Goal: Entertainment & Leisure: Browse casually

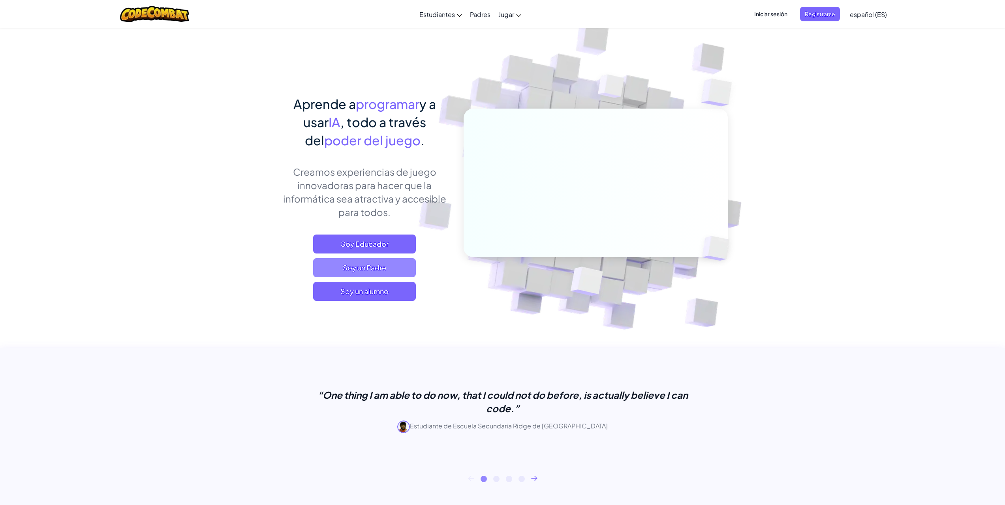
click at [365, 269] on span "Soy un Padre" at bounding box center [364, 267] width 103 height 19
click at [364, 291] on span "Soy un alumno" at bounding box center [364, 291] width 103 height 19
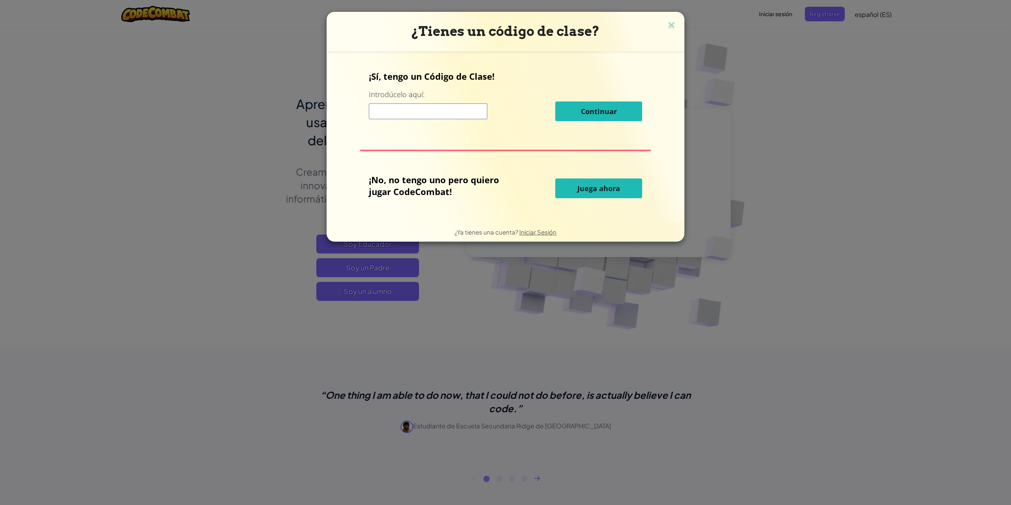
click at [586, 193] on span "Juega ahora" at bounding box center [598, 188] width 43 height 9
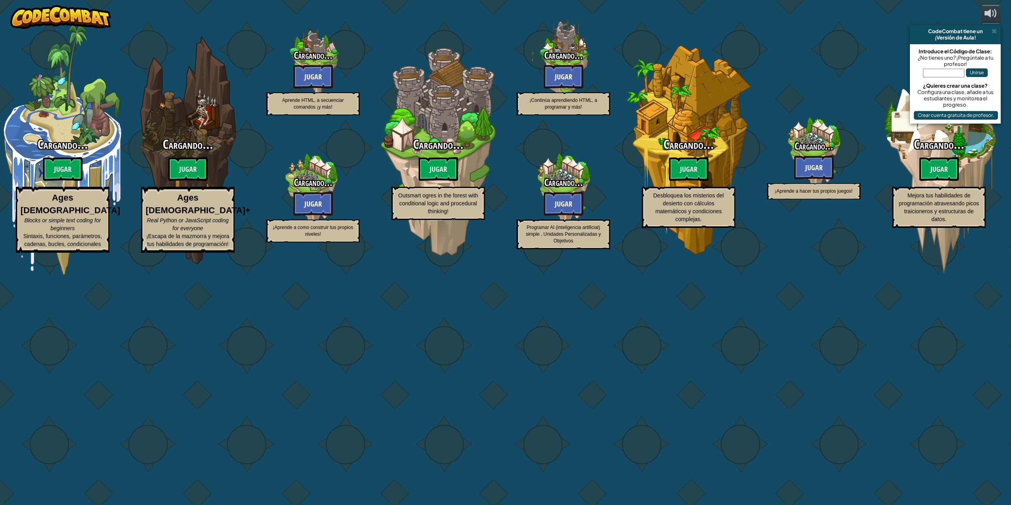
select select "es-ES"
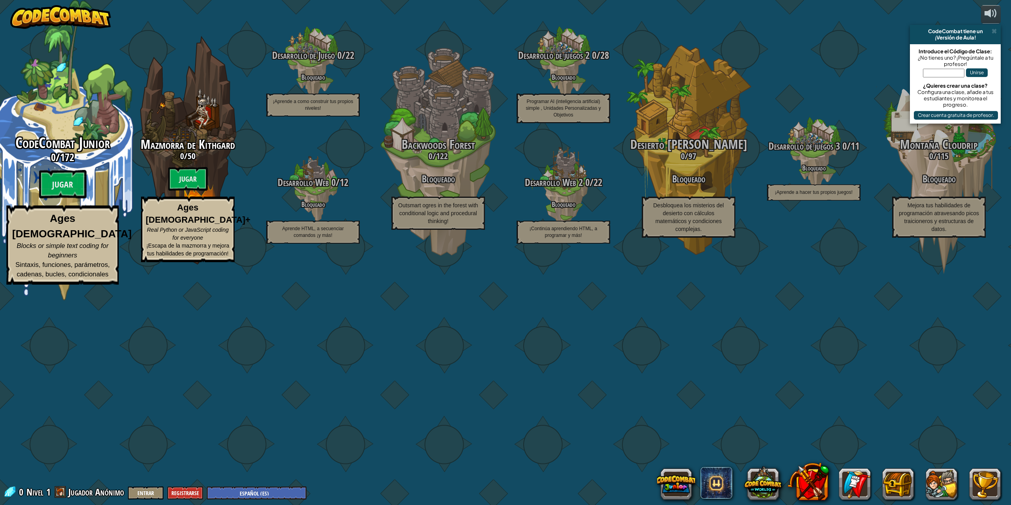
click at [50, 233] on div "CodeCombat Junior 0 / 172 Jugar Ages [DEMOGRAPHIC_DATA] Blocks or simple text c…" at bounding box center [62, 150] width 150 height 300
select select "es-ES"
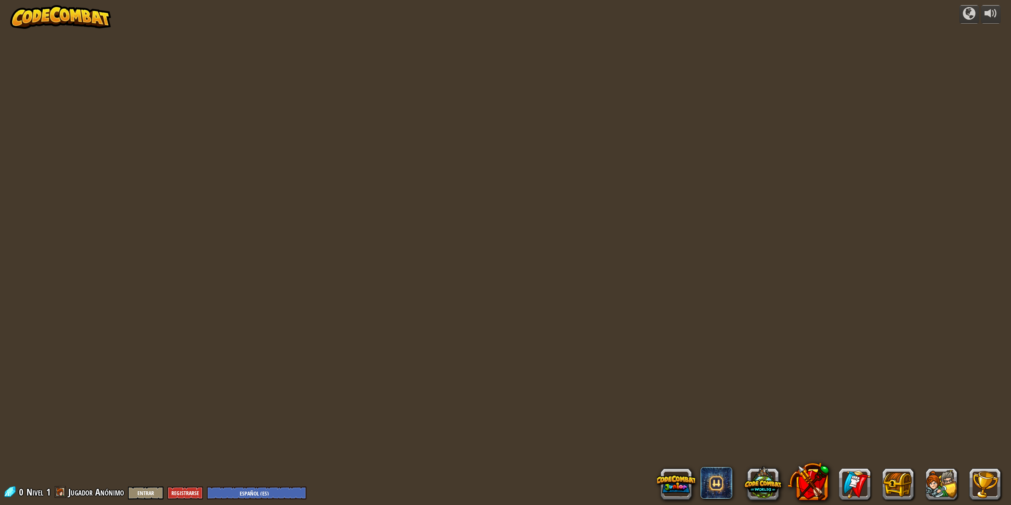
select select "es-ES"
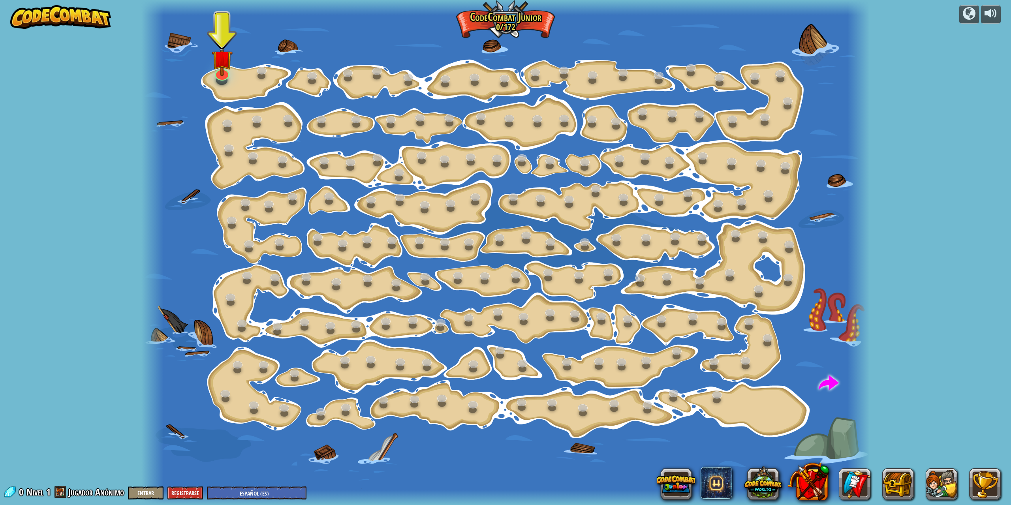
click at [218, 82] on div at bounding box center [221, 80] width 11 height 9
click at [221, 73] on img at bounding box center [222, 49] width 21 height 47
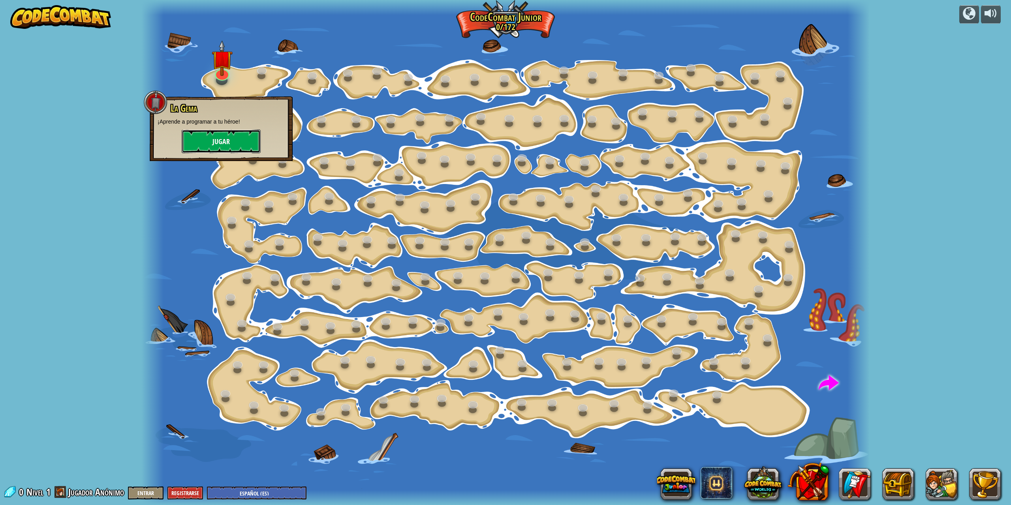
click at [223, 145] on button "Jugar" at bounding box center [221, 142] width 79 height 24
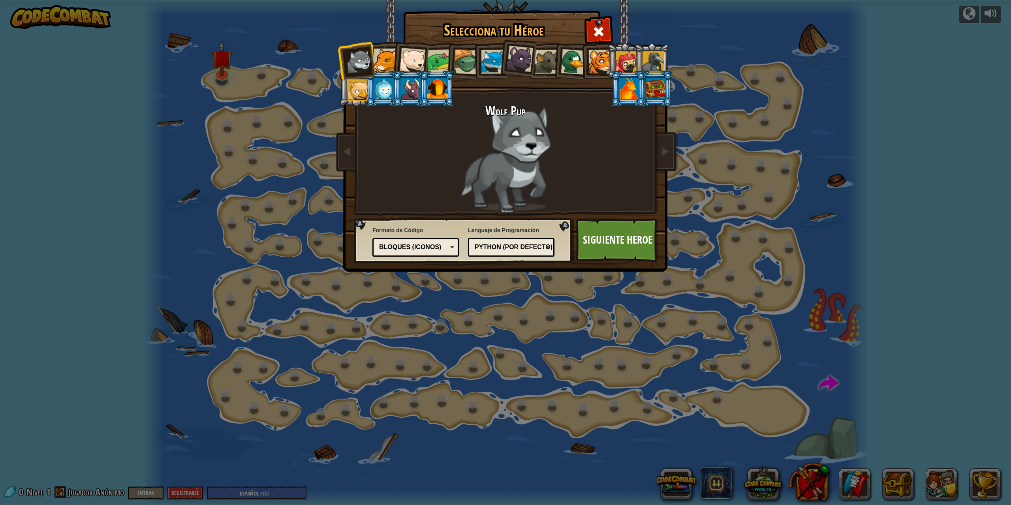
click at [382, 59] on div at bounding box center [386, 61] width 24 height 24
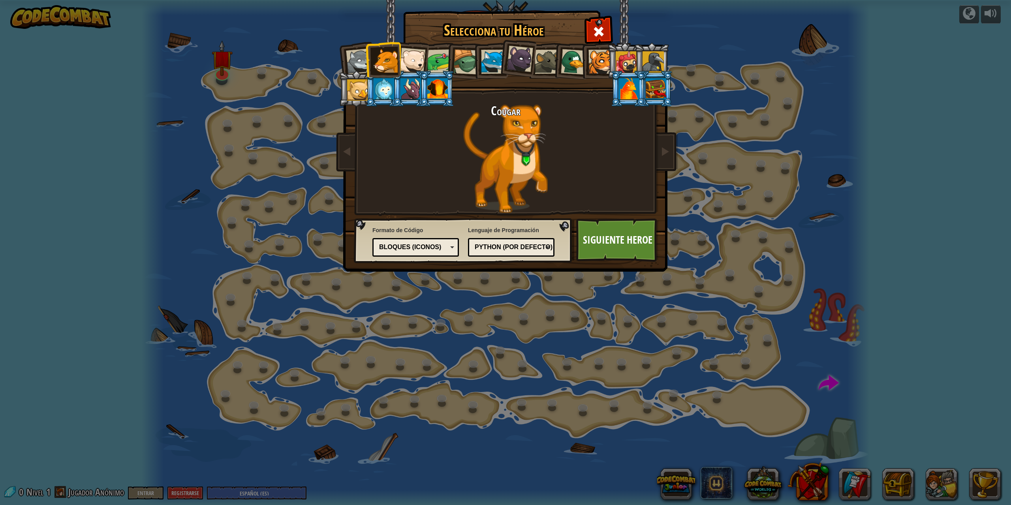
click at [406, 60] on div at bounding box center [412, 61] width 26 height 26
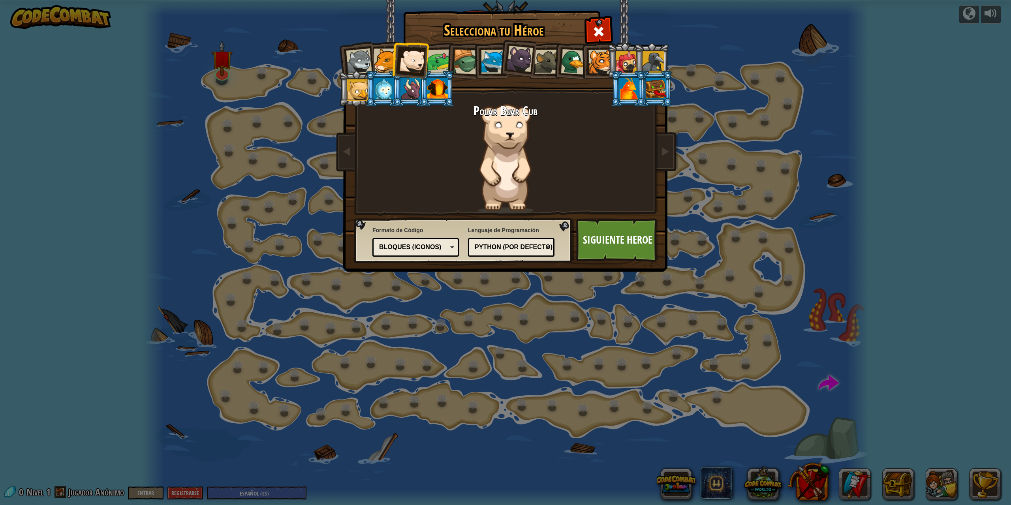
click at [438, 61] on div at bounding box center [439, 61] width 24 height 24
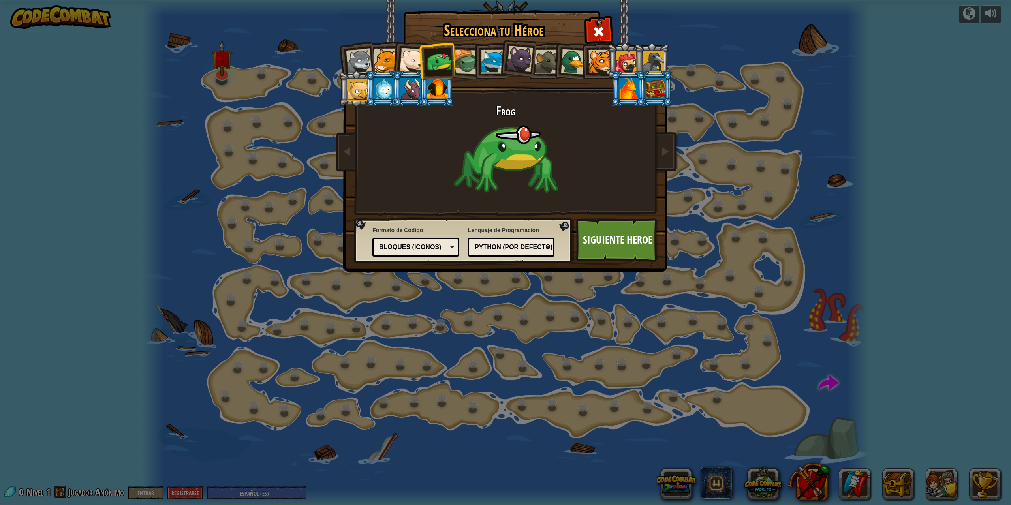
click at [464, 62] on div at bounding box center [465, 61] width 25 height 25
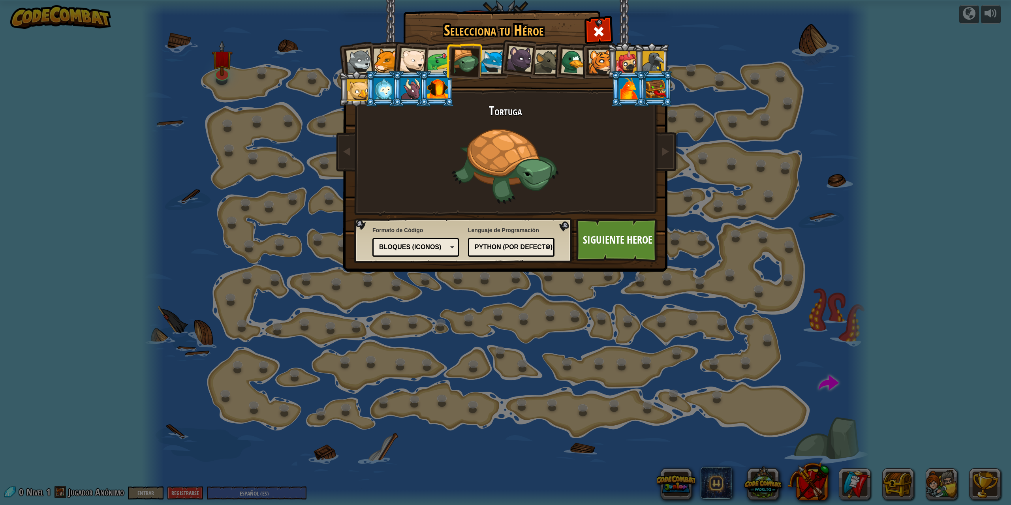
click at [489, 62] on div at bounding box center [493, 62] width 24 height 24
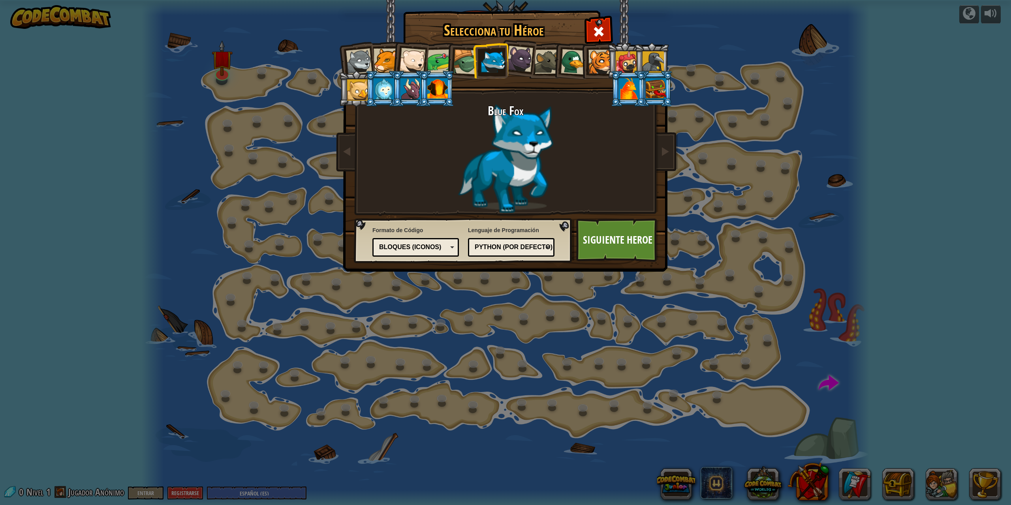
click at [518, 62] on div at bounding box center [520, 59] width 26 height 26
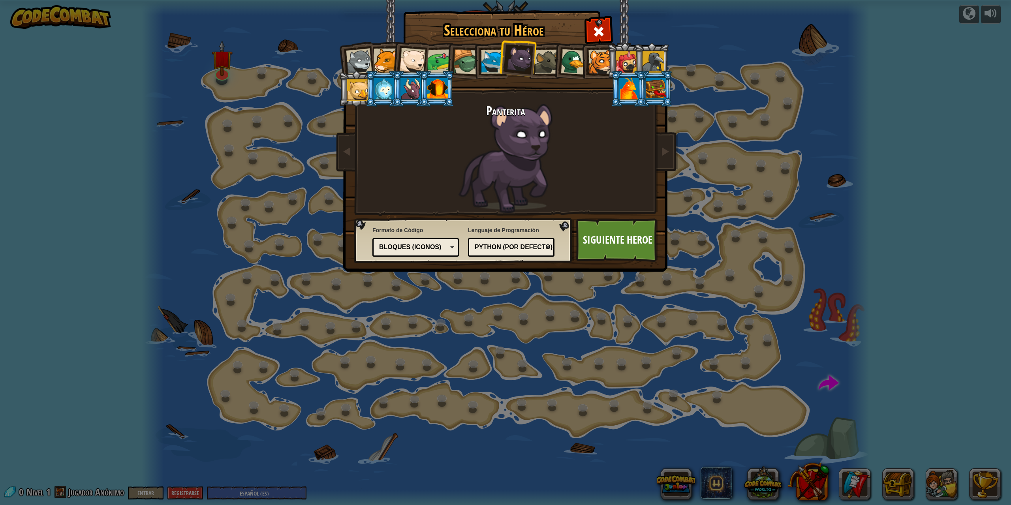
click at [545, 64] on div at bounding box center [547, 62] width 24 height 24
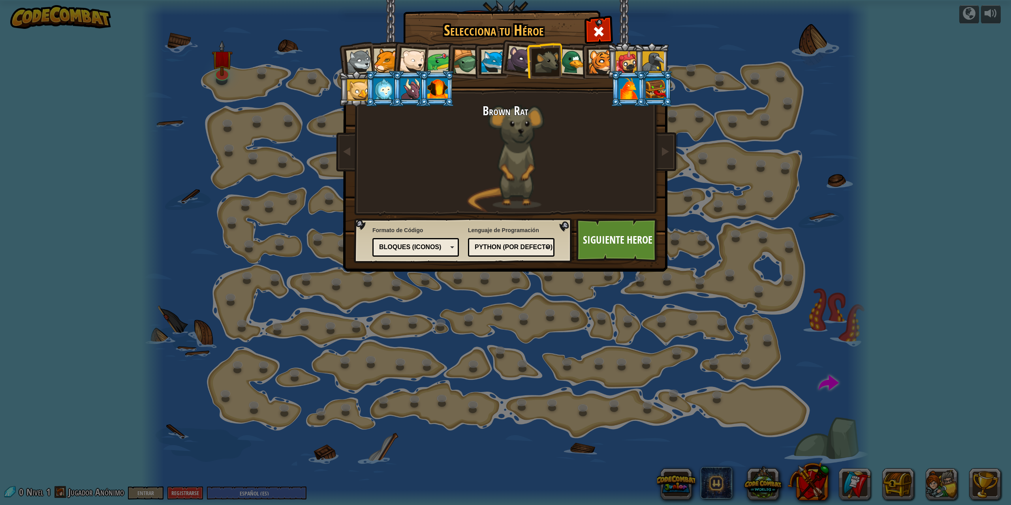
click at [567, 63] on div at bounding box center [574, 62] width 26 height 26
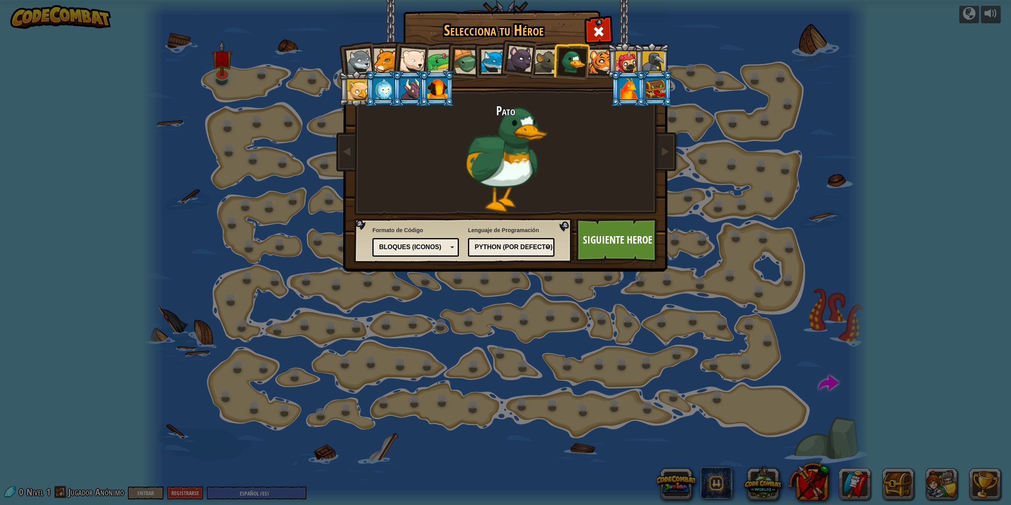
click at [597, 63] on div at bounding box center [600, 62] width 24 height 24
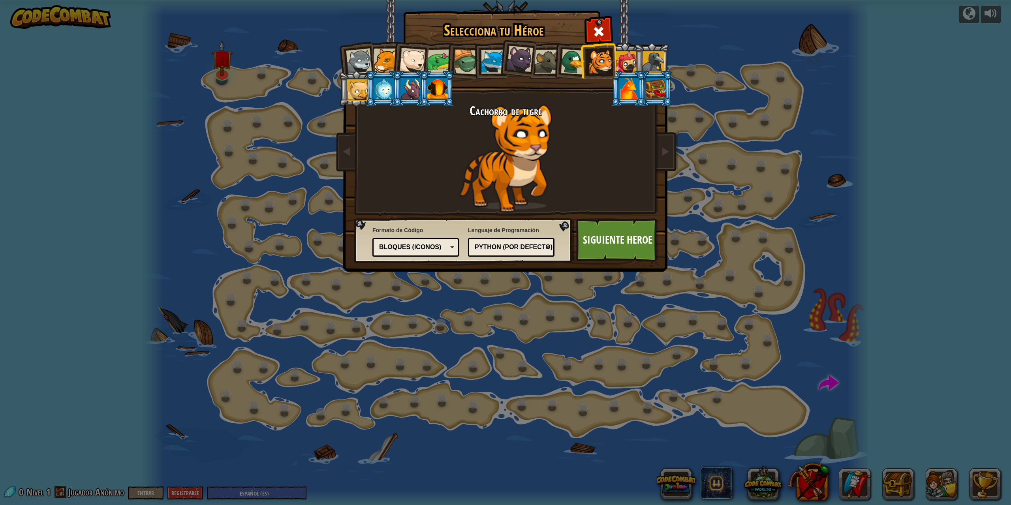
click at [622, 60] on div at bounding box center [626, 61] width 21 height 21
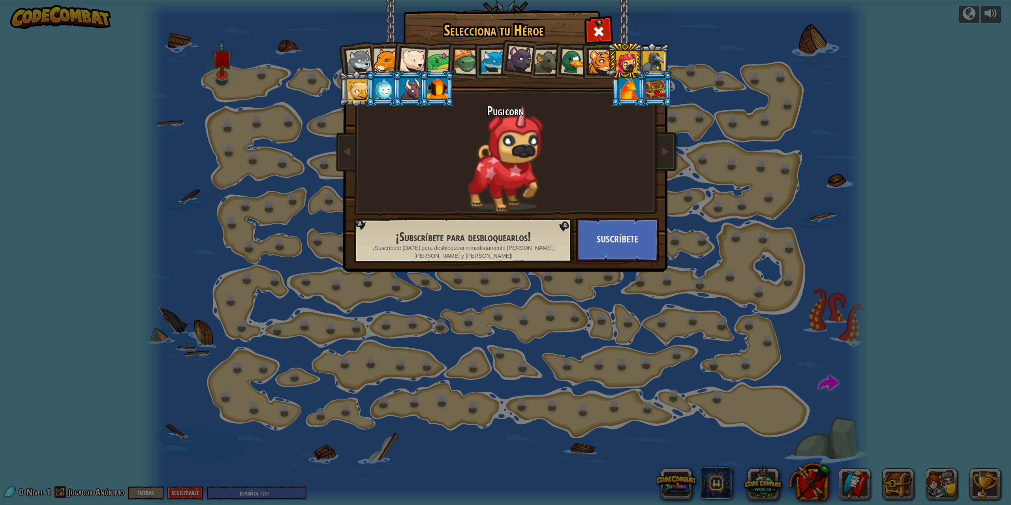
click at [648, 58] on div at bounding box center [652, 61] width 21 height 21
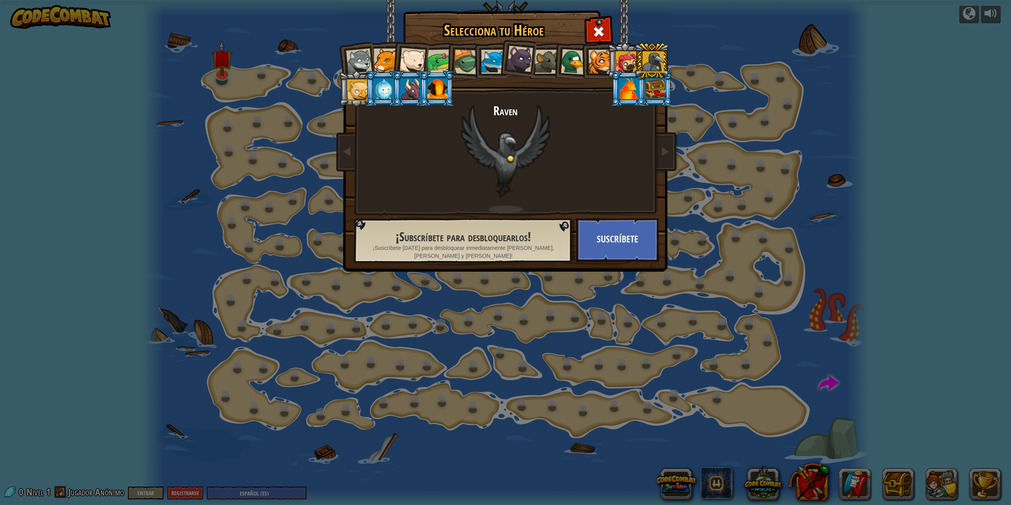
click at [358, 87] on div at bounding box center [357, 89] width 21 height 21
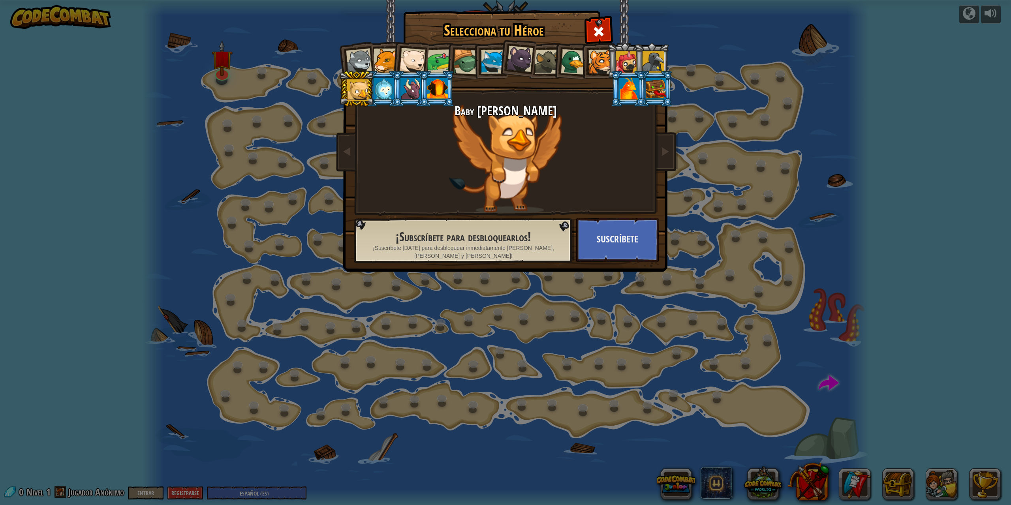
click at [390, 90] on div at bounding box center [384, 88] width 21 height 21
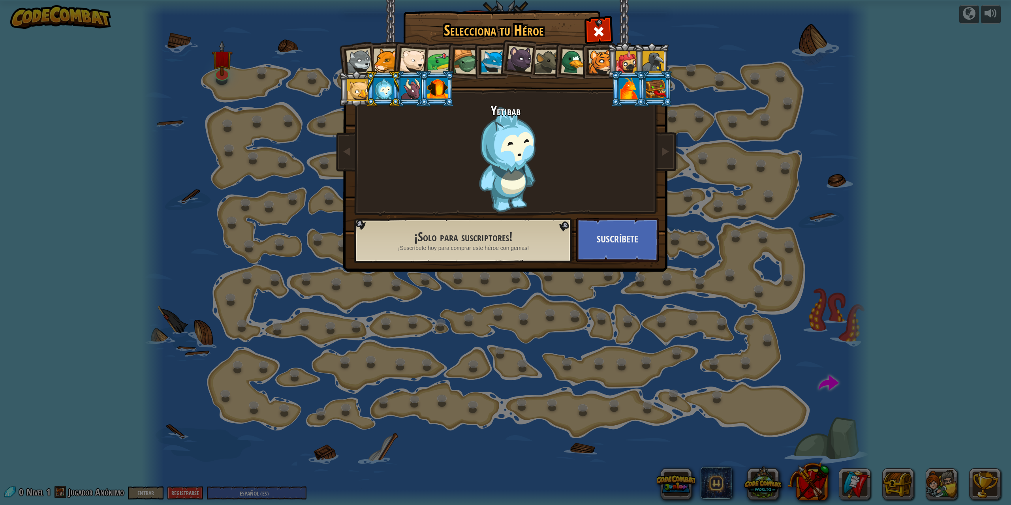
click at [409, 94] on div at bounding box center [410, 88] width 21 height 21
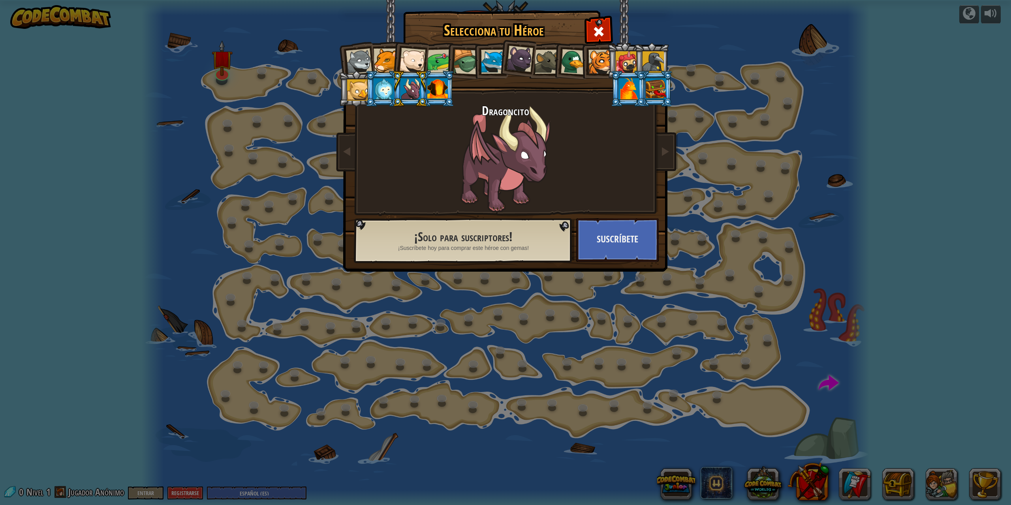
click at [443, 87] on div at bounding box center [437, 88] width 21 height 21
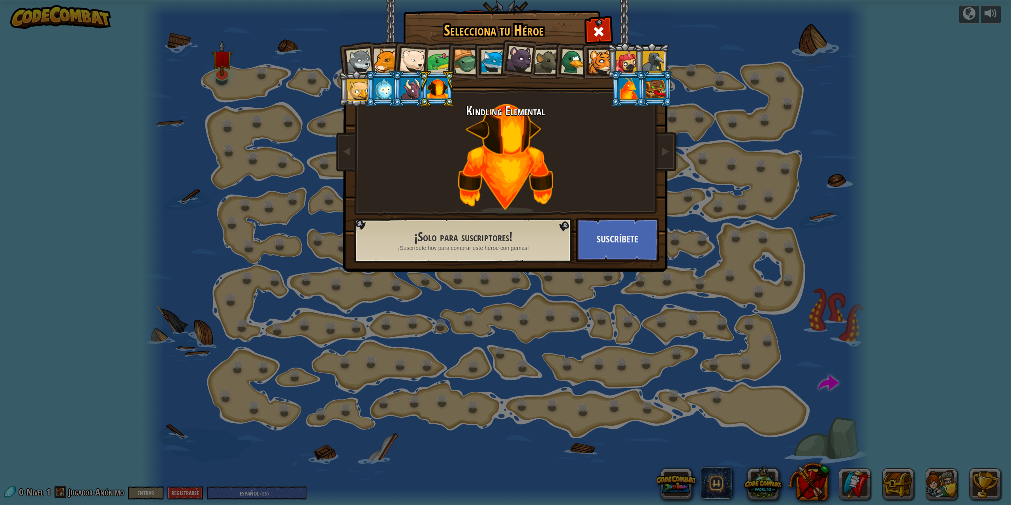
click at [381, 64] on div at bounding box center [386, 61] width 24 height 24
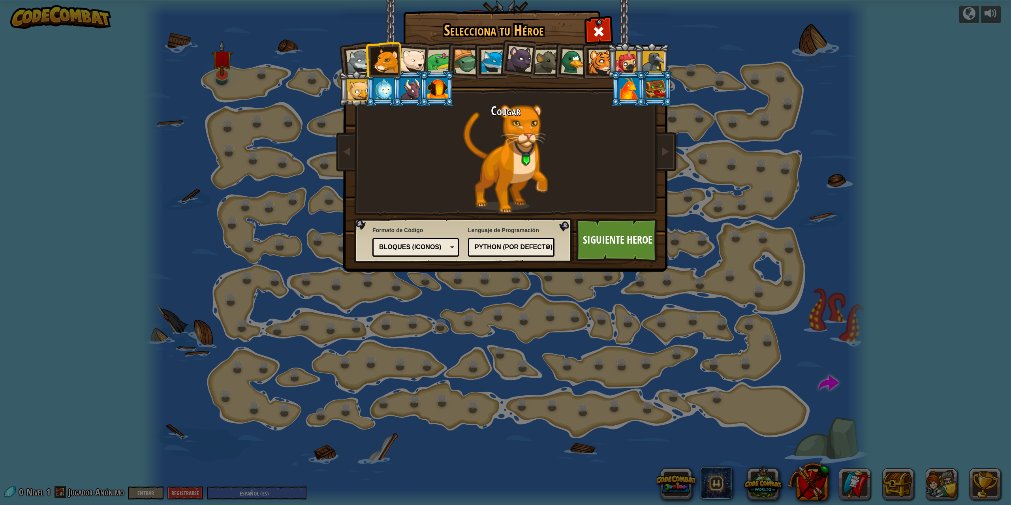
click at [410, 86] on div at bounding box center [410, 88] width 21 height 21
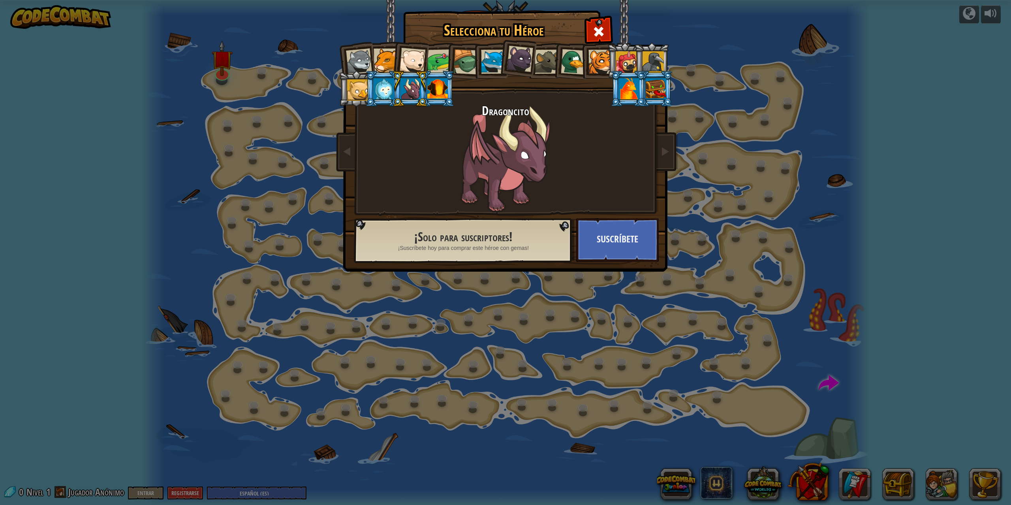
click at [626, 91] on div at bounding box center [629, 88] width 21 height 21
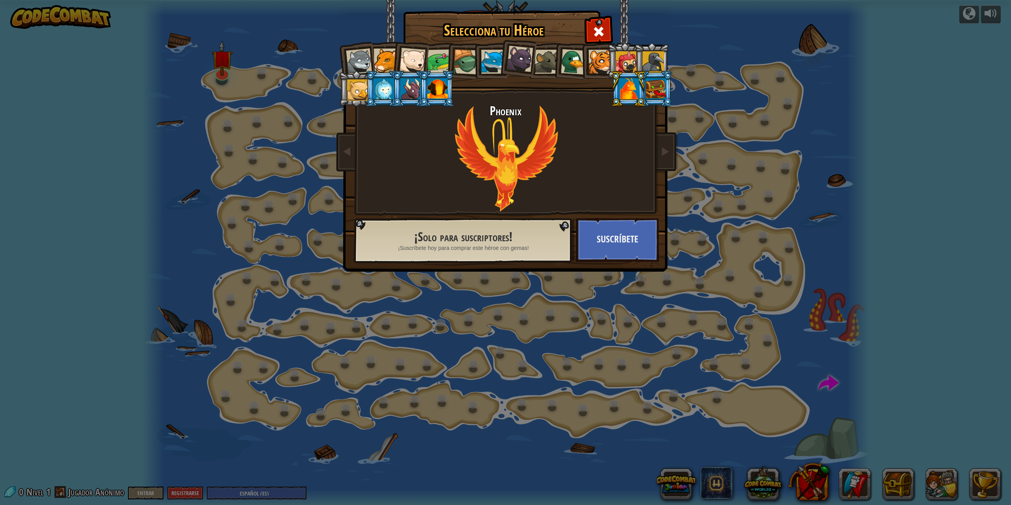
click at [653, 87] on div at bounding box center [656, 88] width 21 height 21
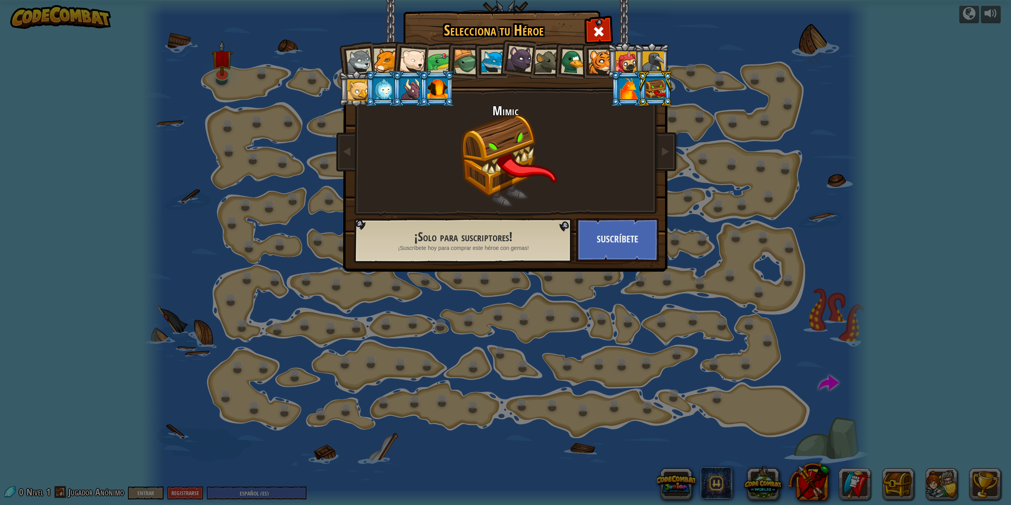
click at [629, 58] on div at bounding box center [626, 61] width 21 height 21
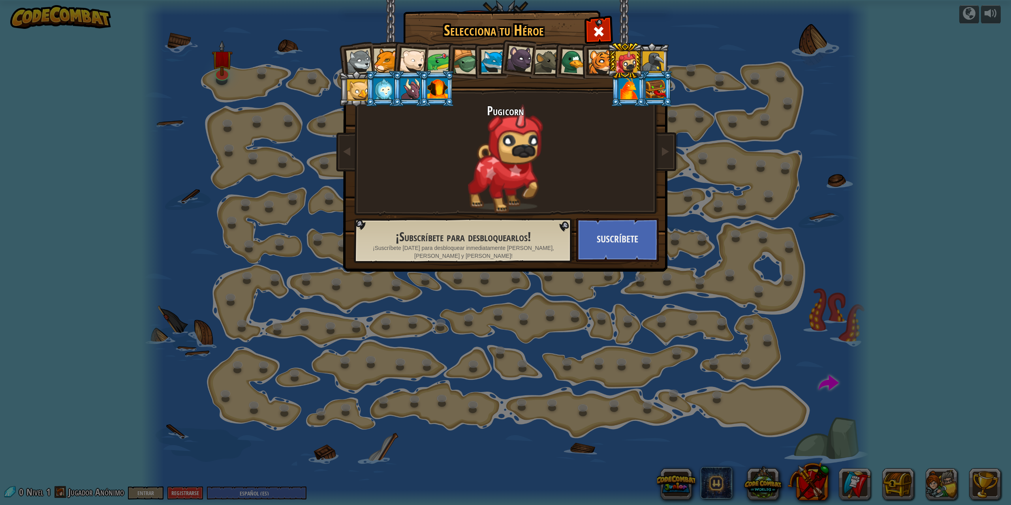
click at [647, 61] on div at bounding box center [652, 61] width 21 height 21
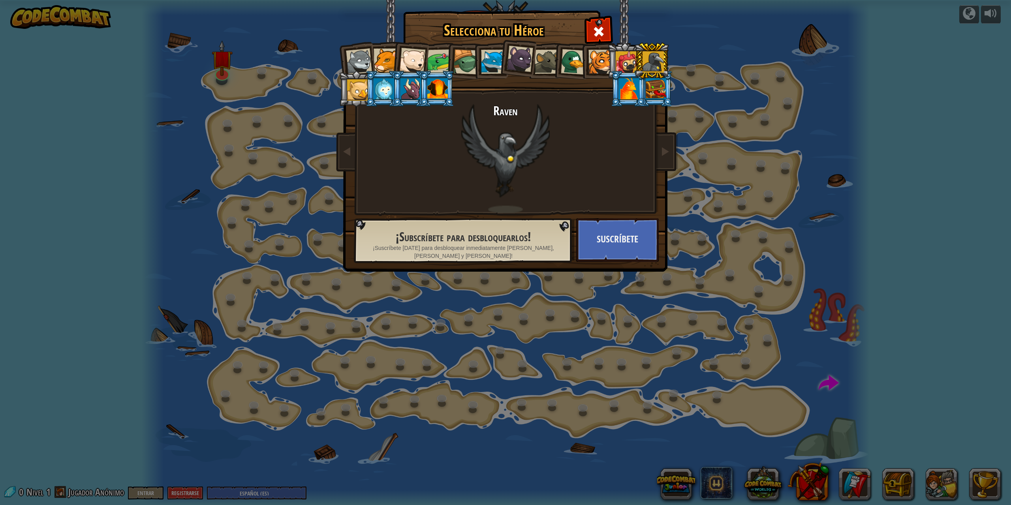
click at [598, 60] on div at bounding box center [600, 62] width 24 height 24
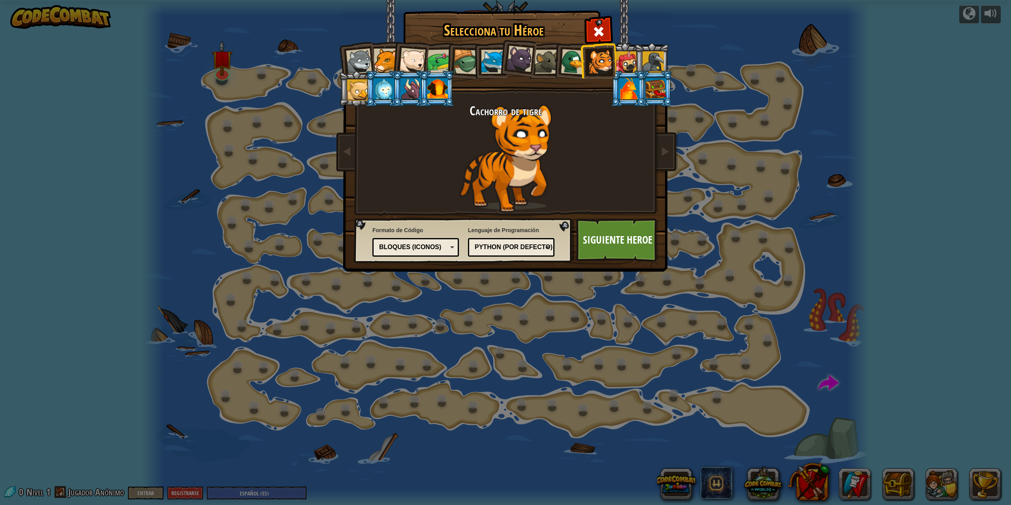
click at [573, 60] on div at bounding box center [574, 62] width 26 height 26
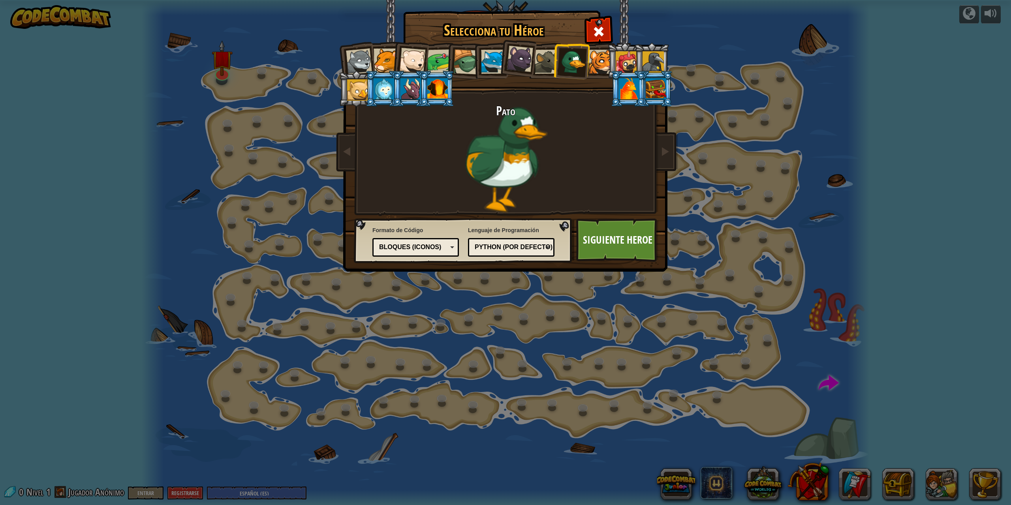
click at [544, 64] on div at bounding box center [547, 62] width 24 height 24
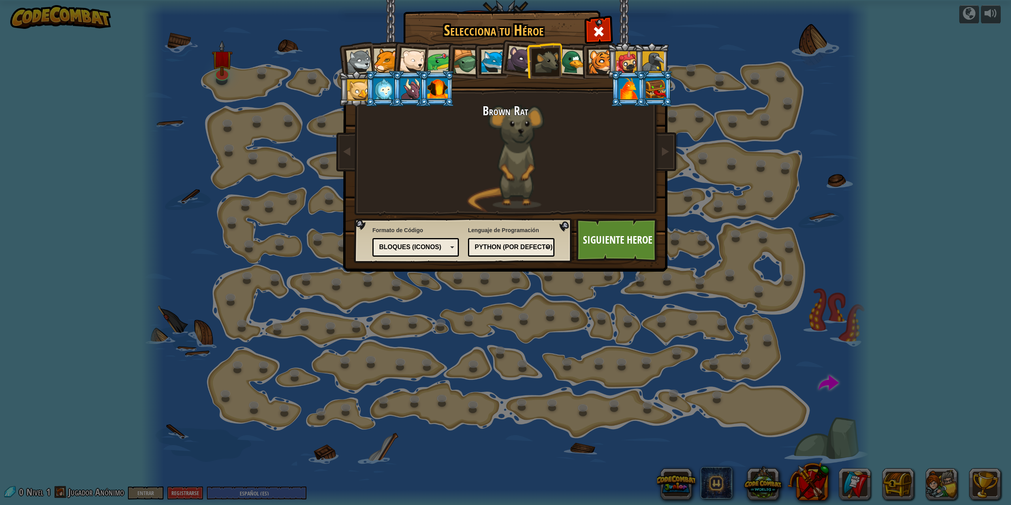
click at [520, 64] on div at bounding box center [520, 59] width 26 height 26
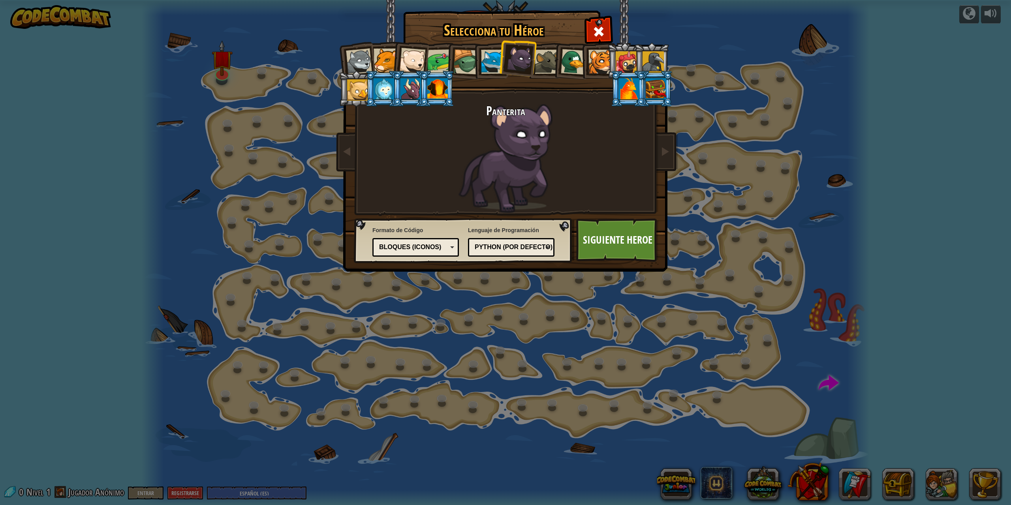
click at [492, 64] on div at bounding box center [493, 62] width 24 height 24
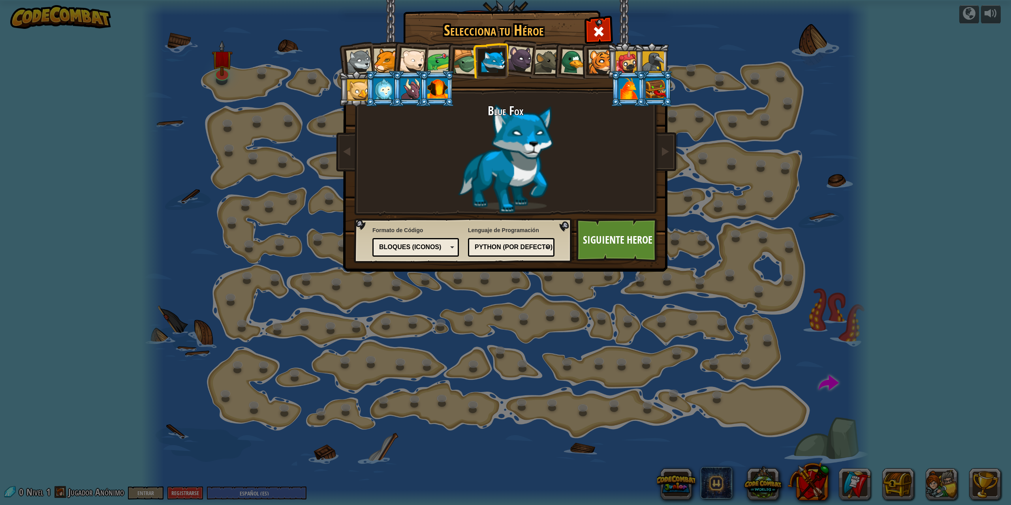
click at [361, 57] on div at bounding box center [359, 62] width 26 height 26
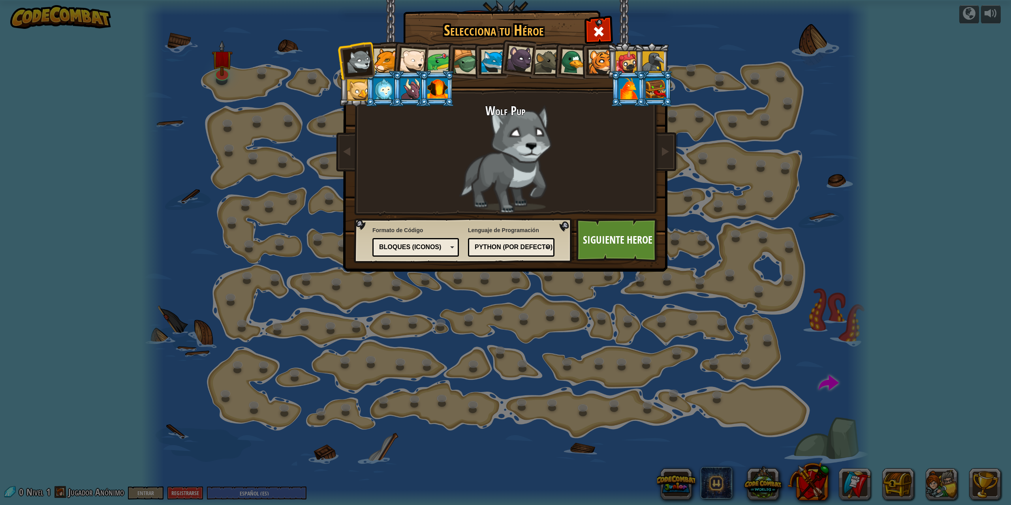
click at [493, 58] on div at bounding box center [493, 62] width 24 height 24
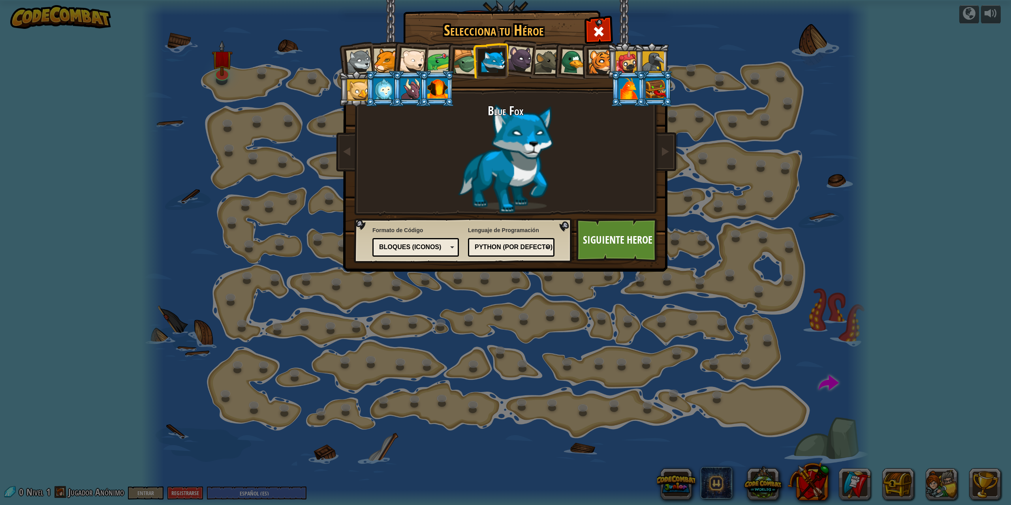
click at [385, 59] on div at bounding box center [386, 61] width 24 height 24
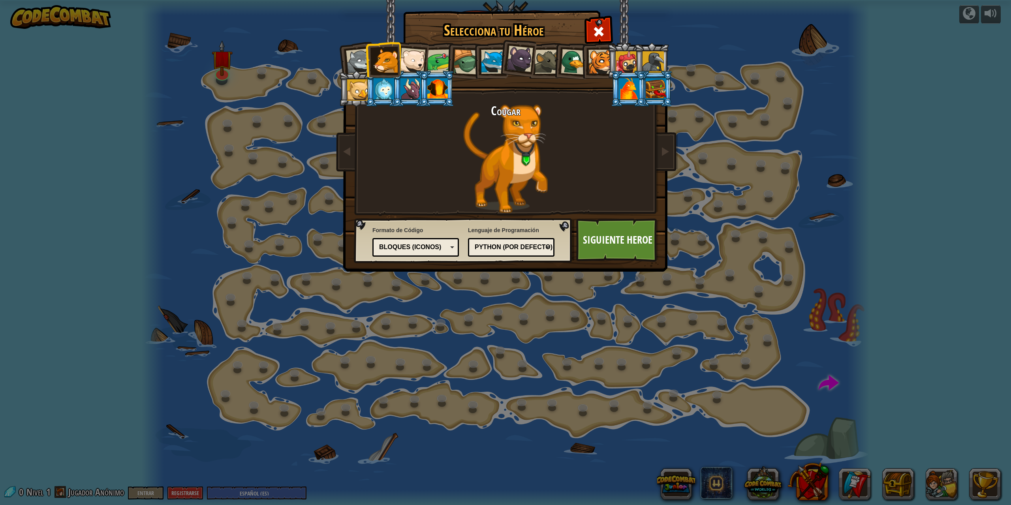
click at [408, 59] on div at bounding box center [412, 61] width 26 height 26
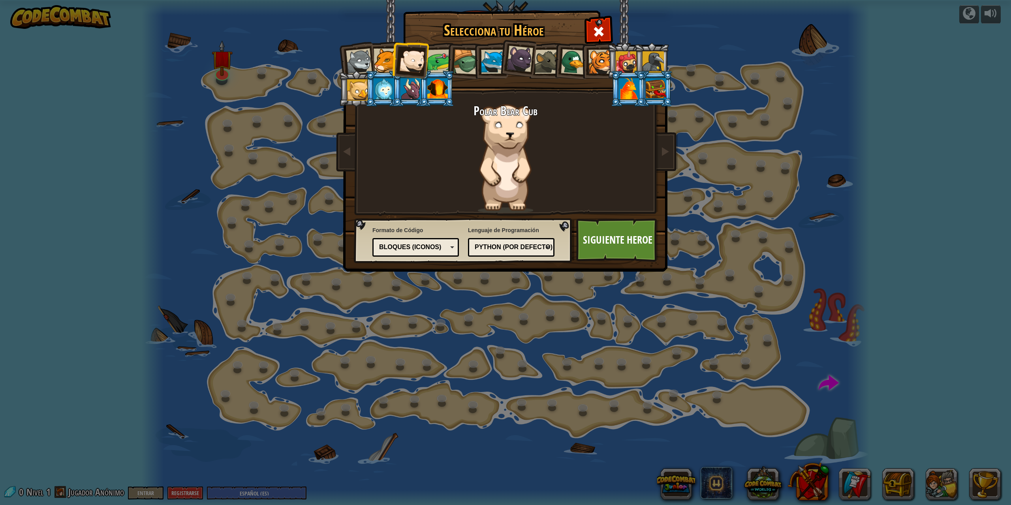
click at [432, 59] on div at bounding box center [439, 61] width 24 height 24
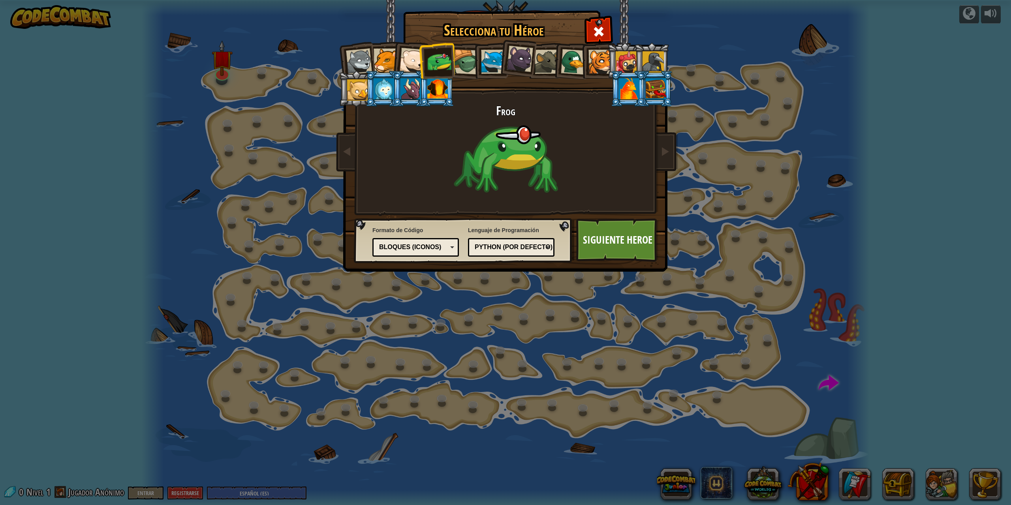
click at [523, 60] on div at bounding box center [520, 59] width 26 height 26
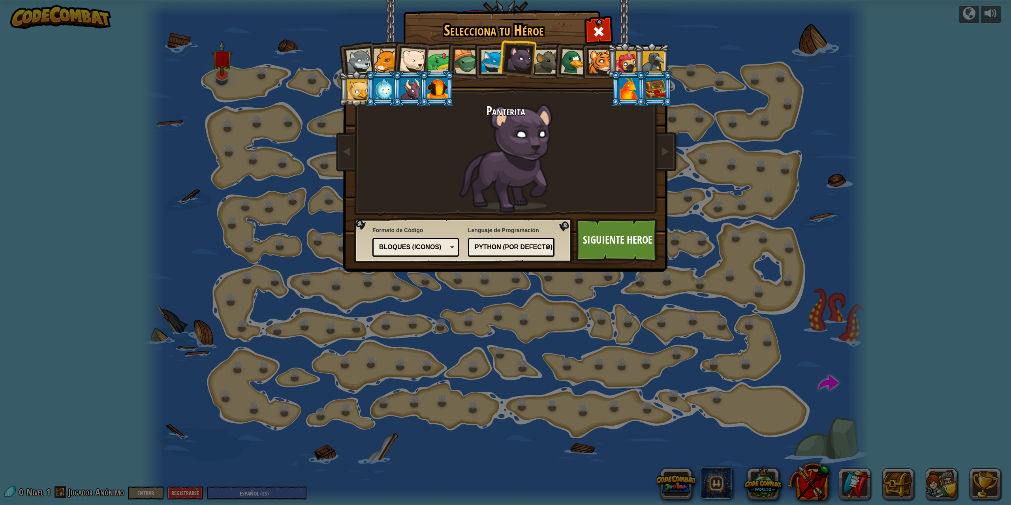
click at [452, 247] on div "Bloques (iconos)" at bounding box center [415, 247] width 76 height 12
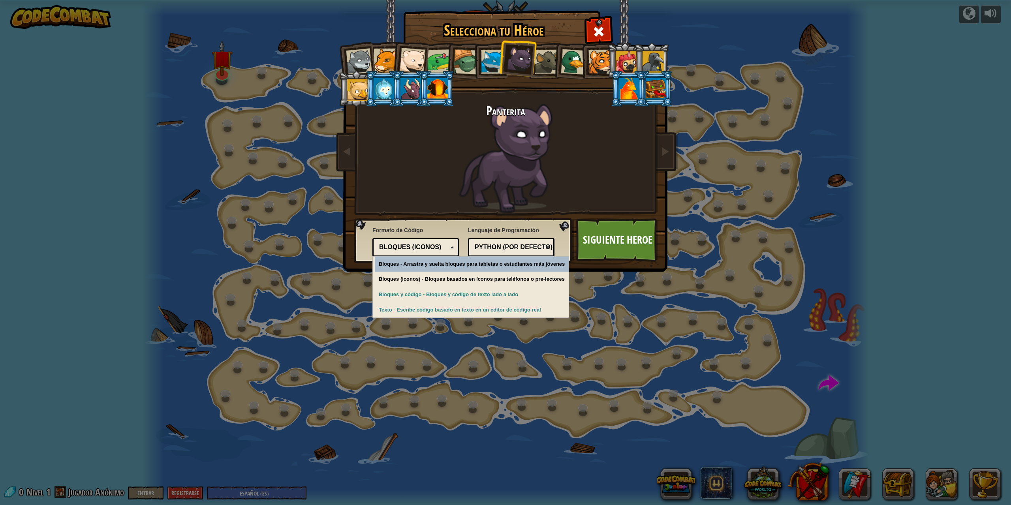
click at [452, 247] on div "Bloques (iconos)" at bounding box center [415, 247] width 76 height 12
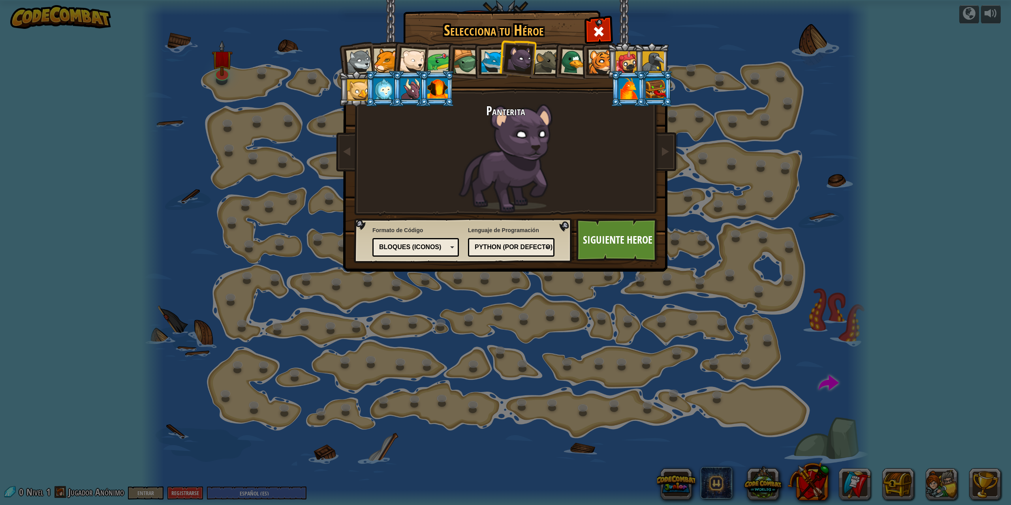
click at [536, 246] on div "Python (Por defecto)" at bounding box center [509, 247] width 68 height 9
click at [615, 239] on link "Siguiente Heroe" at bounding box center [617, 239] width 83 height 43
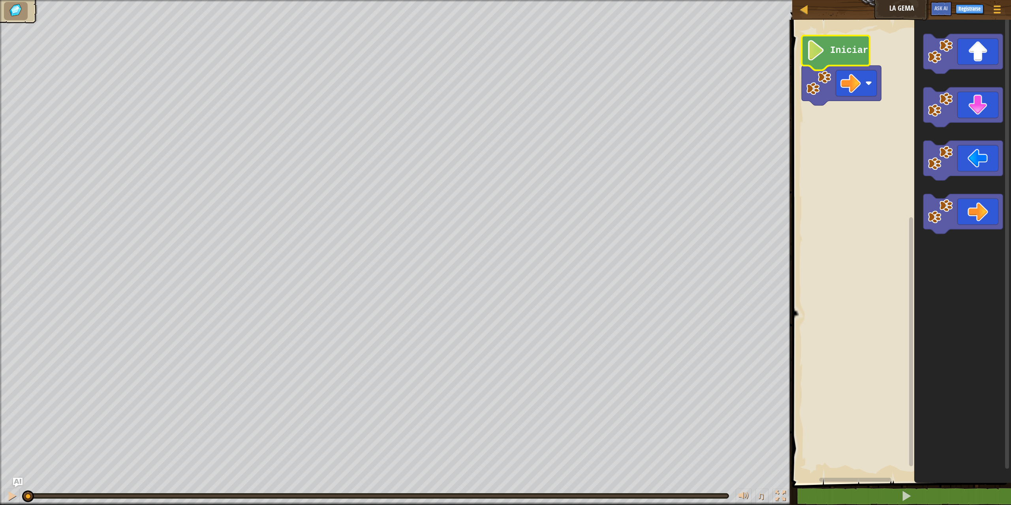
click at [819, 55] on image "Espacio de trabajo de Blockly" at bounding box center [815, 50] width 19 height 21
click at [896, 96] on rect "Espacio de trabajo de Blockly" at bounding box center [900, 249] width 221 height 467
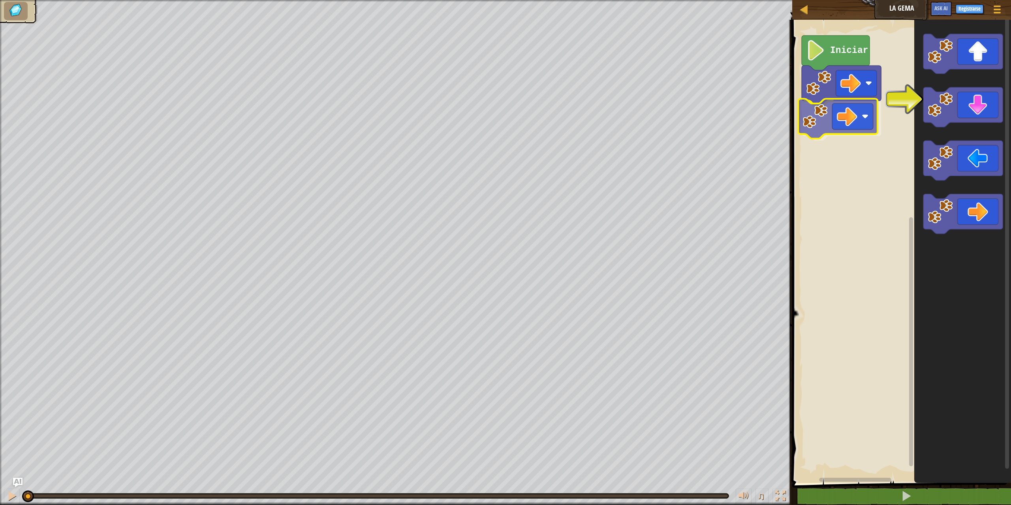
click at [829, 125] on div "Iniciar" at bounding box center [900, 249] width 221 height 467
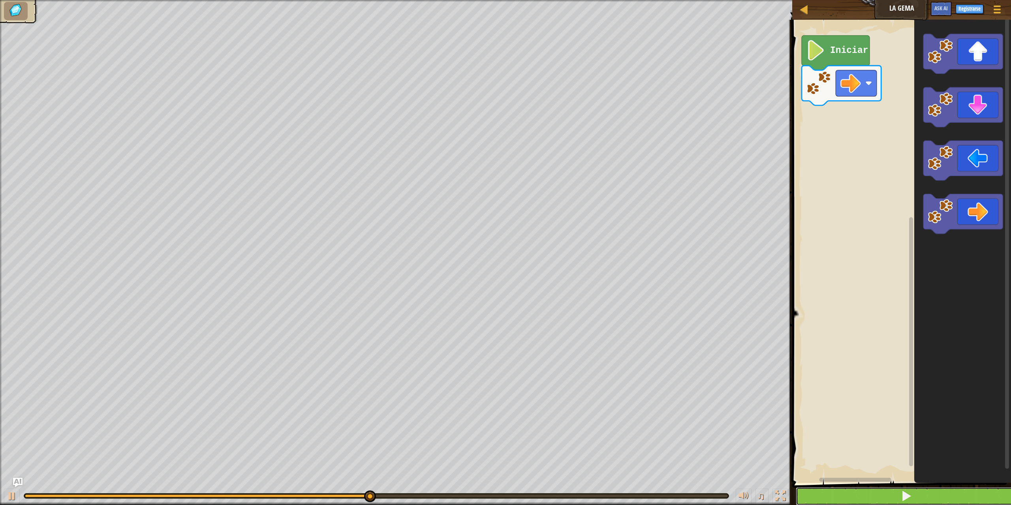
click at [907, 498] on span at bounding box center [906, 495] width 11 height 11
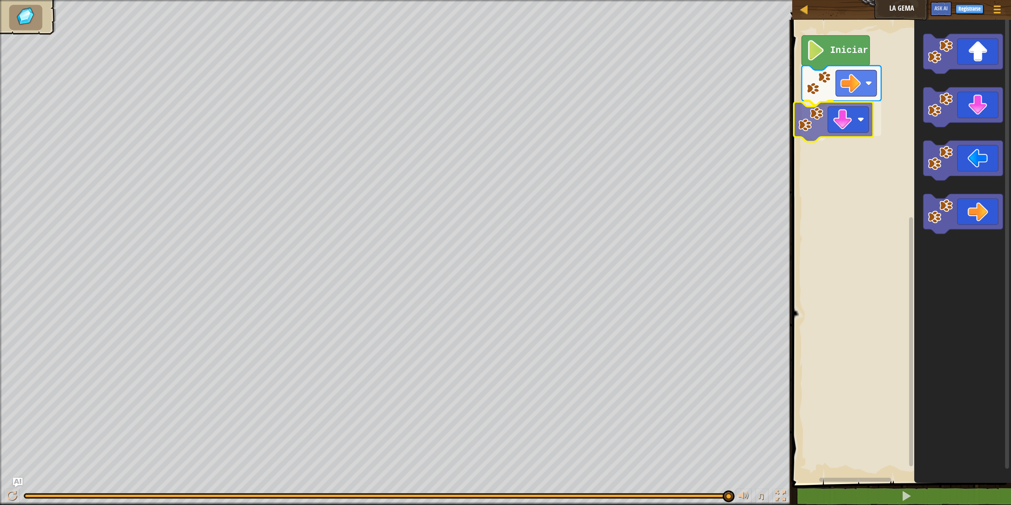
click at [846, 122] on div "Iniciar" at bounding box center [900, 249] width 221 height 467
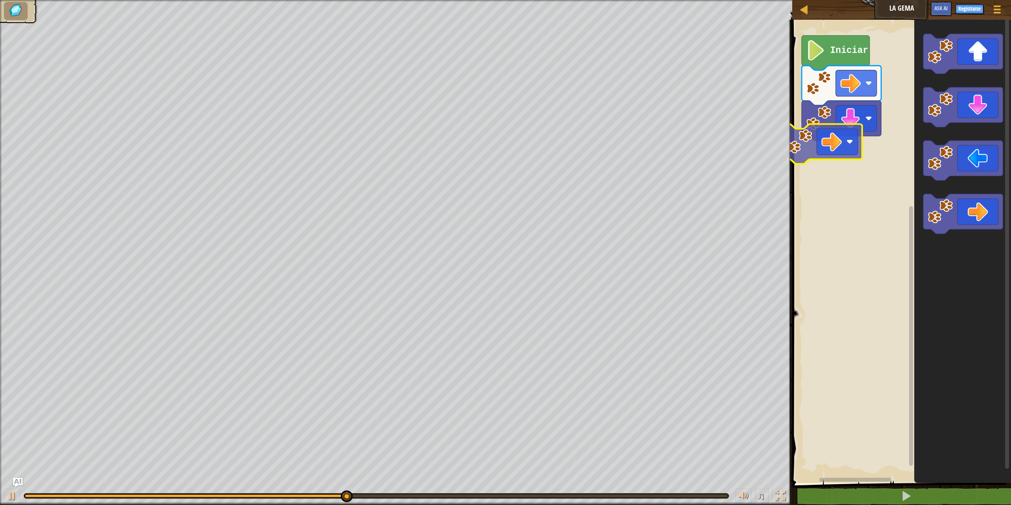
click at [833, 134] on div "Iniciar" at bounding box center [900, 249] width 221 height 467
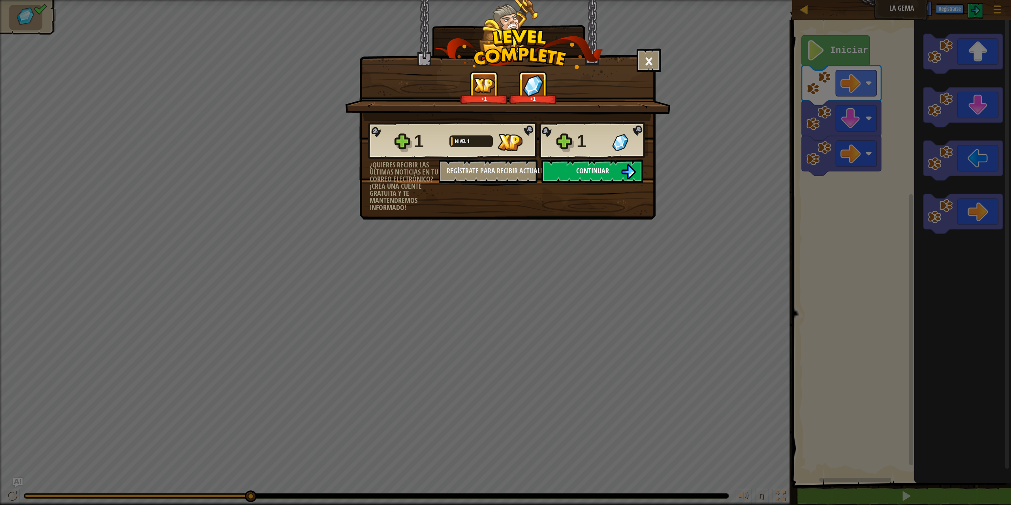
click at [608, 174] on span "Continuar" at bounding box center [592, 171] width 33 height 10
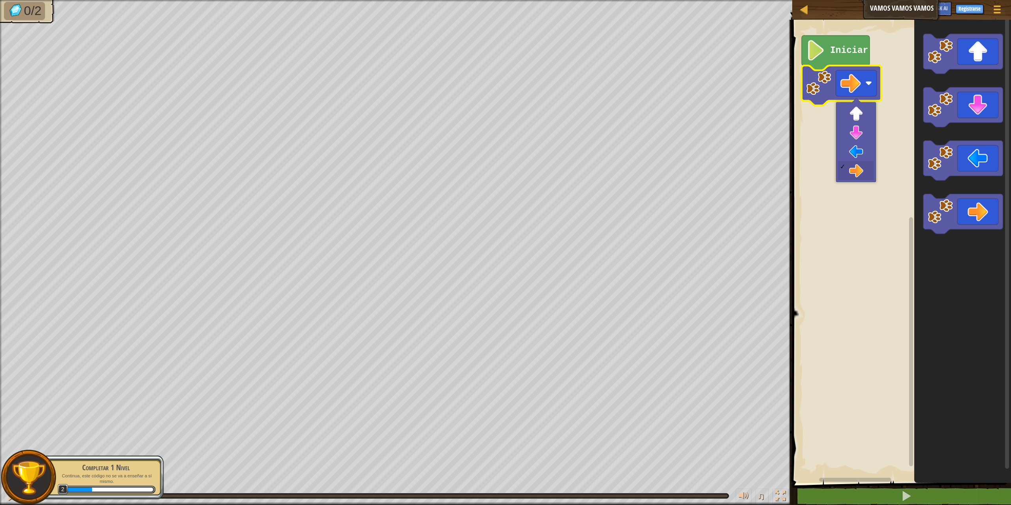
click at [890, 97] on rect "Espacio de trabajo de Blockly" at bounding box center [900, 249] width 221 height 467
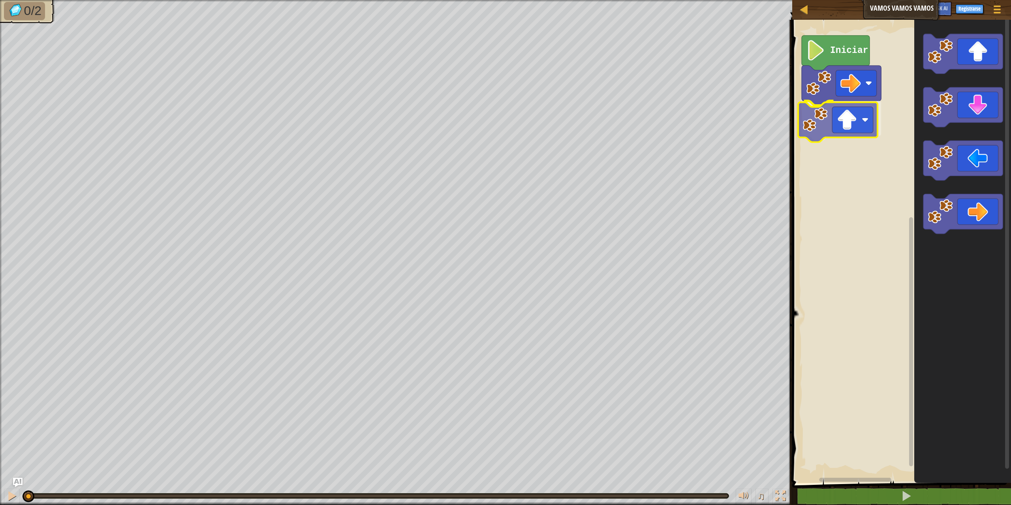
click at [850, 120] on div "Iniciar" at bounding box center [900, 249] width 221 height 467
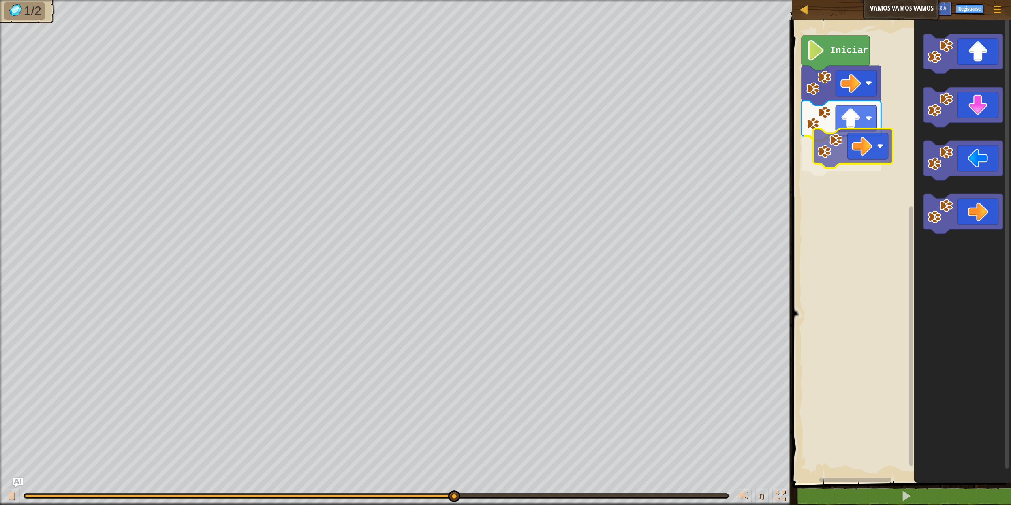
click at [871, 149] on div "Iniciar" at bounding box center [900, 249] width 221 height 467
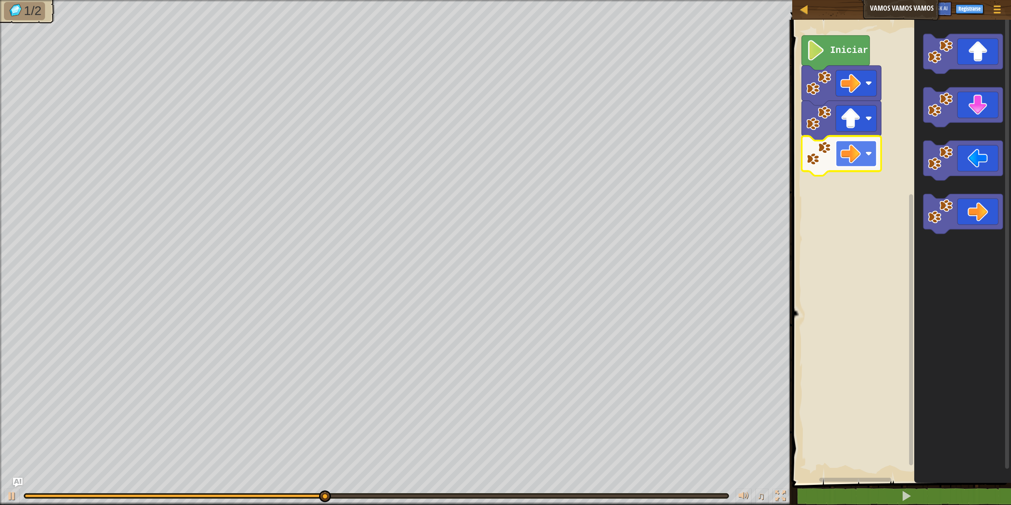
click at [874, 156] on rect "Espacio de trabajo de Blockly" at bounding box center [856, 154] width 41 height 26
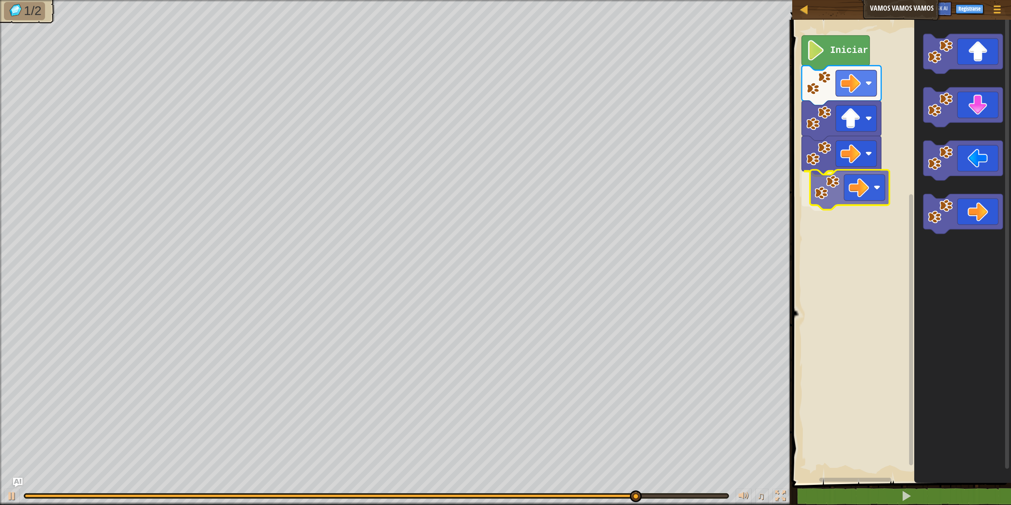
click at [864, 193] on div "Iniciar" at bounding box center [900, 249] width 221 height 467
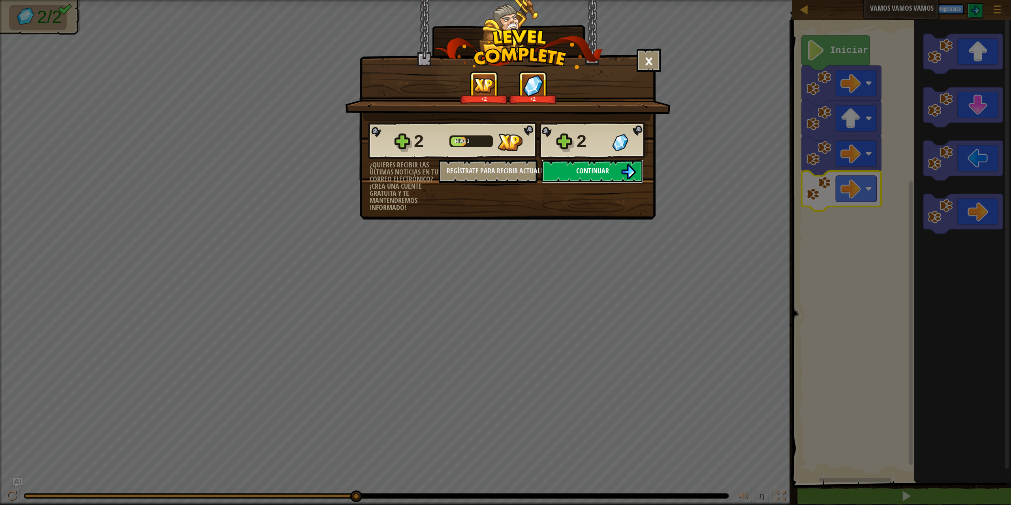
click at [581, 167] on span "Continuar" at bounding box center [592, 171] width 33 height 10
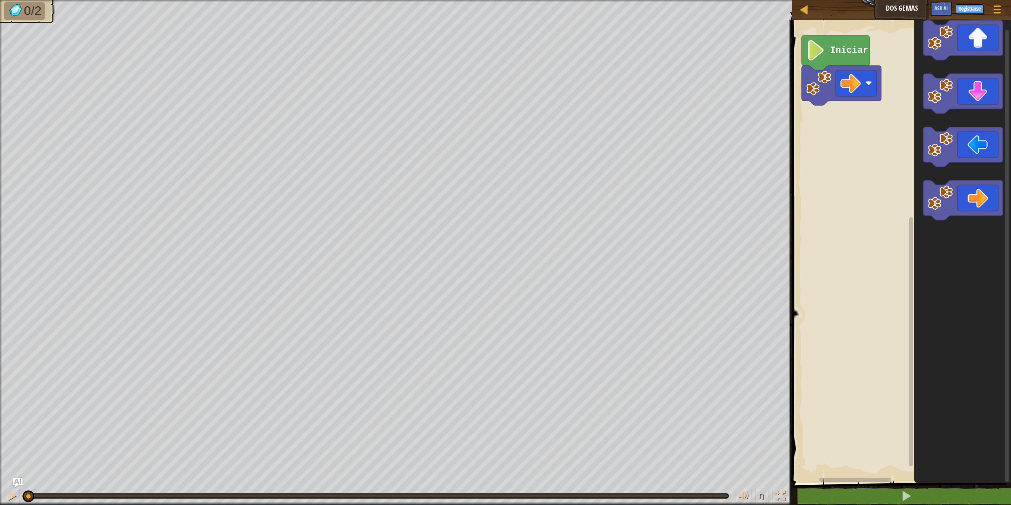
click at [856, 130] on div "Iniciar" at bounding box center [900, 249] width 221 height 467
click at [850, 111] on div "Iniciar" at bounding box center [900, 249] width 221 height 467
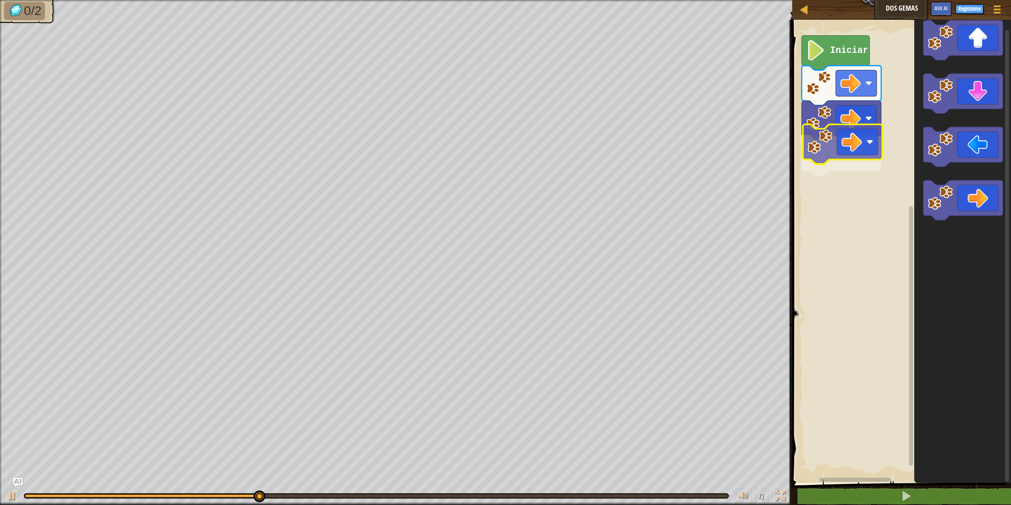
click at [845, 143] on div "Iniciar" at bounding box center [900, 249] width 221 height 467
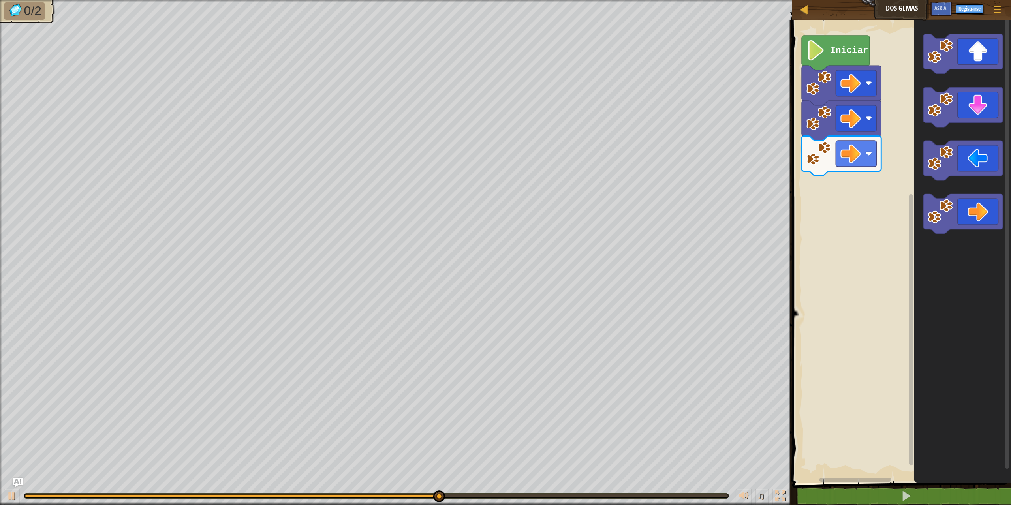
click at [880, 193] on div "Iniciar" at bounding box center [900, 249] width 221 height 467
click at [829, 216] on div "Iniciar" at bounding box center [900, 249] width 221 height 467
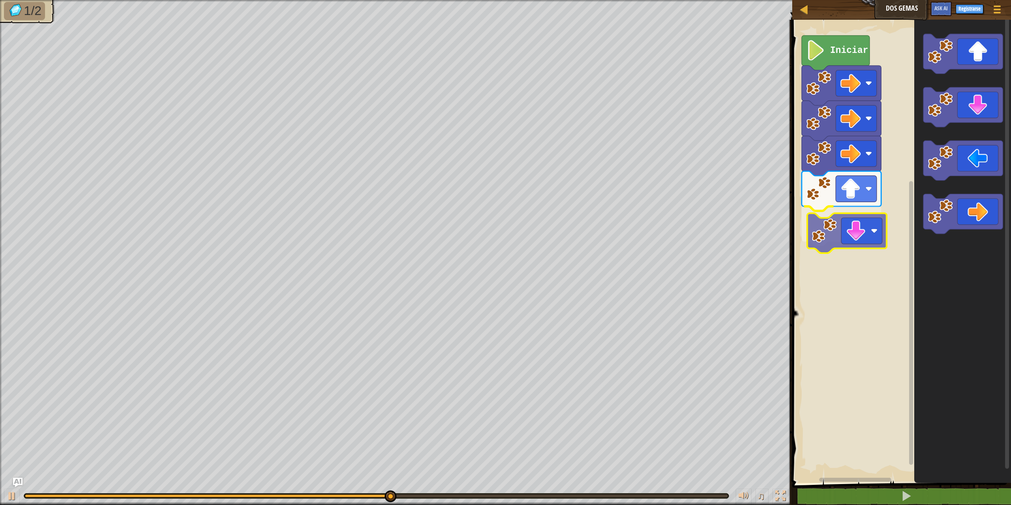
click at [850, 243] on div "Iniciar" at bounding box center [900, 249] width 221 height 467
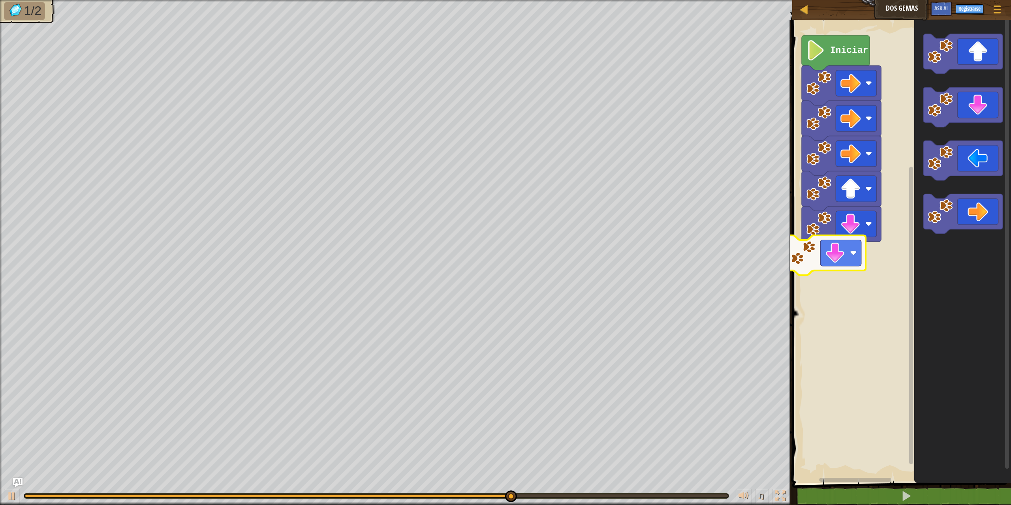
click at [834, 264] on div "Iniciar" at bounding box center [900, 249] width 221 height 467
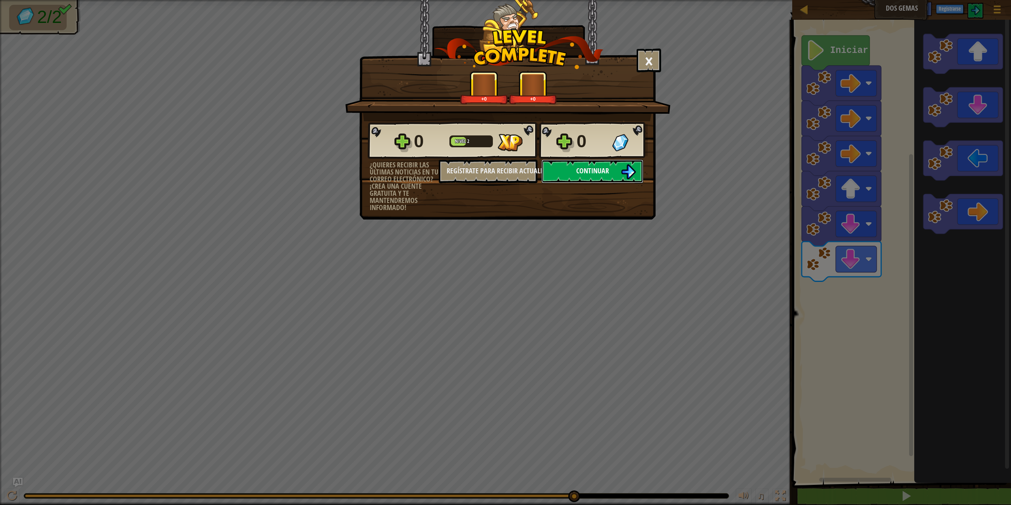
click at [578, 172] on span "Continuar" at bounding box center [592, 171] width 33 height 10
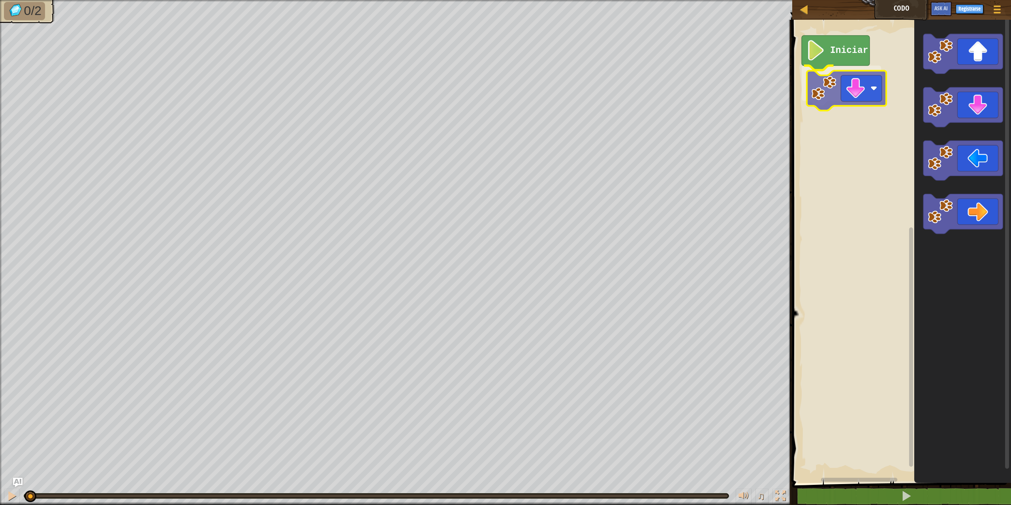
click at [856, 89] on div "Iniciar" at bounding box center [900, 249] width 221 height 467
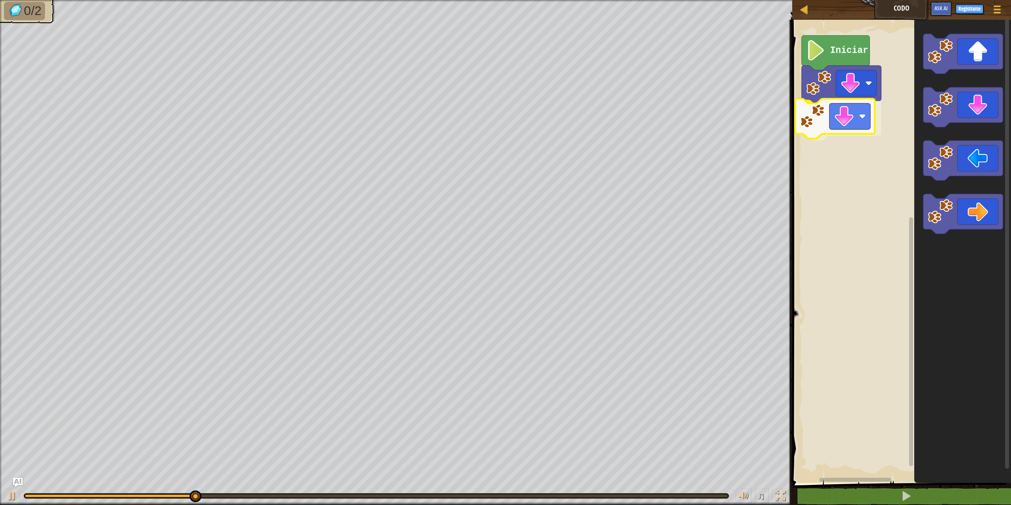
click at [849, 122] on div "Iniciar" at bounding box center [900, 249] width 221 height 467
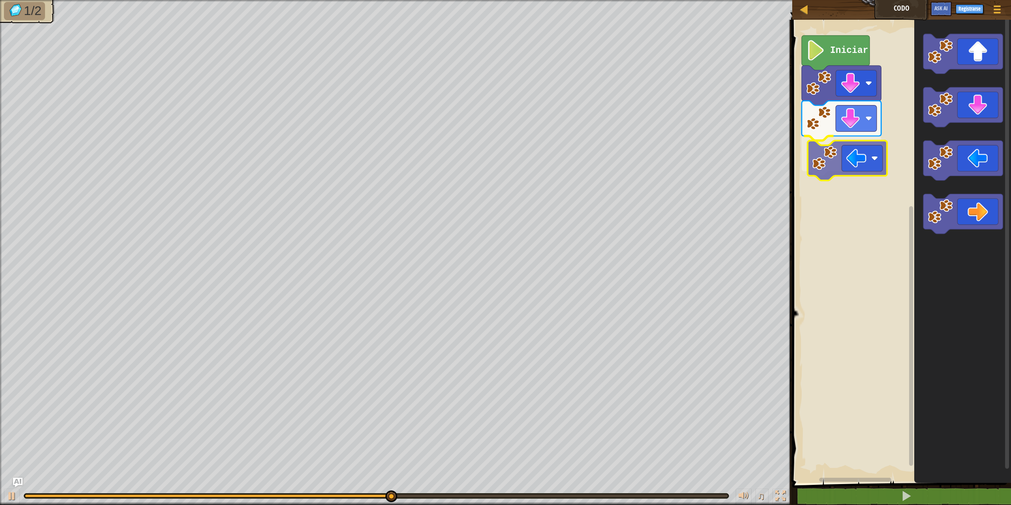
click at [838, 165] on div "Iniciar" at bounding box center [900, 249] width 221 height 467
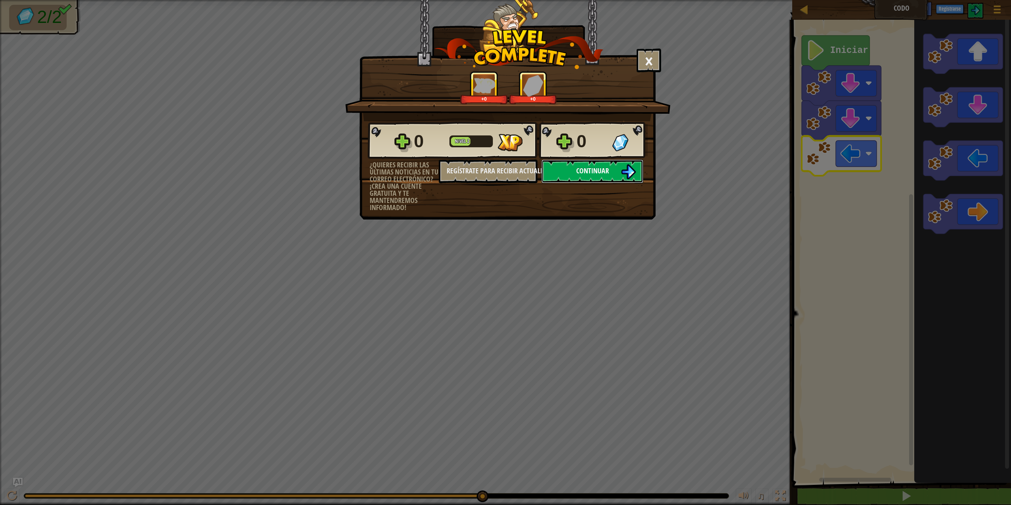
click at [595, 169] on span "Continuar" at bounding box center [592, 171] width 33 height 10
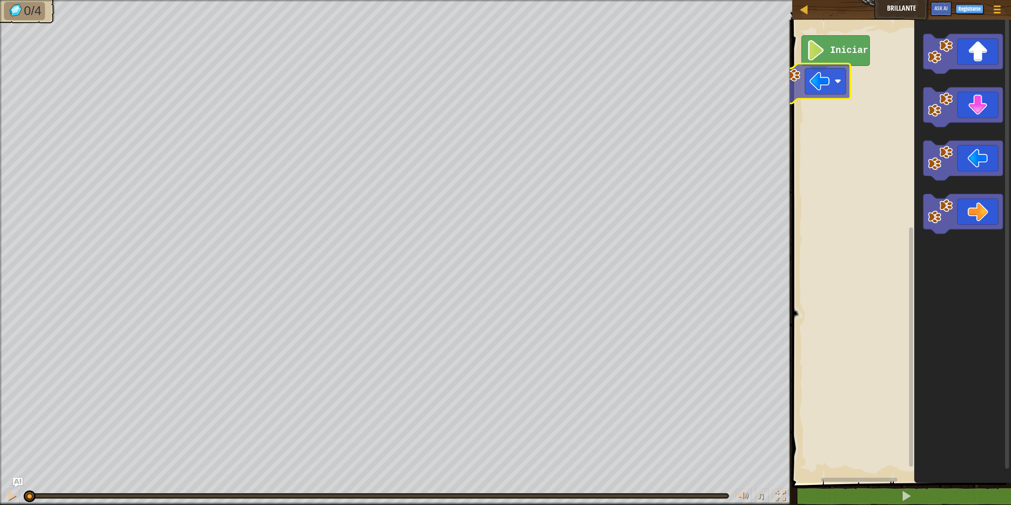
click at [827, 82] on div "Iniciar" at bounding box center [900, 249] width 221 height 467
click at [841, 62] on div "Iniciar" at bounding box center [900, 249] width 221 height 467
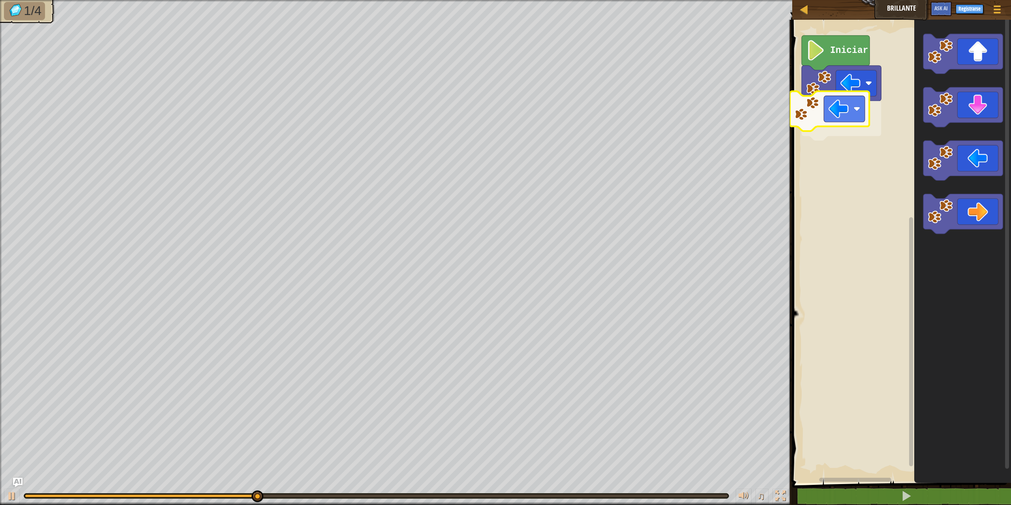
click at [842, 109] on div "Iniciar" at bounding box center [900, 249] width 221 height 467
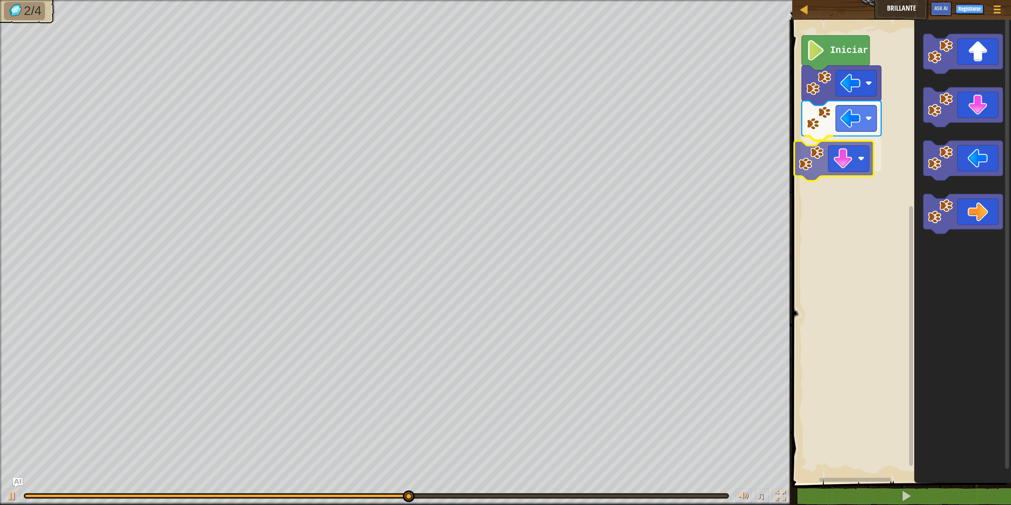
click at [845, 159] on div "Iniciar" at bounding box center [900, 249] width 221 height 467
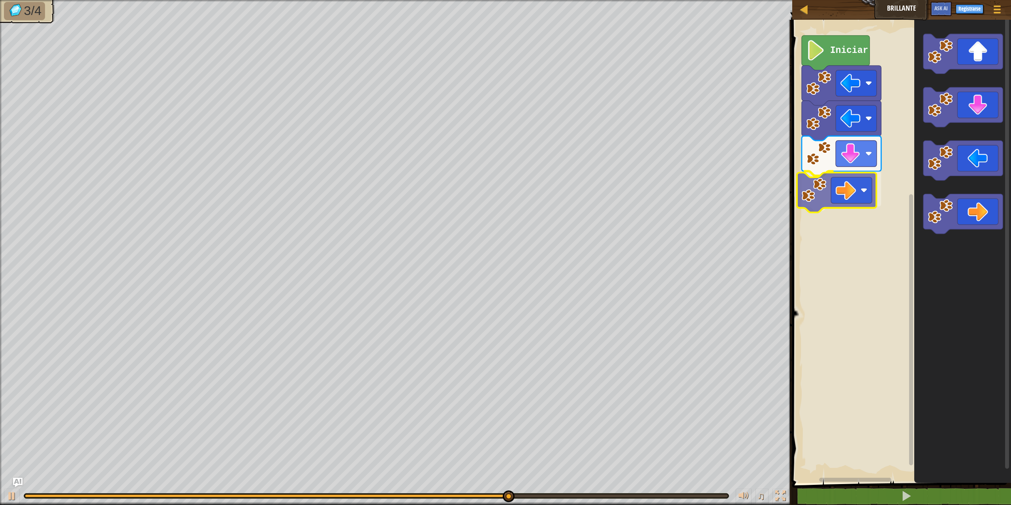
click at [854, 191] on div "Iniciar" at bounding box center [900, 249] width 221 height 467
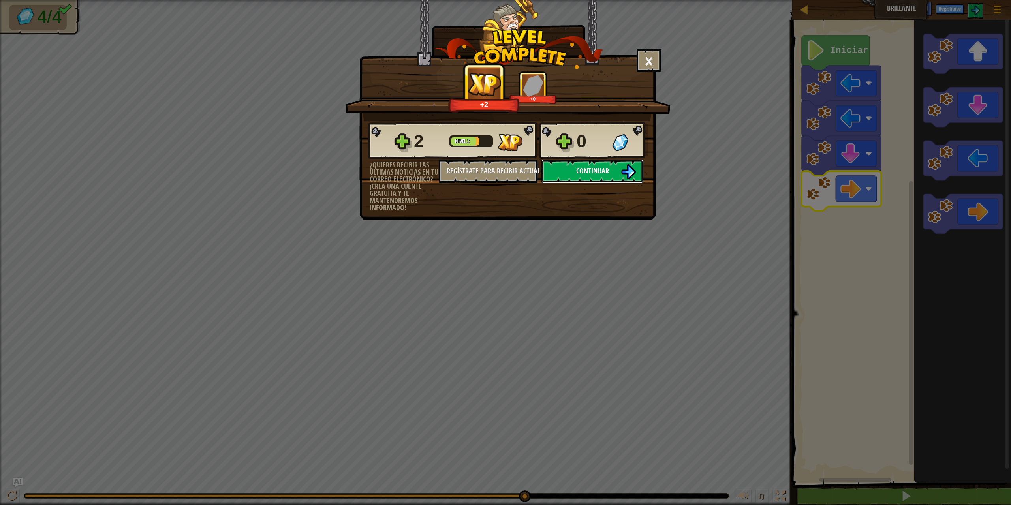
click at [607, 172] on span "Continuar" at bounding box center [592, 171] width 33 height 10
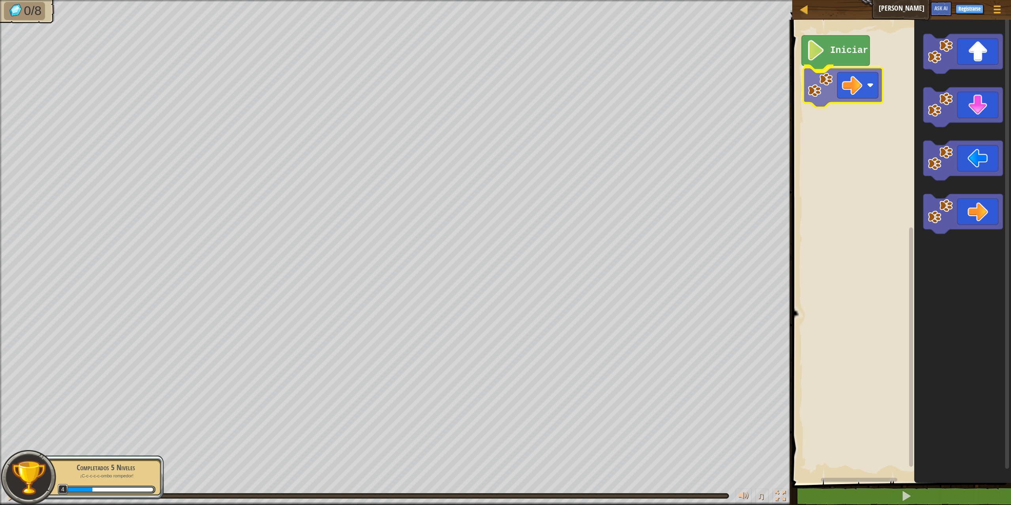
click at [867, 87] on div "Iniciar" at bounding box center [900, 249] width 221 height 467
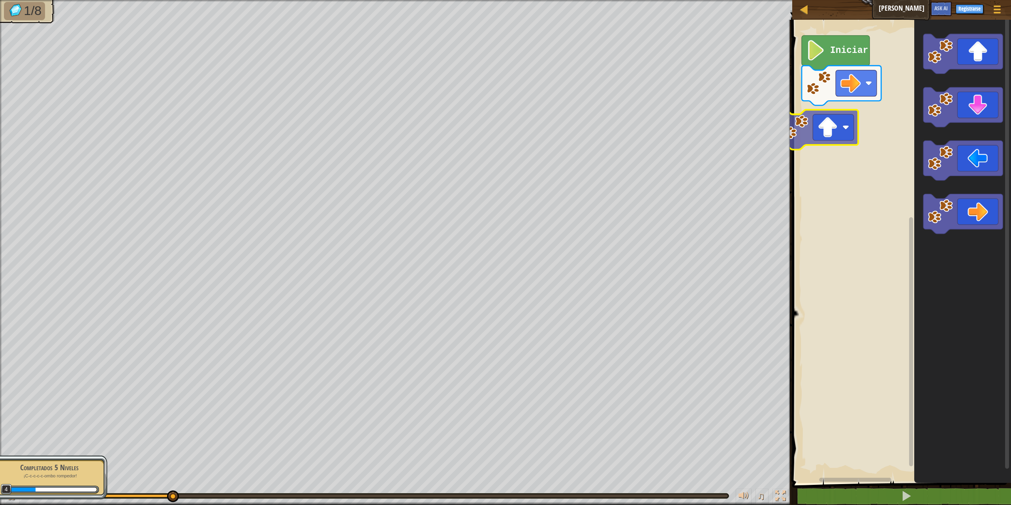
click at [837, 140] on div "Iniciar" at bounding box center [900, 249] width 221 height 467
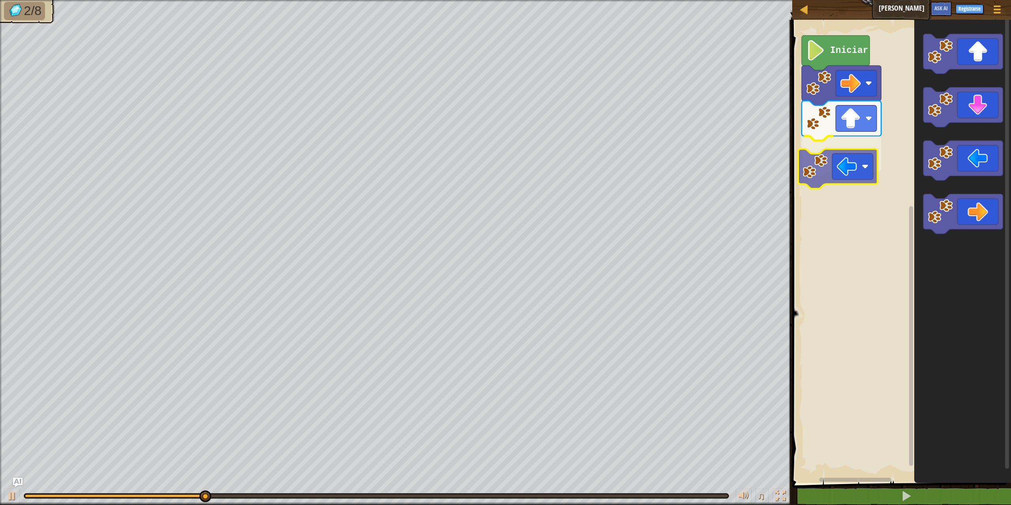
click at [849, 175] on div "Iniciar" at bounding box center [900, 249] width 221 height 467
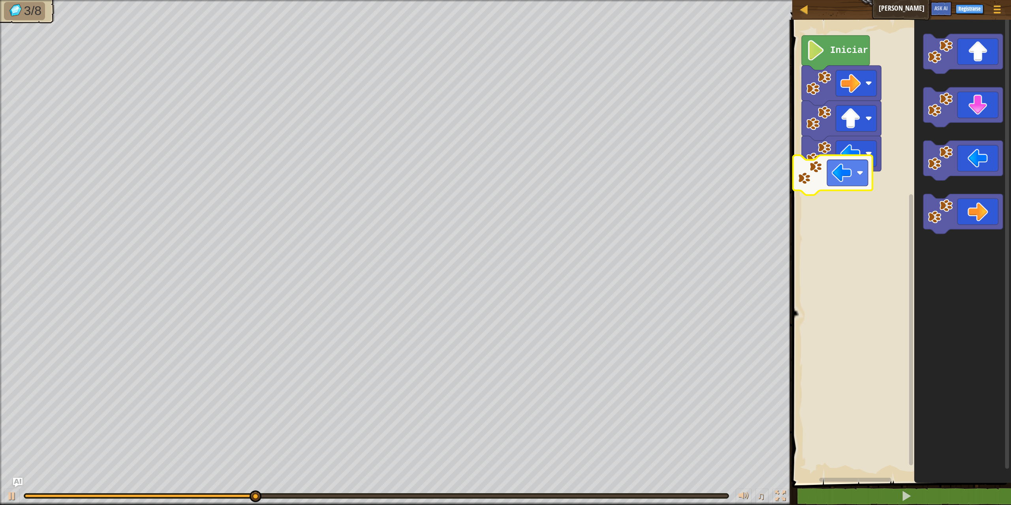
click at [842, 181] on div "Iniciar" at bounding box center [900, 249] width 221 height 467
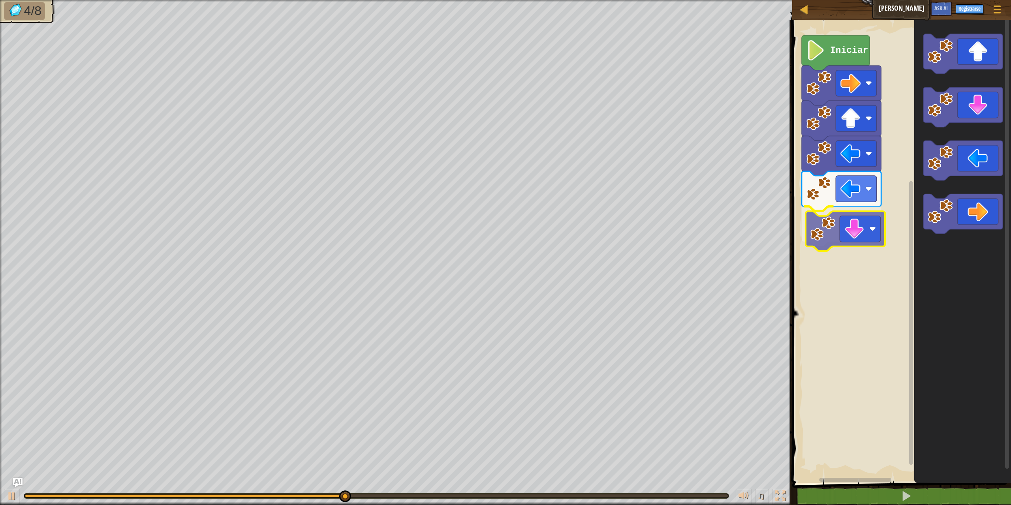
click at [857, 231] on div "Iniciar" at bounding box center [900, 249] width 221 height 467
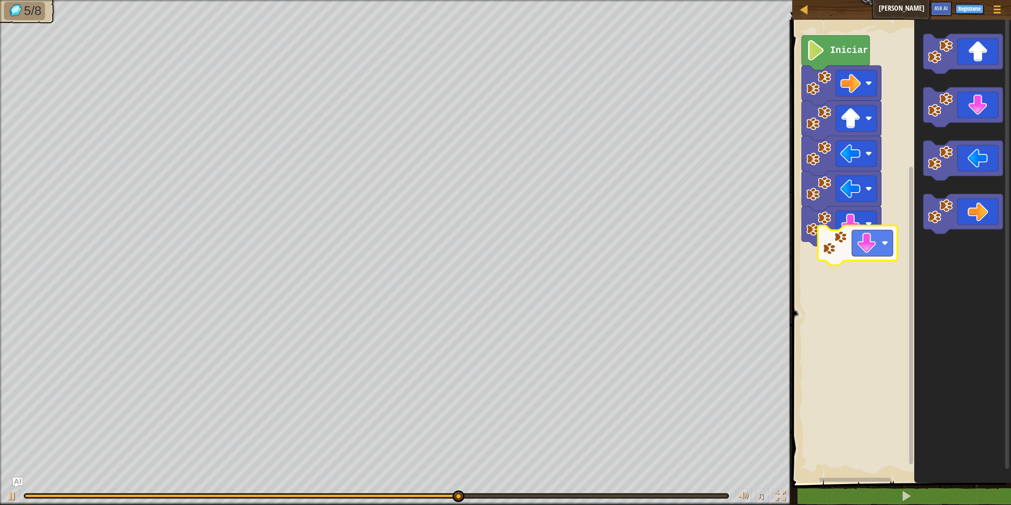
click at [876, 250] on div "Iniciar" at bounding box center [900, 249] width 221 height 467
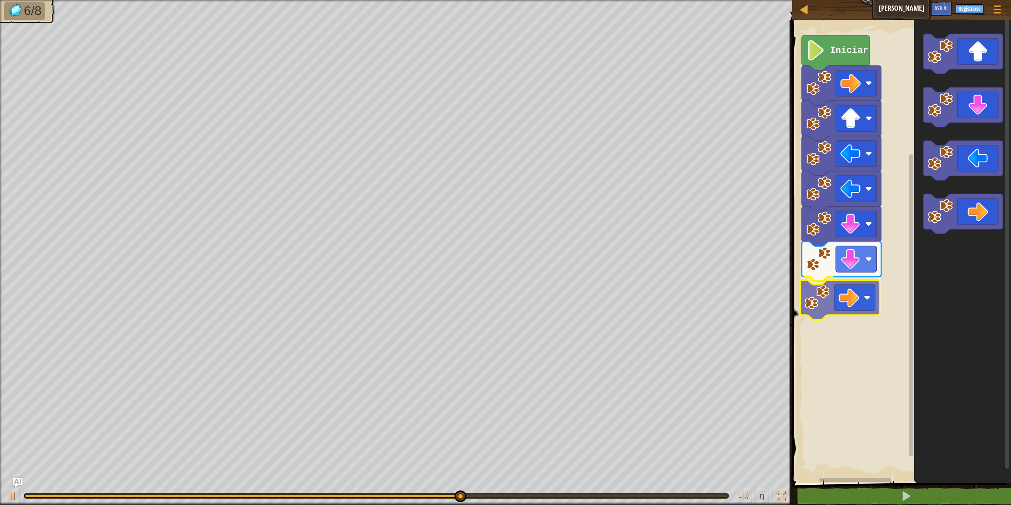
click at [846, 304] on div "Iniciar" at bounding box center [900, 249] width 221 height 467
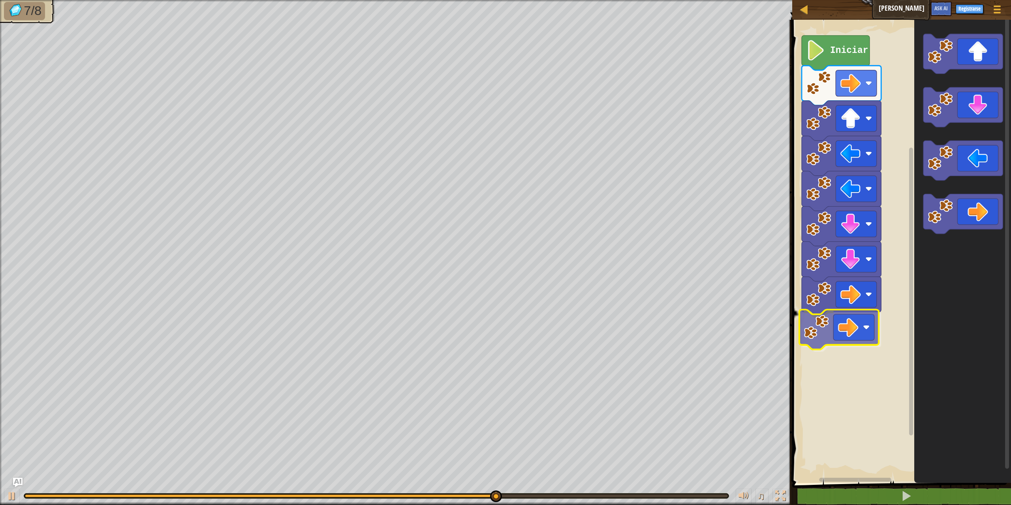
click at [854, 326] on div "Iniciar" at bounding box center [900, 249] width 221 height 467
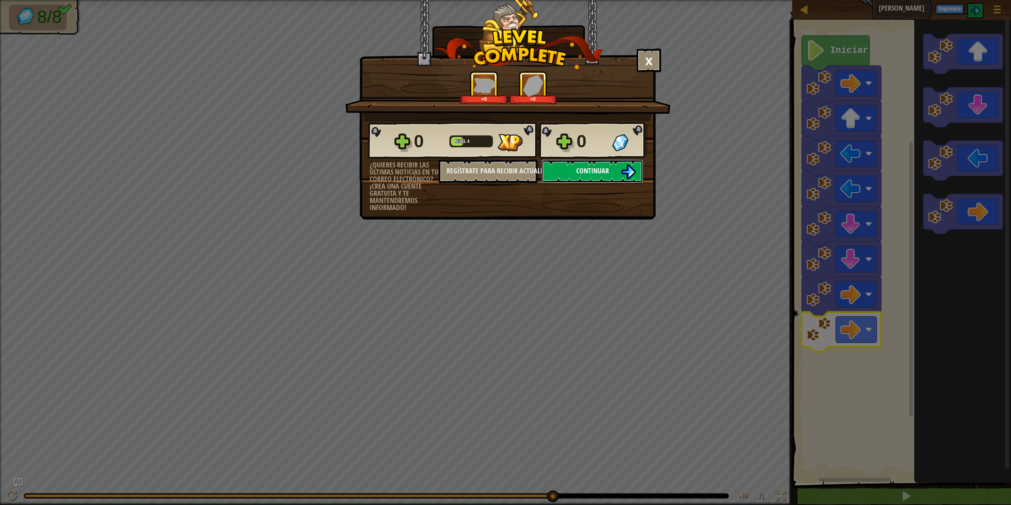
click at [601, 175] on span "Continuar" at bounding box center [592, 171] width 33 height 10
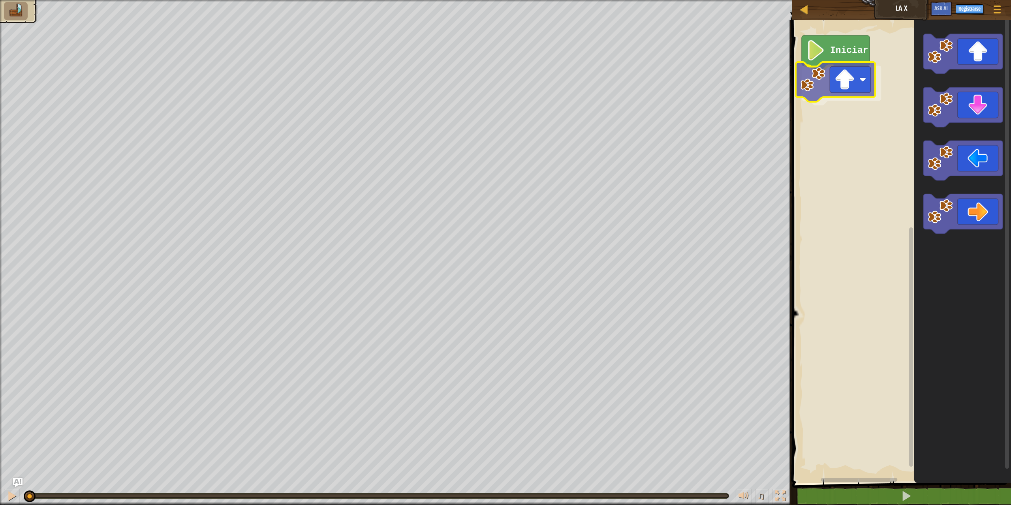
click at [839, 85] on div "Iniciar" at bounding box center [900, 249] width 221 height 467
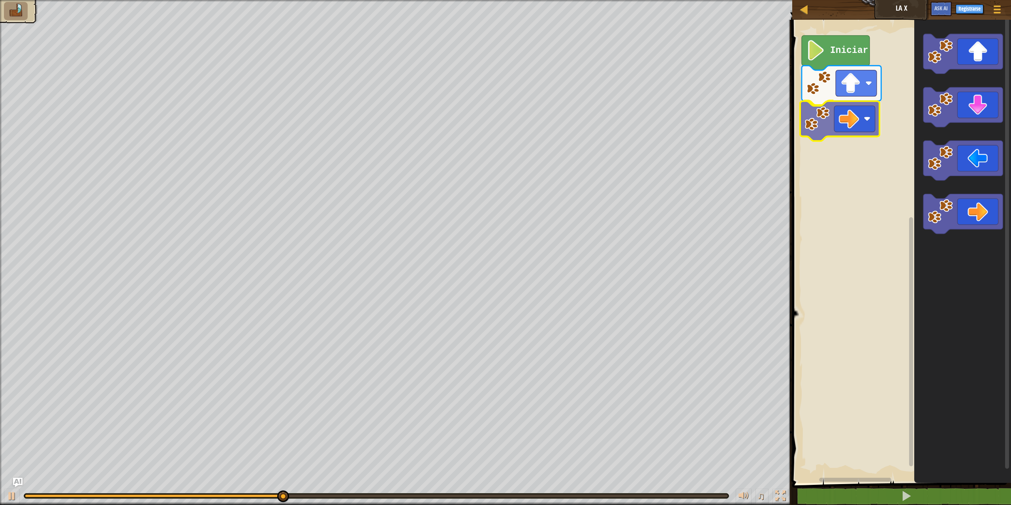
click at [861, 115] on div "Iniciar" at bounding box center [900, 249] width 221 height 467
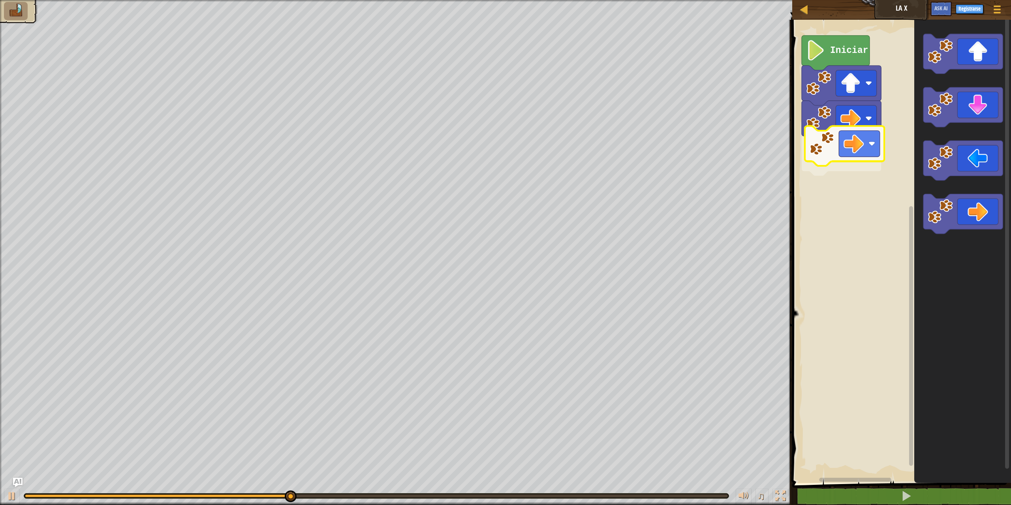
click at [851, 145] on div "Iniciar" at bounding box center [900, 249] width 221 height 467
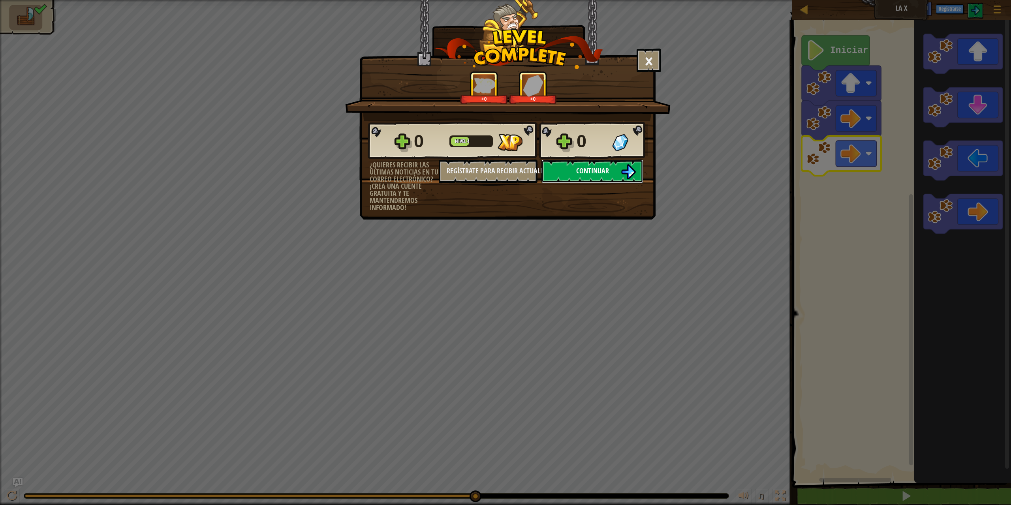
click at [593, 171] on span "Continuar" at bounding box center [592, 171] width 33 height 10
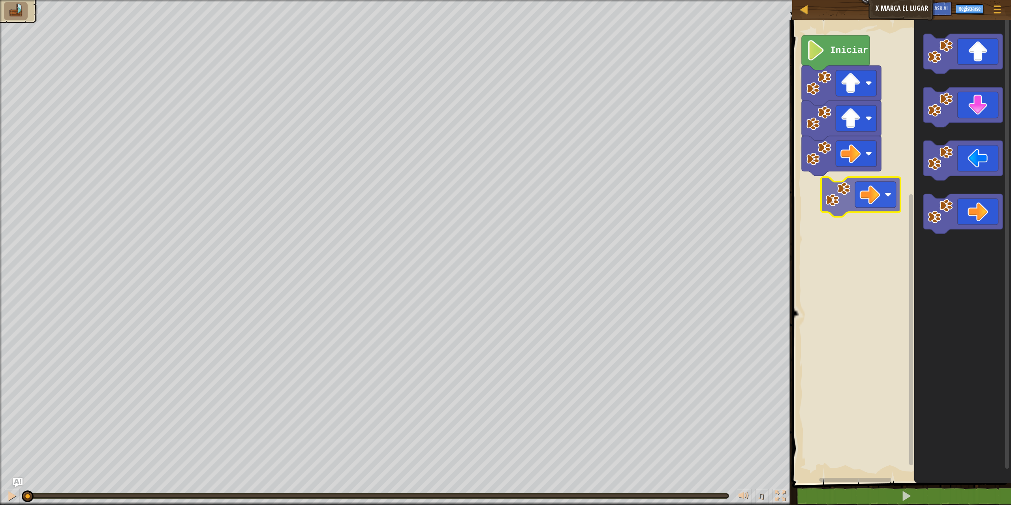
click at [867, 203] on div "Iniciar" at bounding box center [900, 249] width 221 height 467
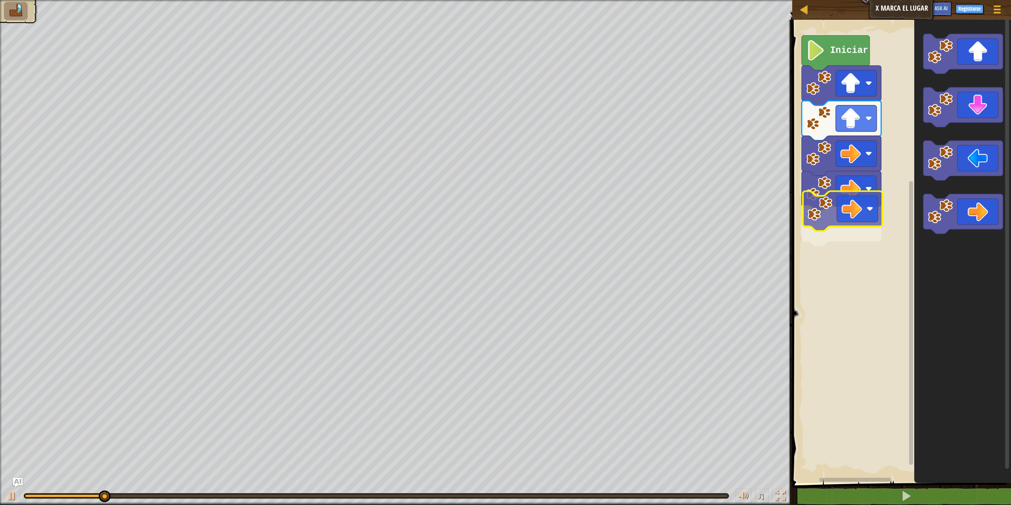
click at [846, 222] on div "Iniciar" at bounding box center [900, 249] width 221 height 467
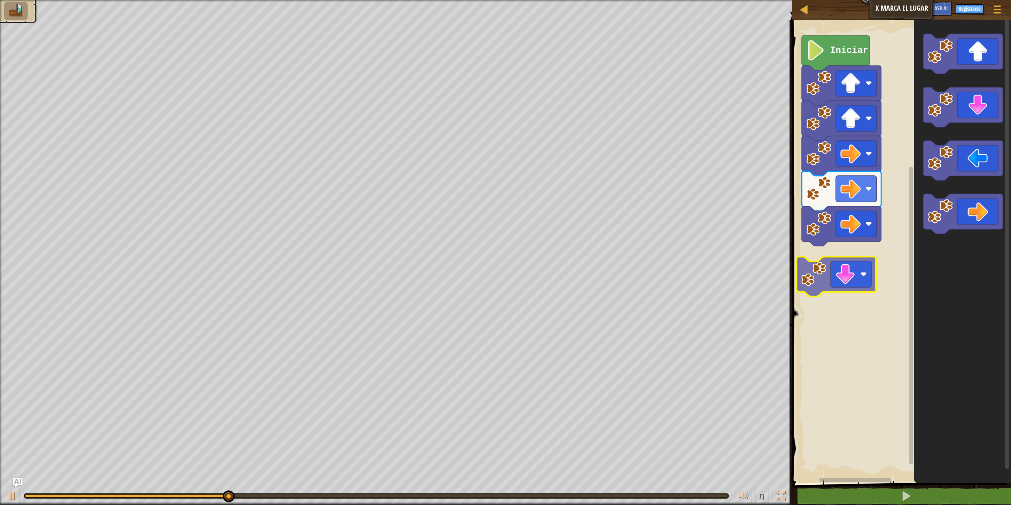
click at [839, 284] on div "Iniciar" at bounding box center [900, 249] width 221 height 467
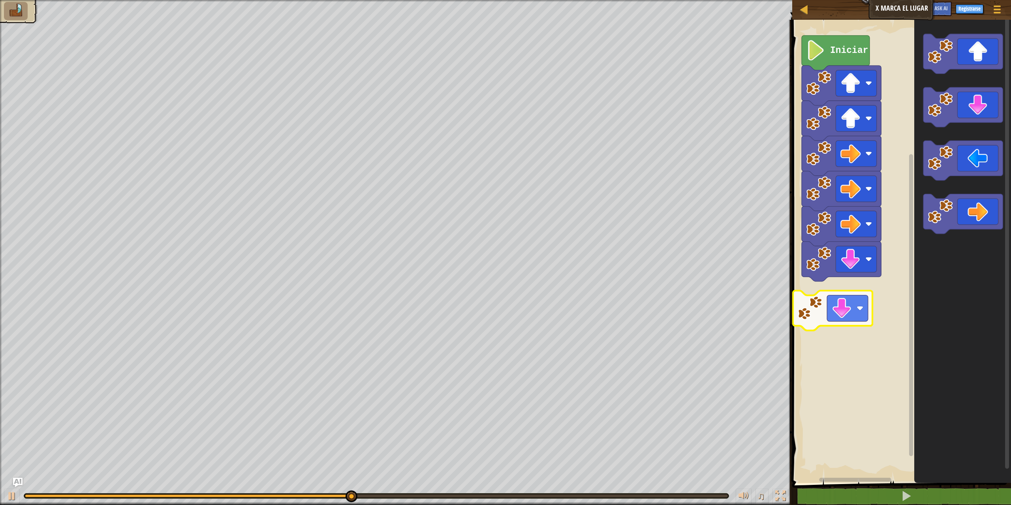
click at [846, 319] on div "Iniciar" at bounding box center [900, 249] width 221 height 467
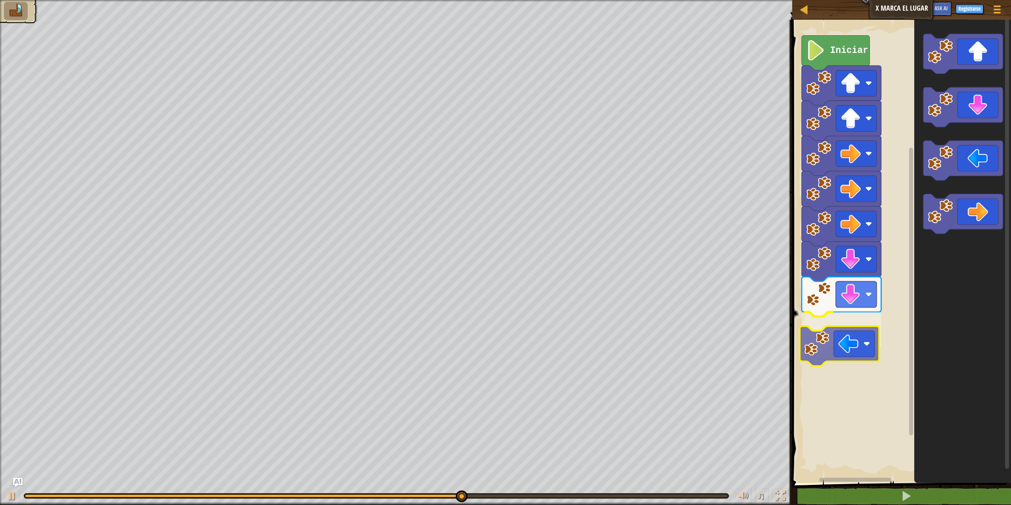
click at [850, 347] on div "Iniciar" at bounding box center [900, 249] width 221 height 467
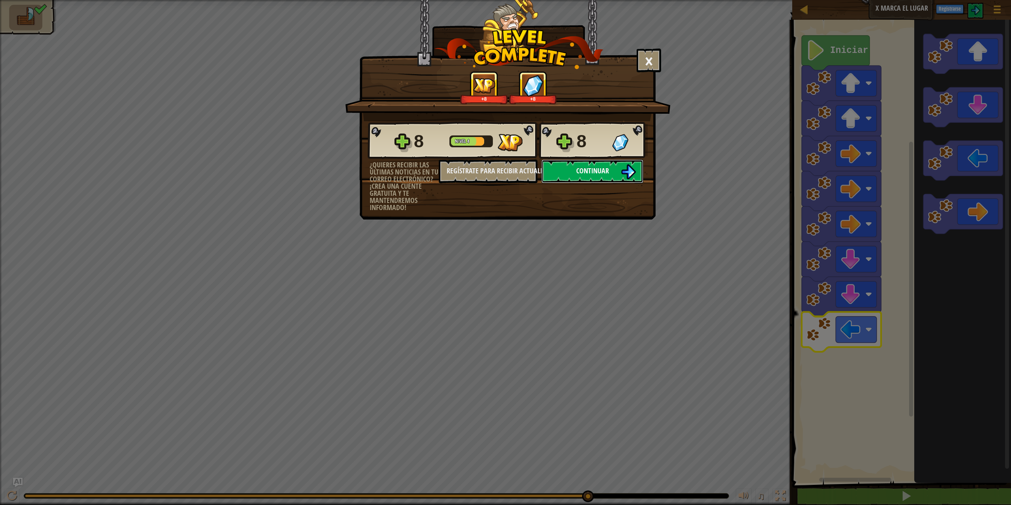
click at [586, 171] on span "Continuar" at bounding box center [592, 171] width 33 height 10
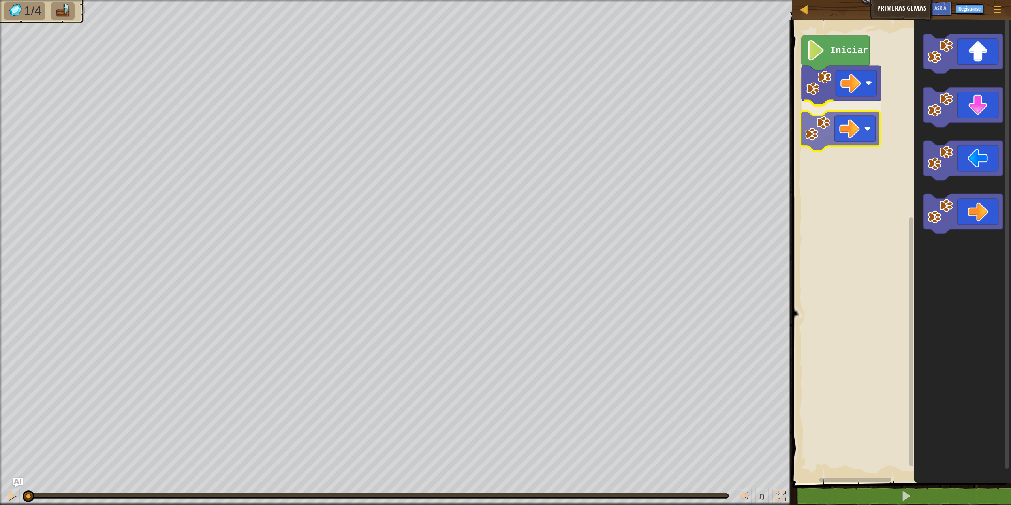
click at [861, 130] on div "Iniciar" at bounding box center [900, 249] width 221 height 467
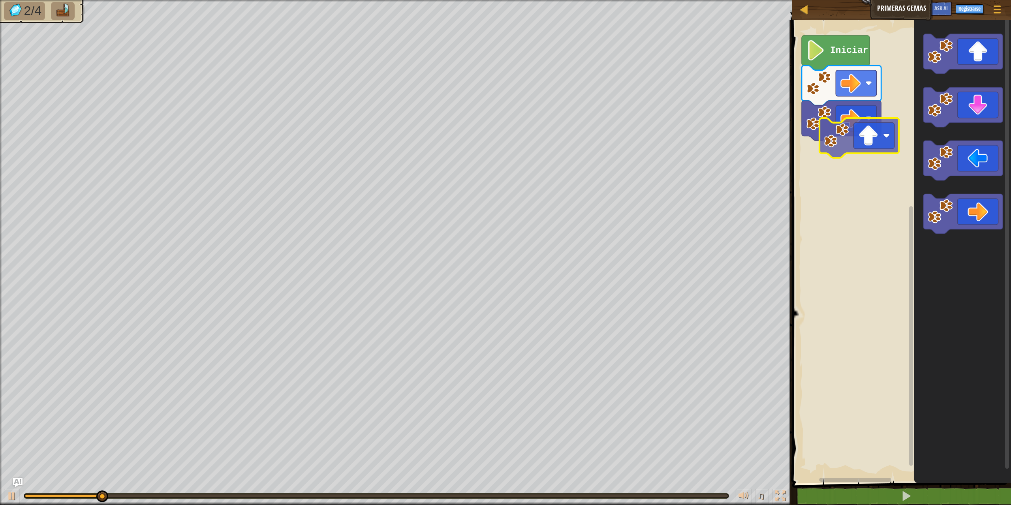
click at [856, 155] on div "Iniciar" at bounding box center [900, 249] width 221 height 467
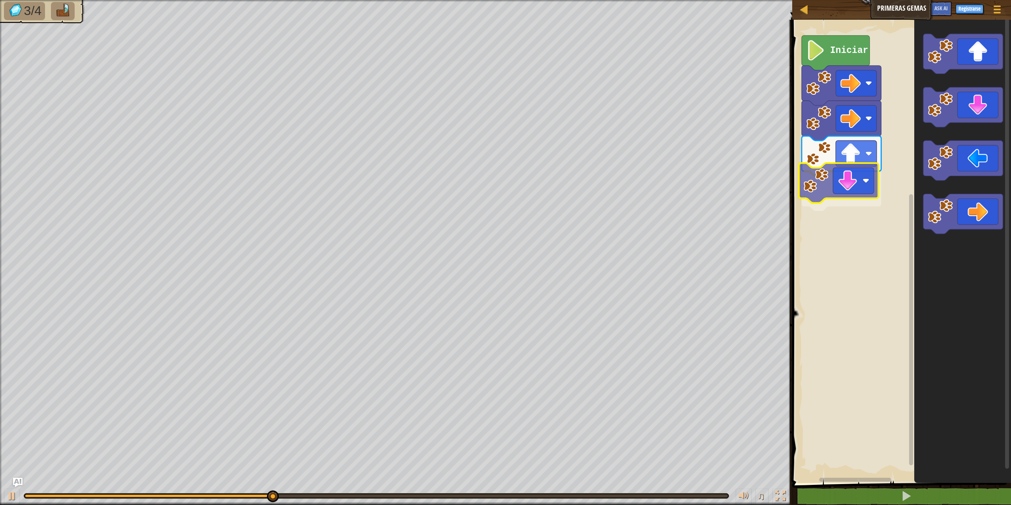
click at [852, 190] on div "Iniciar" at bounding box center [900, 249] width 221 height 467
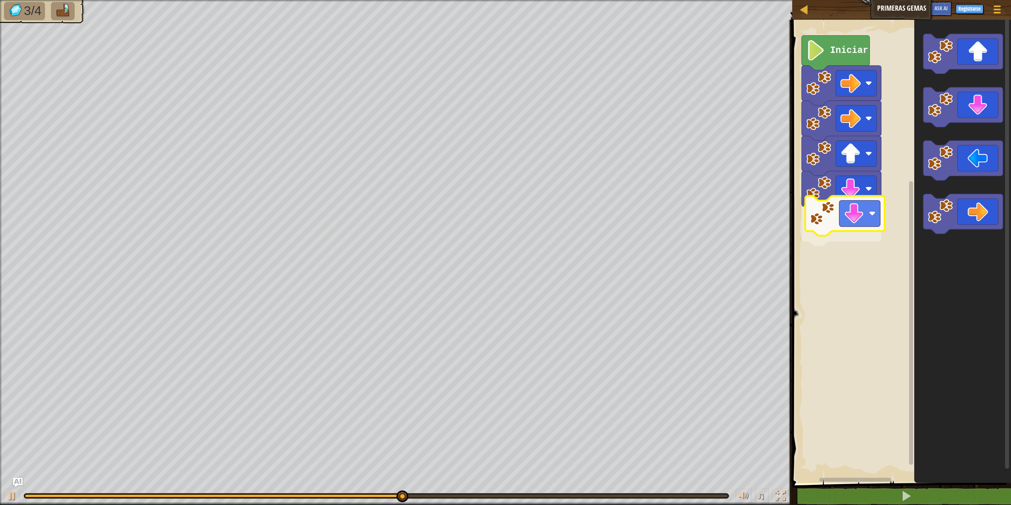
click at [847, 221] on div "Iniciar" at bounding box center [900, 249] width 221 height 467
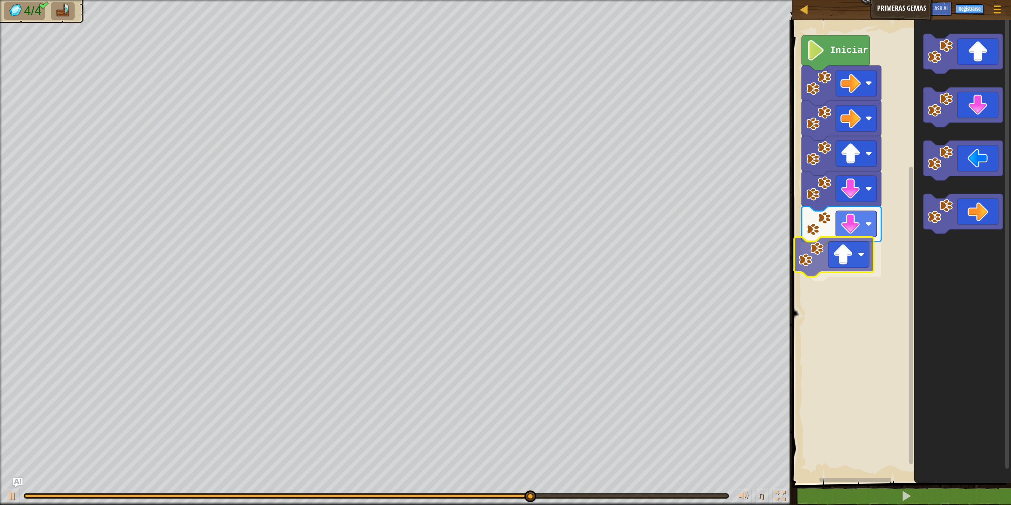
click at [866, 266] on div "Iniciar" at bounding box center [900, 249] width 221 height 467
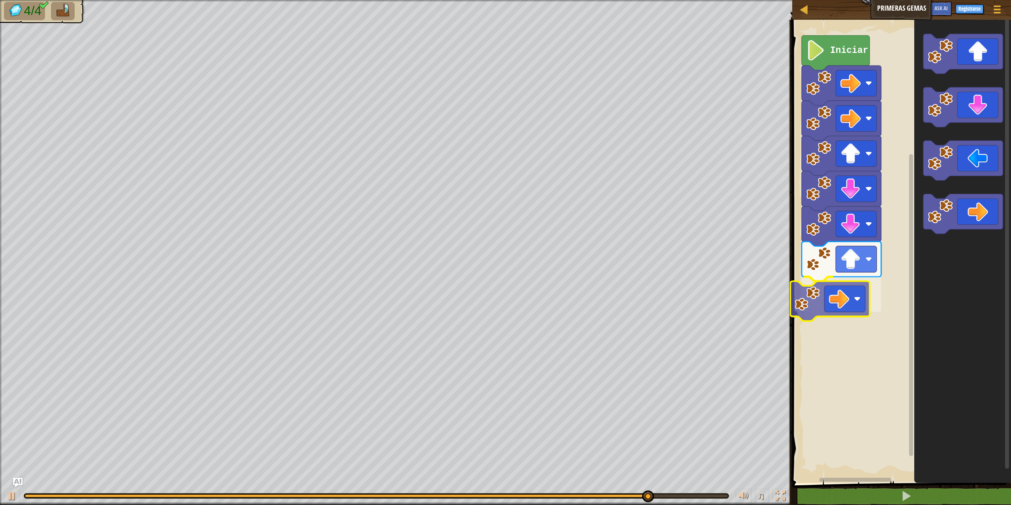
click at [832, 309] on div "Iniciar" at bounding box center [900, 249] width 221 height 467
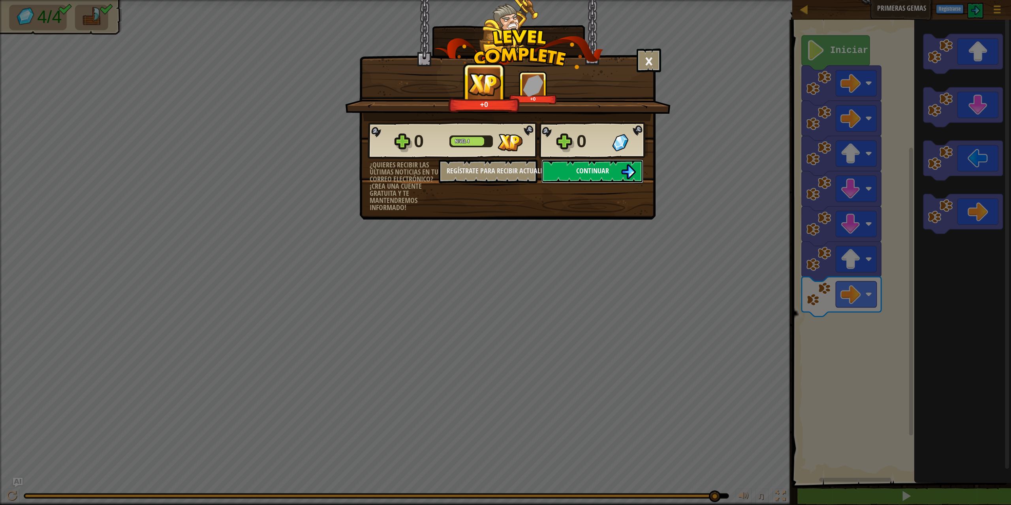
click at [599, 165] on button "Continuar" at bounding box center [592, 172] width 102 height 24
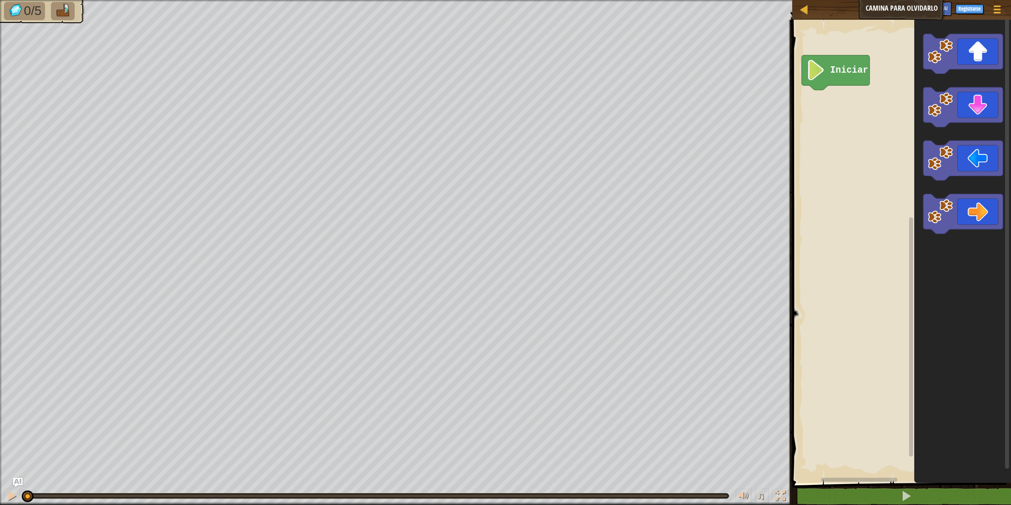
click at [912, 8] on div "Mapa Camina para olvidarlo Menú del Juego Registrarse Ask AI" at bounding box center [901, 10] width 219 height 20
click at [855, 121] on div "Iniciar" at bounding box center [900, 249] width 221 height 467
click at [860, 138] on div "Iniciar" at bounding box center [900, 249] width 221 height 467
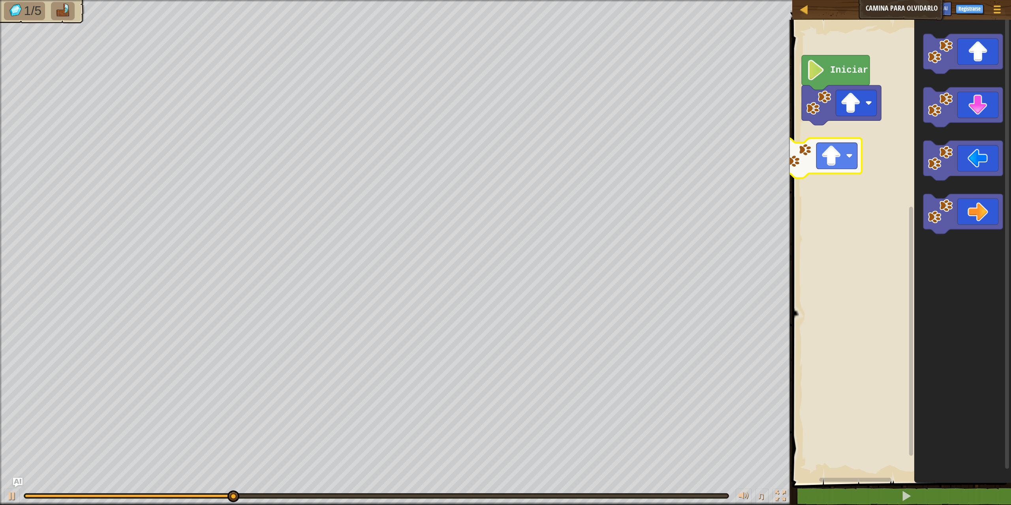
click at [831, 161] on div "Iniciar" at bounding box center [900, 249] width 221 height 467
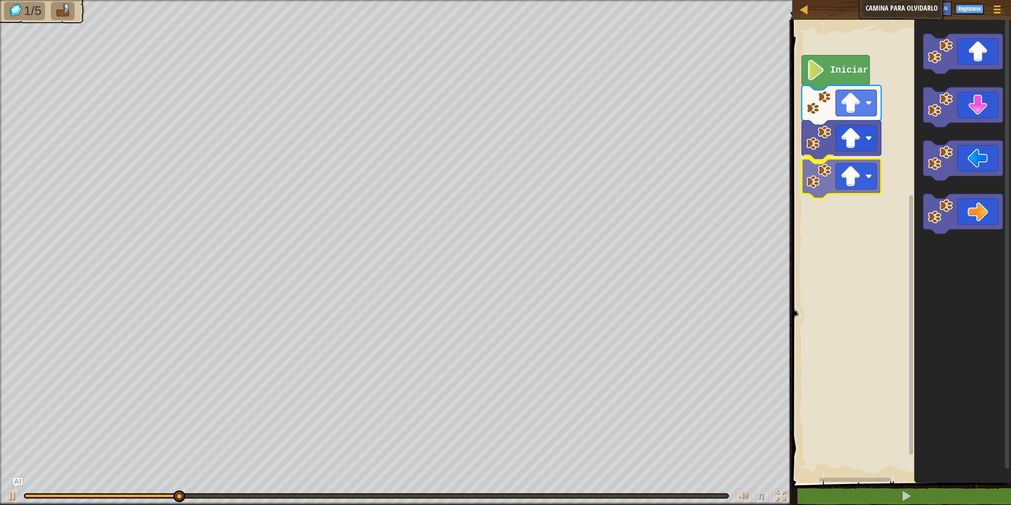
click at [857, 172] on div "Iniciar" at bounding box center [900, 249] width 221 height 467
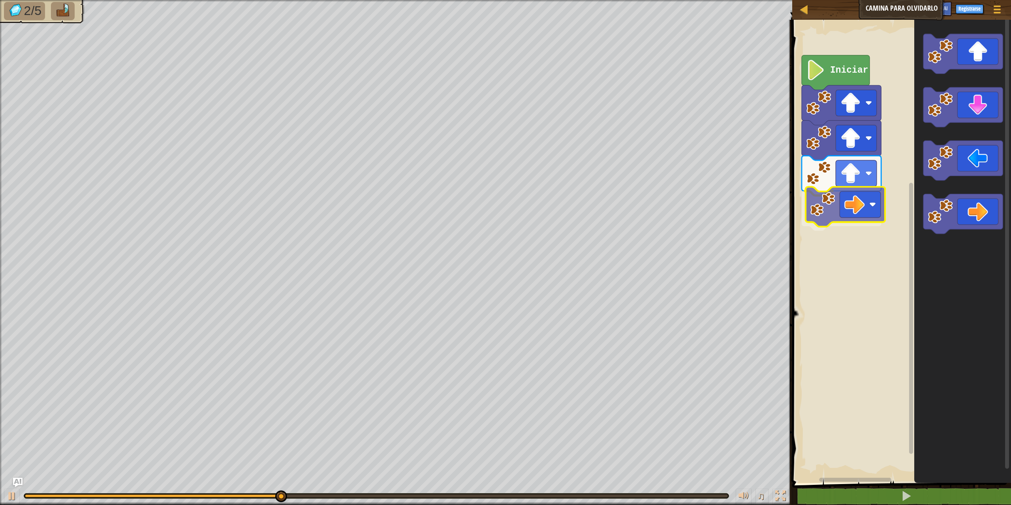
click at [851, 210] on div "Iniciar" at bounding box center [900, 249] width 221 height 467
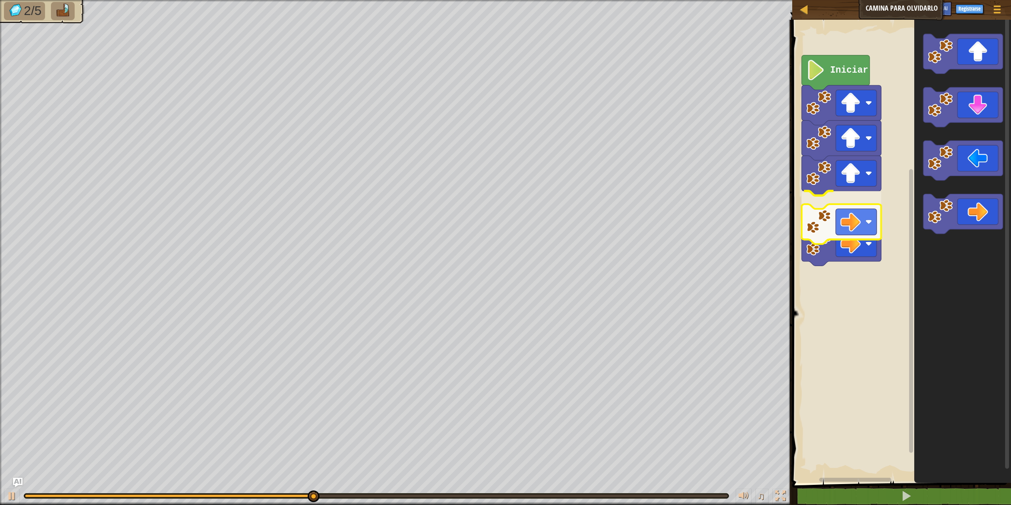
click at [840, 218] on div "Iniciar" at bounding box center [900, 249] width 221 height 467
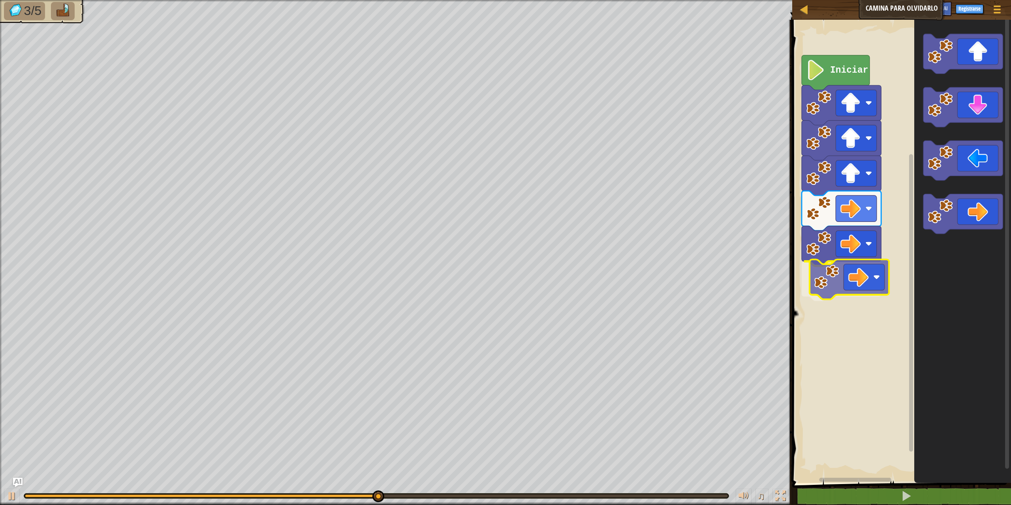
click at [850, 276] on div "Iniciar" at bounding box center [900, 249] width 221 height 467
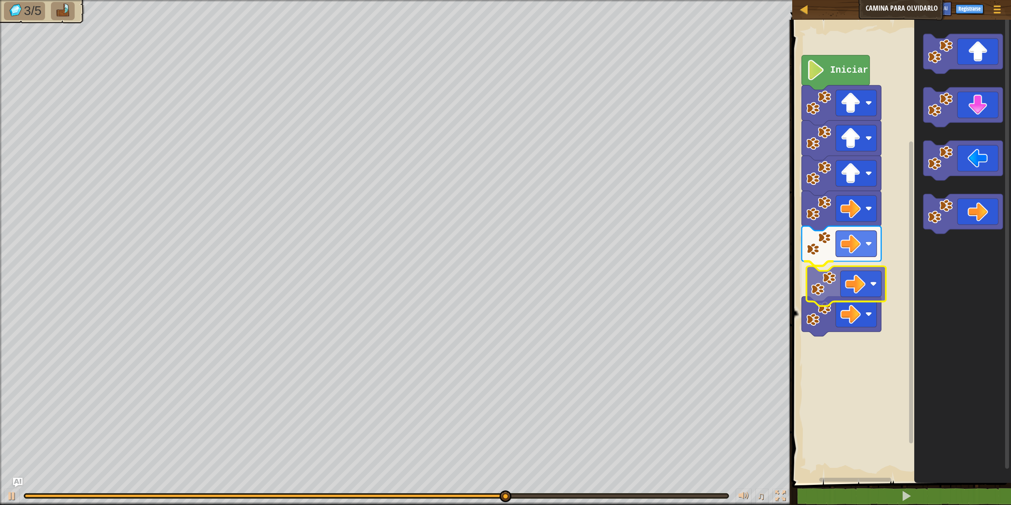
click at [852, 291] on div "Iniciar" at bounding box center [900, 249] width 221 height 467
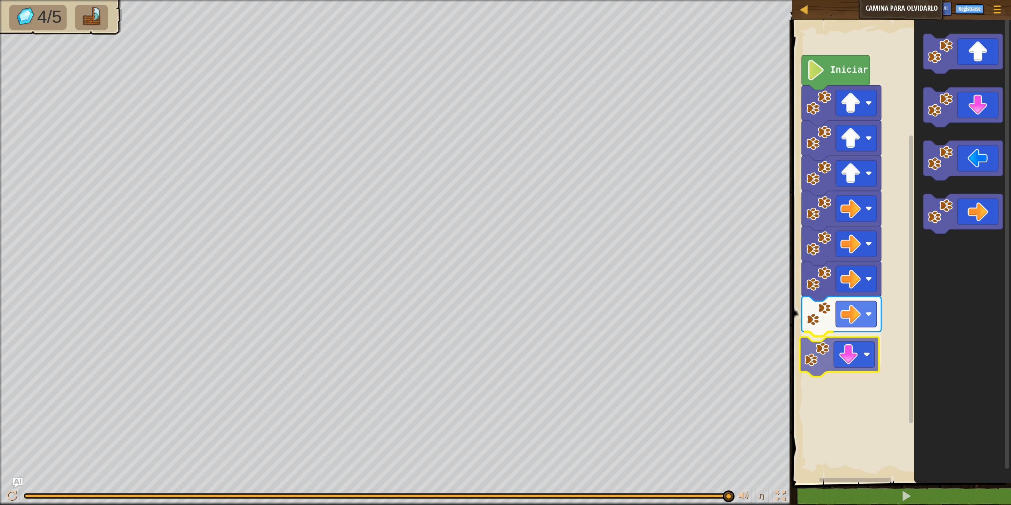
click at [860, 361] on div "Iniciar" at bounding box center [900, 249] width 221 height 467
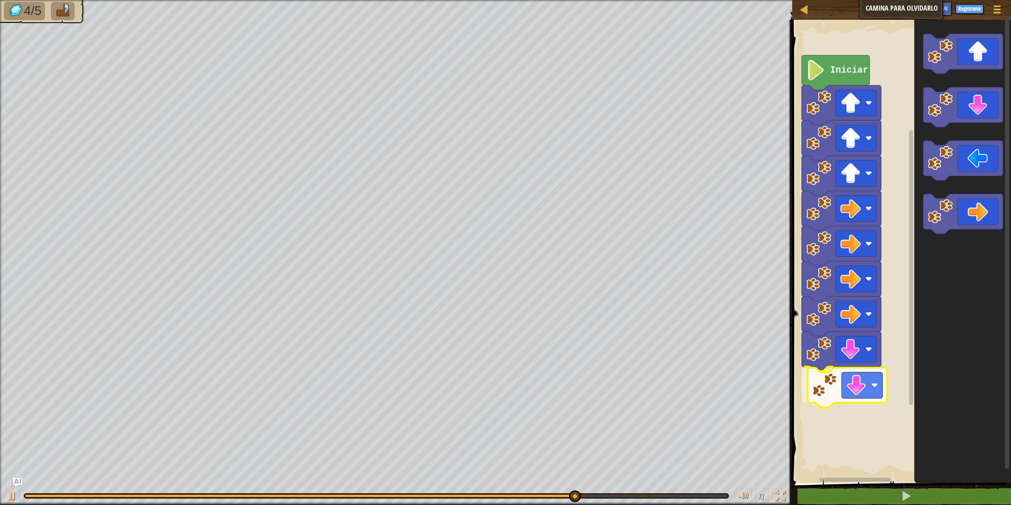
click at [856, 386] on div "Iniciar" at bounding box center [900, 249] width 221 height 467
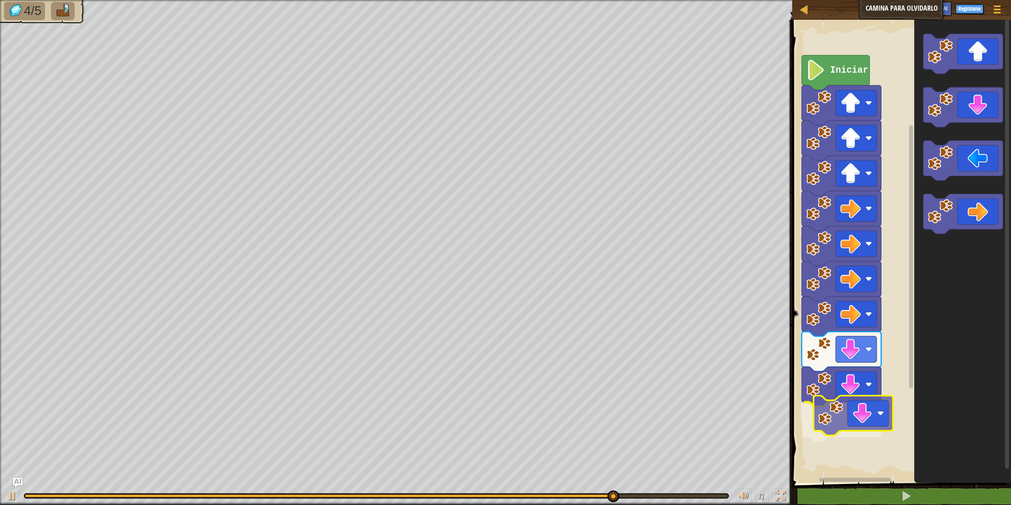
click at [859, 421] on div "Iniciar" at bounding box center [900, 249] width 221 height 467
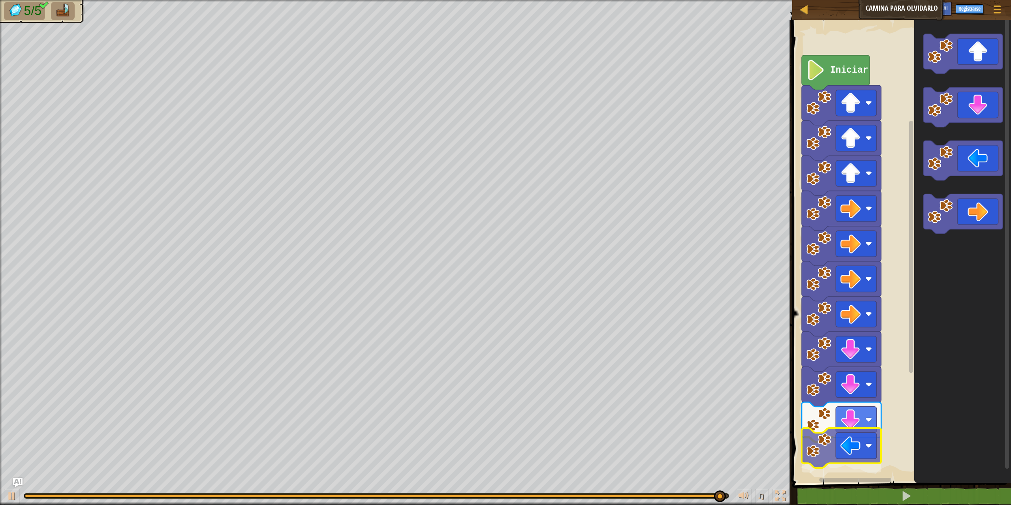
click at [860, 447] on div "Iniciar" at bounding box center [900, 249] width 221 height 467
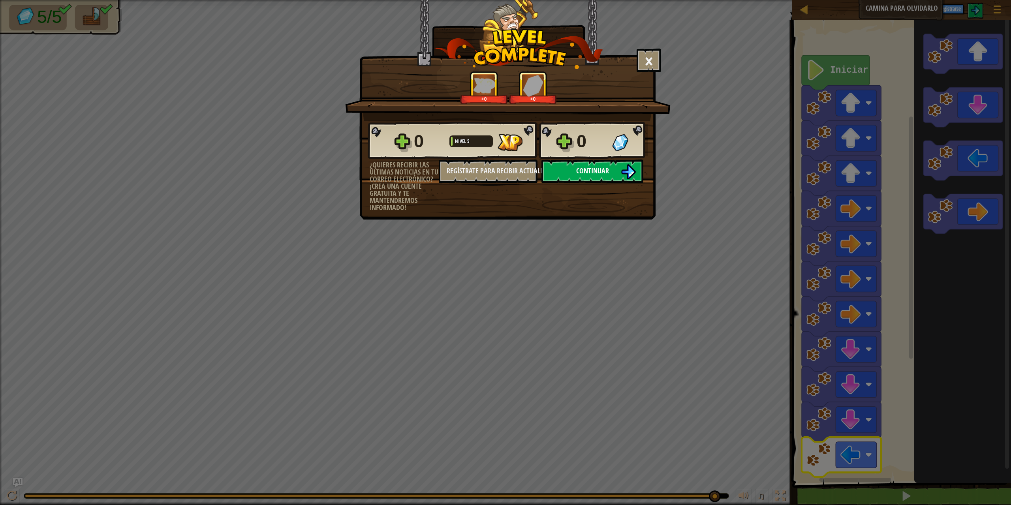
click at [578, 169] on span "Continuar" at bounding box center [592, 171] width 33 height 10
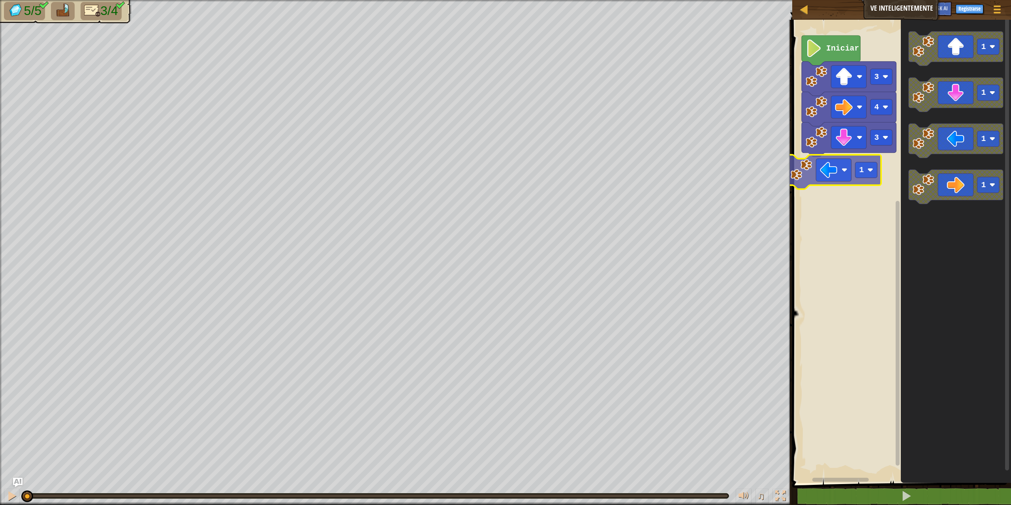
click at [829, 169] on div "3 4 3 Iniciar 1 1 1 1 1 1" at bounding box center [900, 249] width 221 height 467
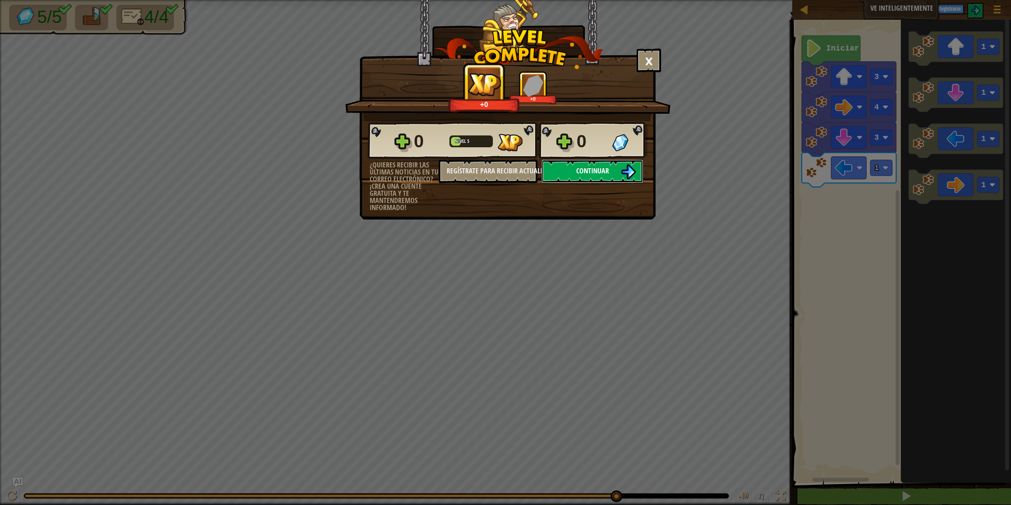
click at [608, 177] on button "Continuar" at bounding box center [592, 172] width 102 height 24
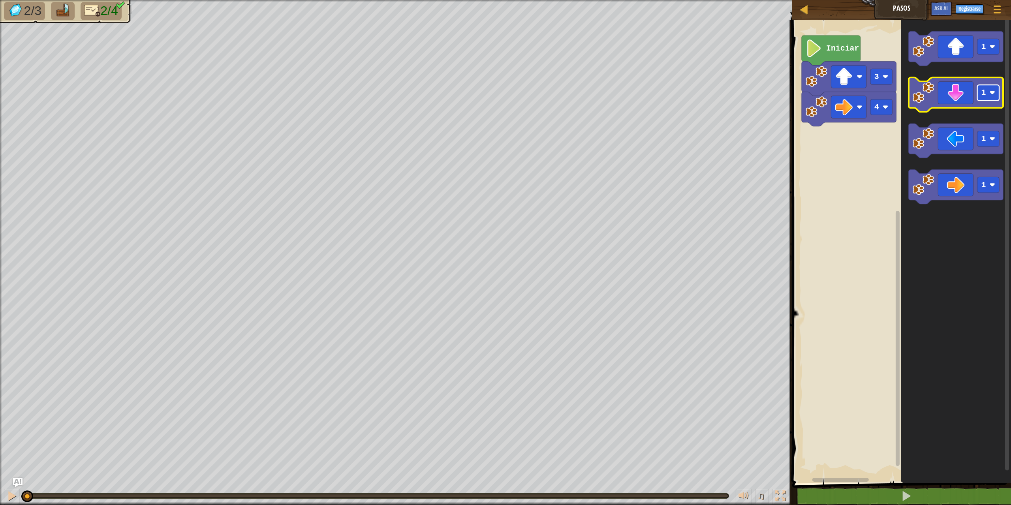
click at [995, 96] on image "Espacio de trabajo de Blockly" at bounding box center [993, 93] width 6 height 6
click at [826, 148] on div "4 3 Iniciar 1 3 1 1" at bounding box center [900, 249] width 221 height 467
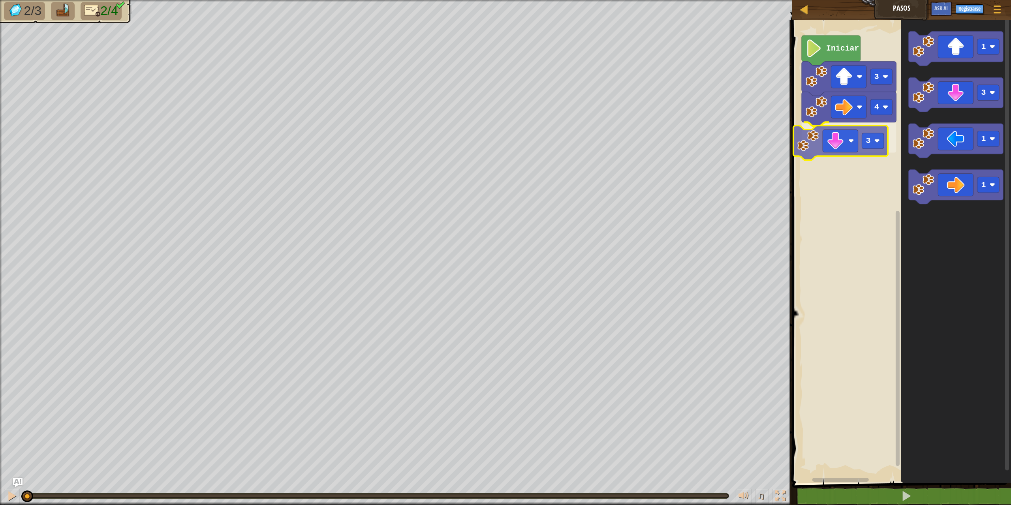
click at [847, 141] on div "4 3 3 Iniciar 1 3 1 1 3" at bounding box center [900, 249] width 221 height 467
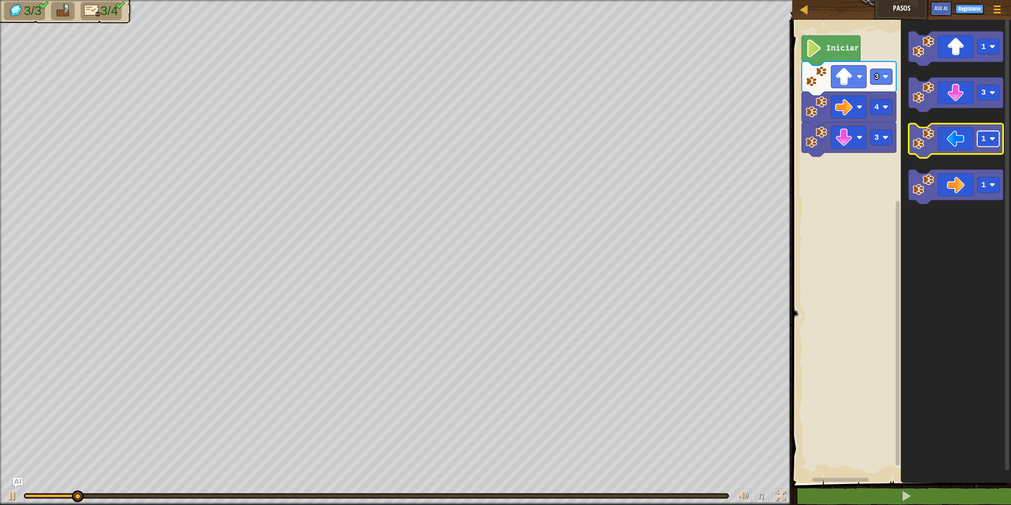
click at [993, 140] on image "Espacio de trabajo de Blockly" at bounding box center [993, 139] width 6 height 6
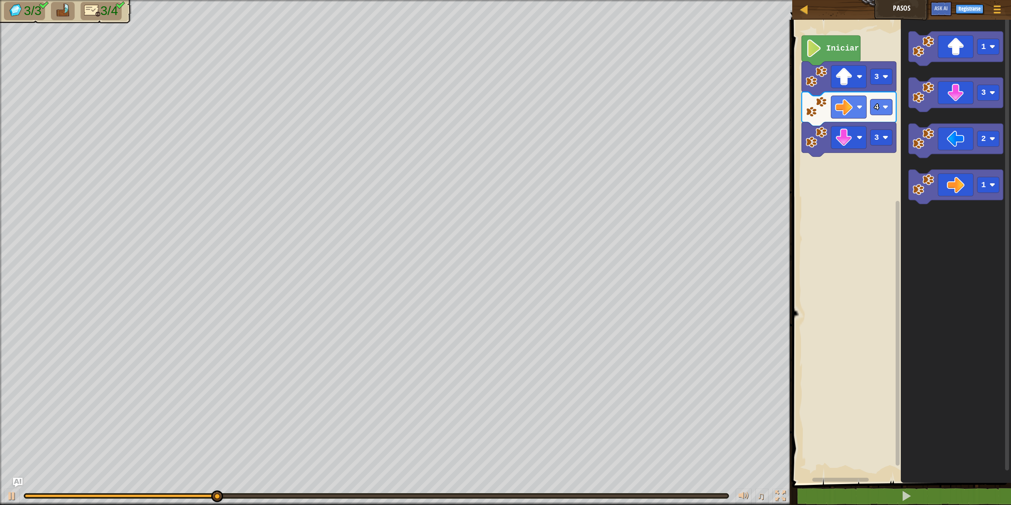
click at [874, 178] on div "4 3 3 Iniciar 1 3 2 1" at bounding box center [900, 249] width 221 height 467
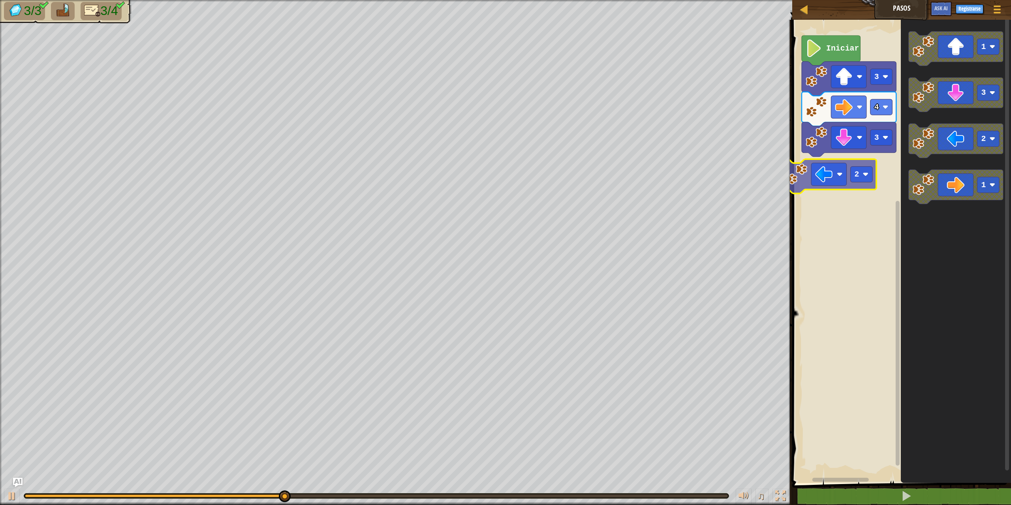
click at [820, 171] on div "4 3 3 Iniciar 2 1 3 2 1 2" at bounding box center [900, 249] width 221 height 467
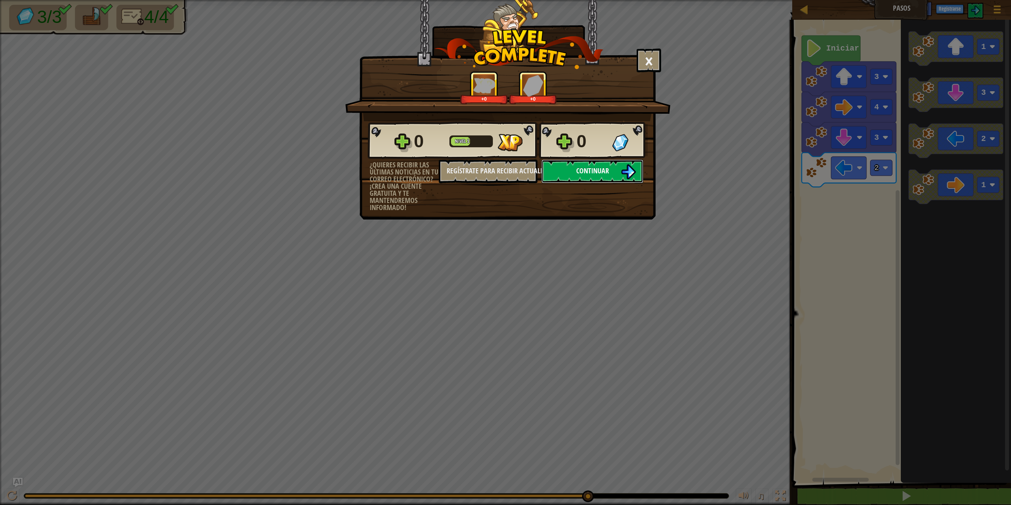
click at [591, 172] on span "Continuar" at bounding box center [592, 171] width 33 height 10
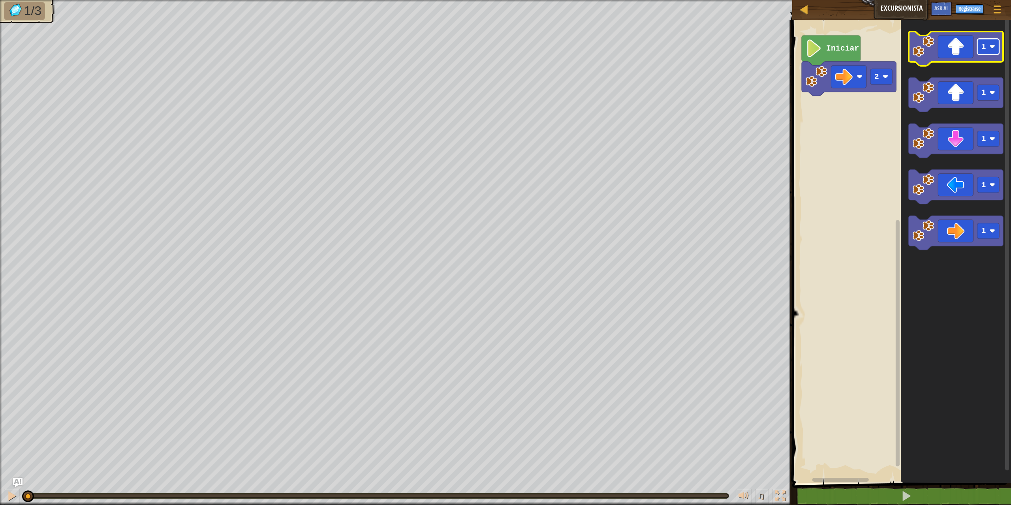
click at [992, 50] on rect "Espacio de trabajo de Blockly" at bounding box center [988, 47] width 22 height 16
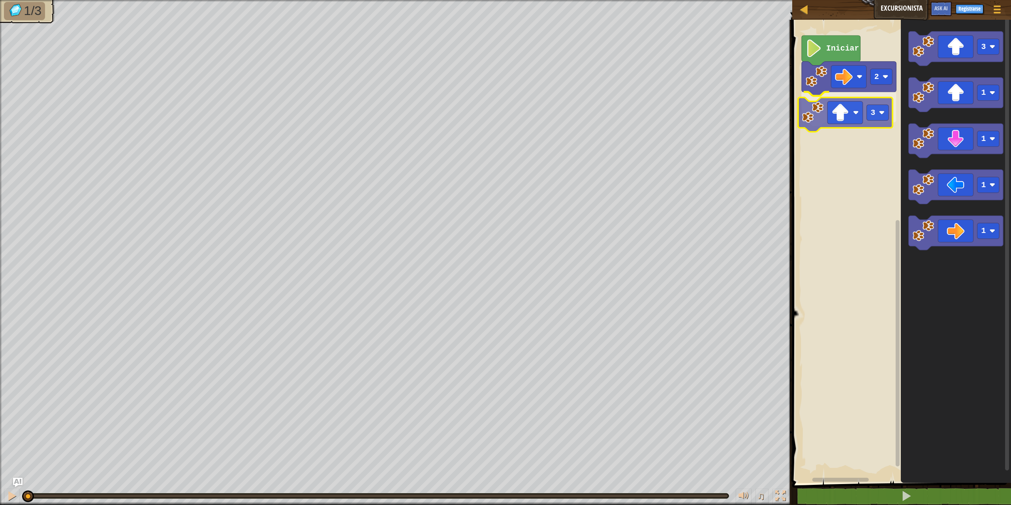
click at [847, 110] on div "2 3 Iniciar 3 1 1 1 1 3" at bounding box center [900, 249] width 221 height 467
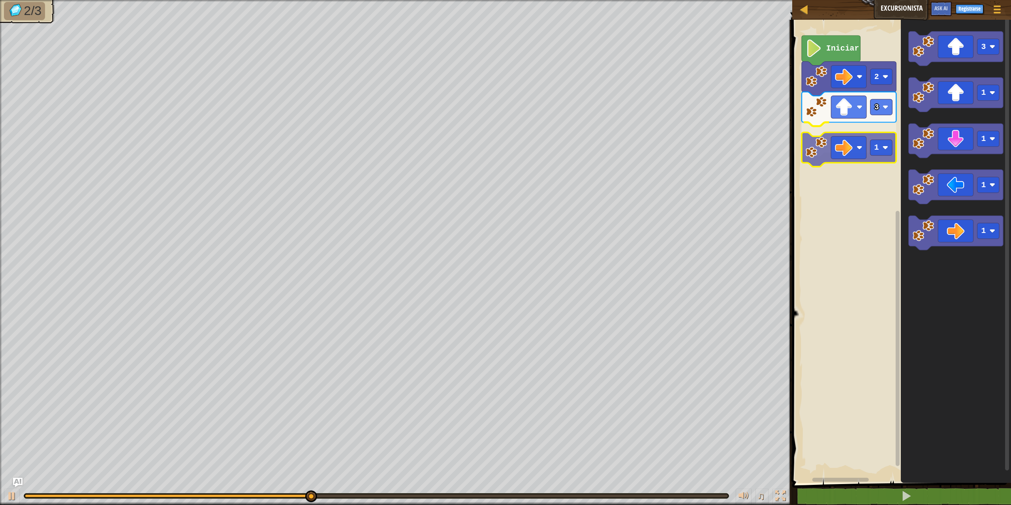
click at [850, 147] on div "2 3 1 Iniciar 3 1 1 1 1 1" at bounding box center [900, 249] width 221 height 467
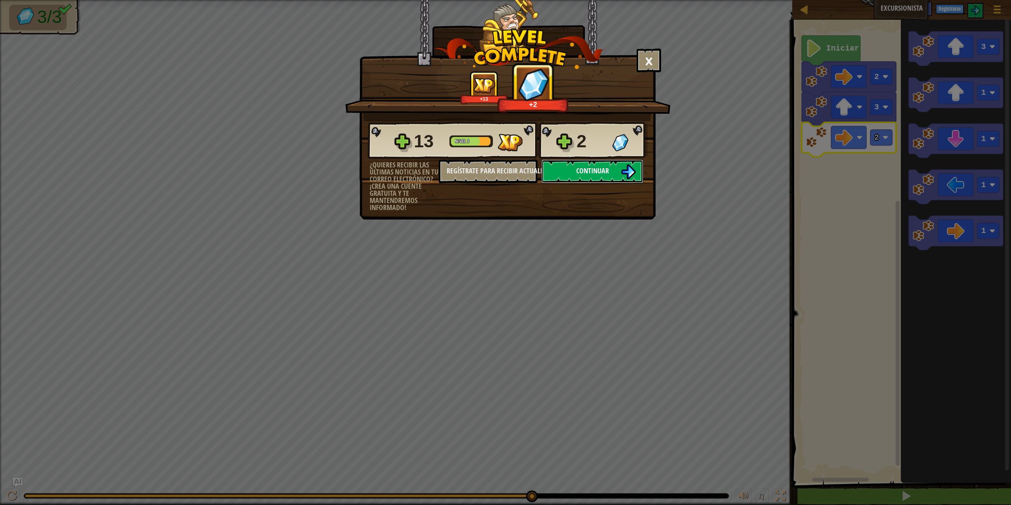
click at [574, 181] on button "Continuar" at bounding box center [592, 172] width 102 height 24
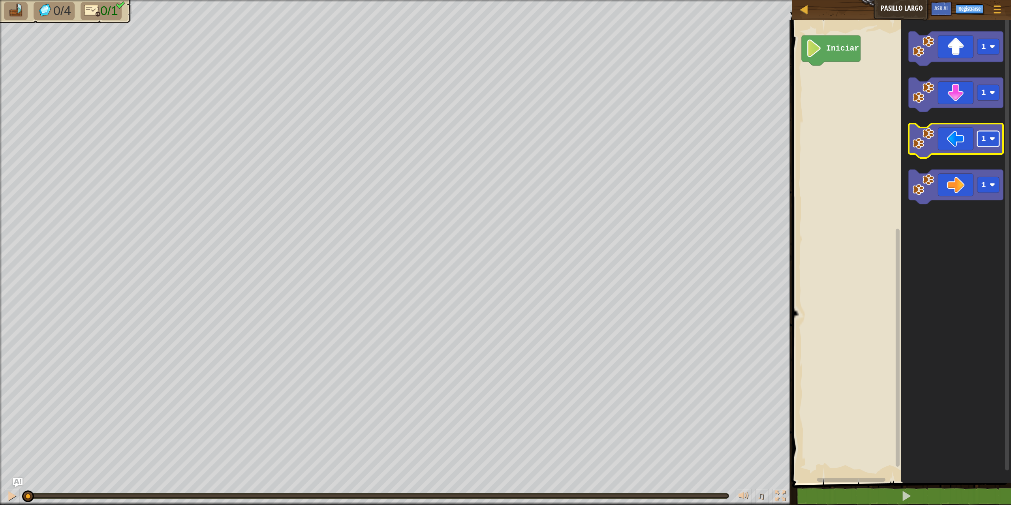
click at [993, 139] on image "Espacio de trabajo de Blockly" at bounding box center [993, 139] width 6 height 6
click at [995, 188] on image "Espacio de trabajo de Blockly" at bounding box center [993, 185] width 6 height 6
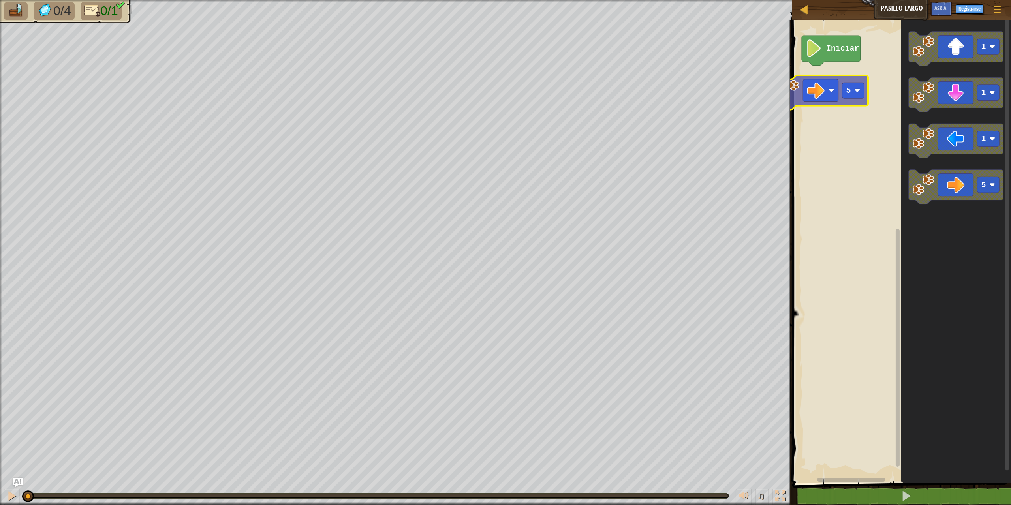
click at [822, 87] on div "Iniciar 1 1 1 5 5" at bounding box center [900, 249] width 221 height 467
click at [834, 76] on div "Iniciar 5 1 1 1 5 5" at bounding box center [900, 249] width 221 height 467
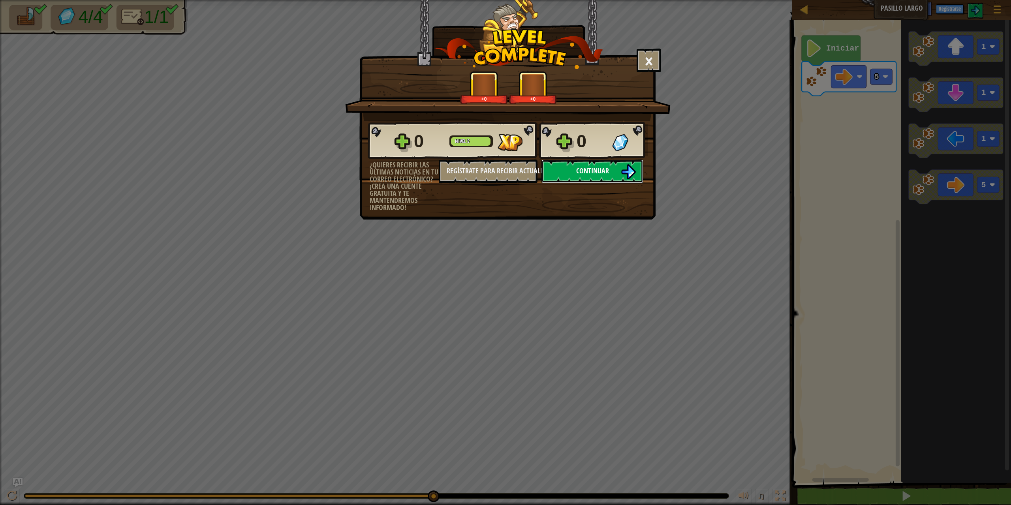
click at [604, 166] on span "Continuar" at bounding box center [592, 171] width 33 height 10
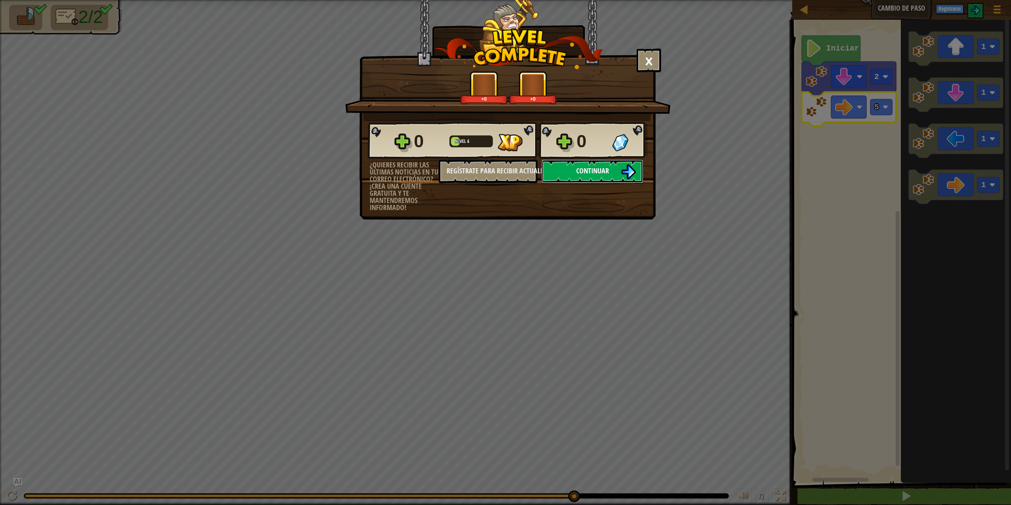
click at [582, 171] on span "Continuar" at bounding box center [592, 171] width 33 height 10
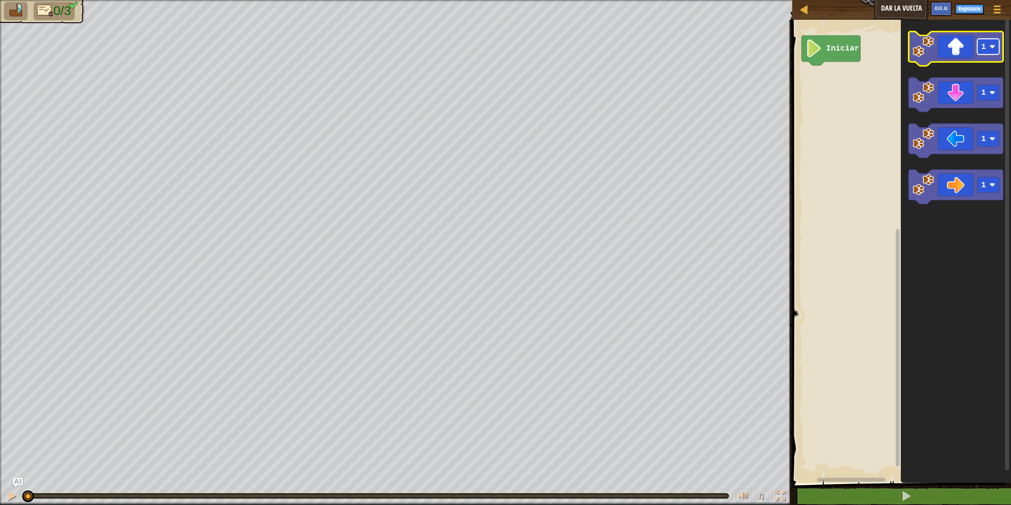
click at [993, 49] on image "Espacio de trabajo de Blockly" at bounding box center [993, 47] width 6 height 6
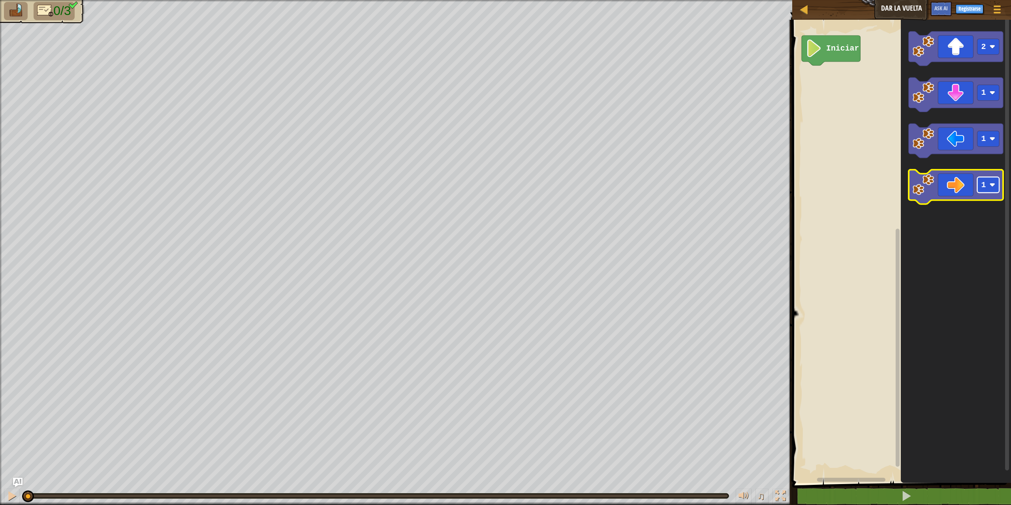
click at [989, 187] on rect "Espacio de trabajo de Blockly" at bounding box center [988, 185] width 22 height 16
click at [995, 96] on rect "Espacio de trabajo de Blockly" at bounding box center [988, 93] width 22 height 16
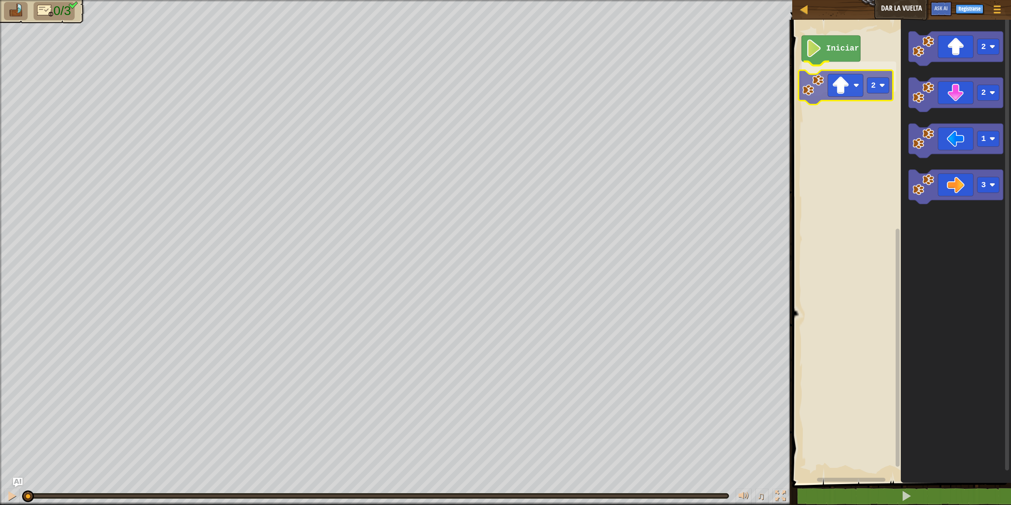
click at [858, 88] on div "Iniciar 2 2 2 1 3 2" at bounding box center [900, 249] width 221 height 467
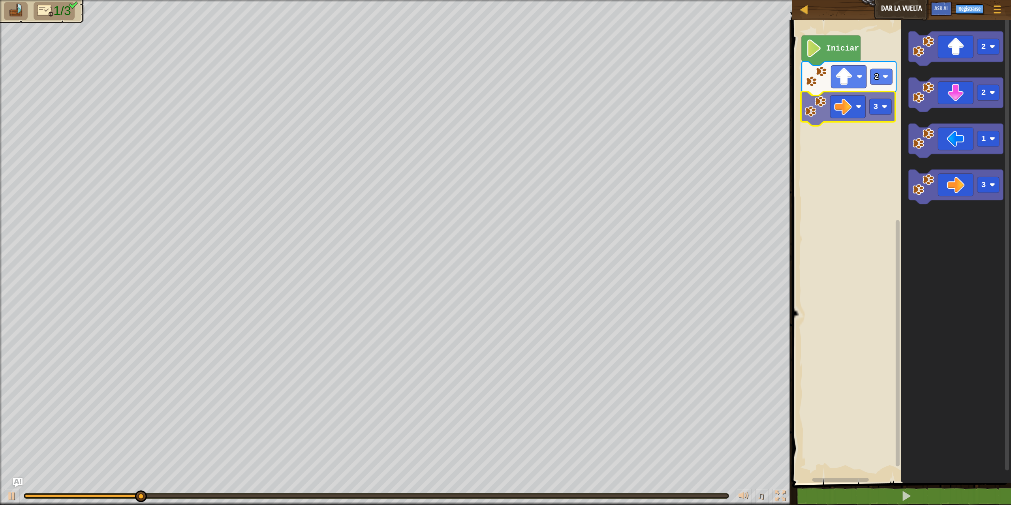
click at [835, 103] on div "Iniciar 2 3 2 2 1 3 3" at bounding box center [900, 249] width 221 height 467
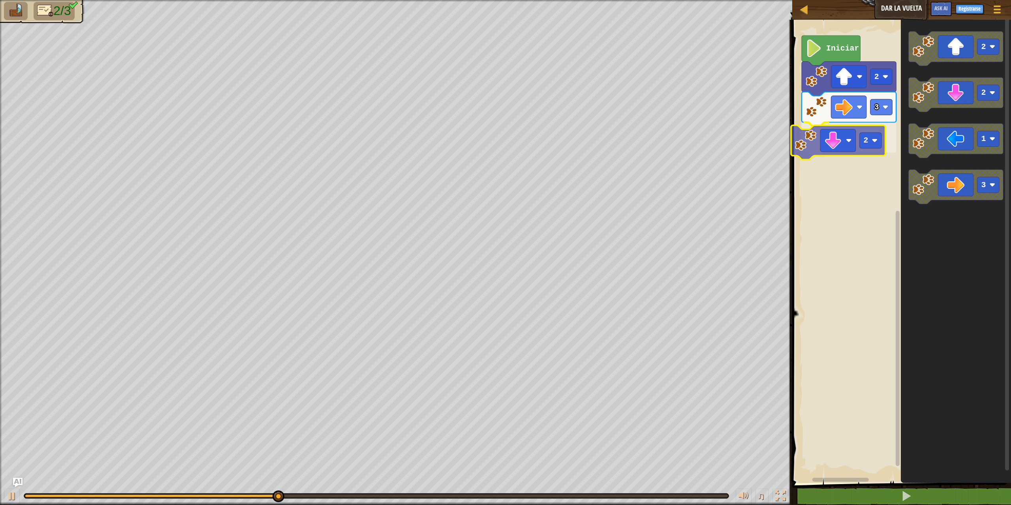
click at [814, 143] on div "Iniciar 2 3 2 2 2 1 3 2" at bounding box center [900, 249] width 221 height 467
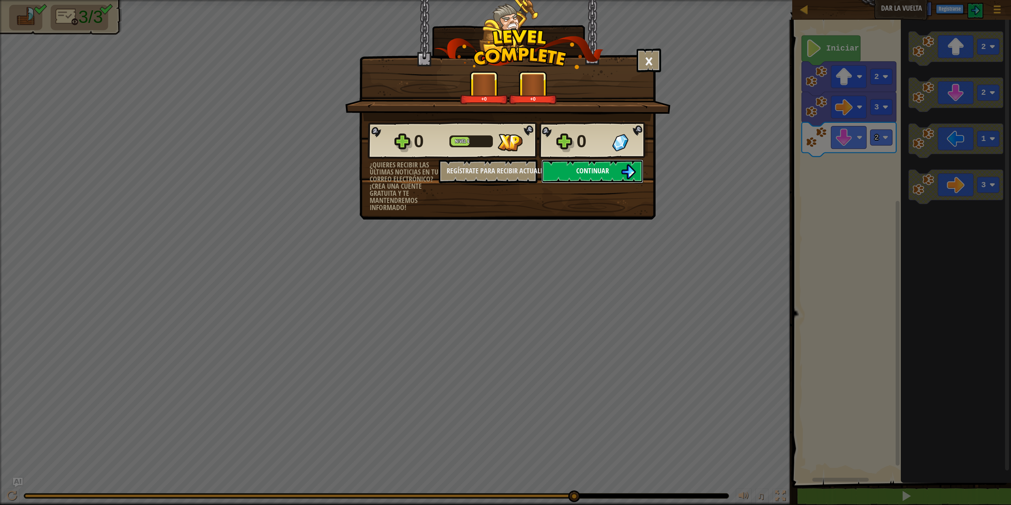
click at [589, 169] on span "Continuar" at bounding box center [592, 171] width 33 height 10
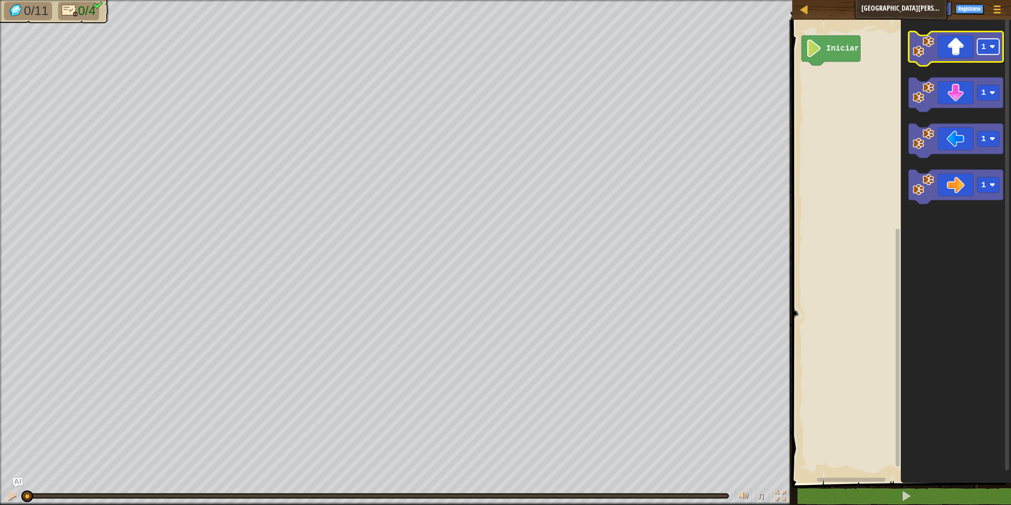
click at [995, 49] on image "Espacio de trabajo de Blockly" at bounding box center [993, 47] width 6 height 6
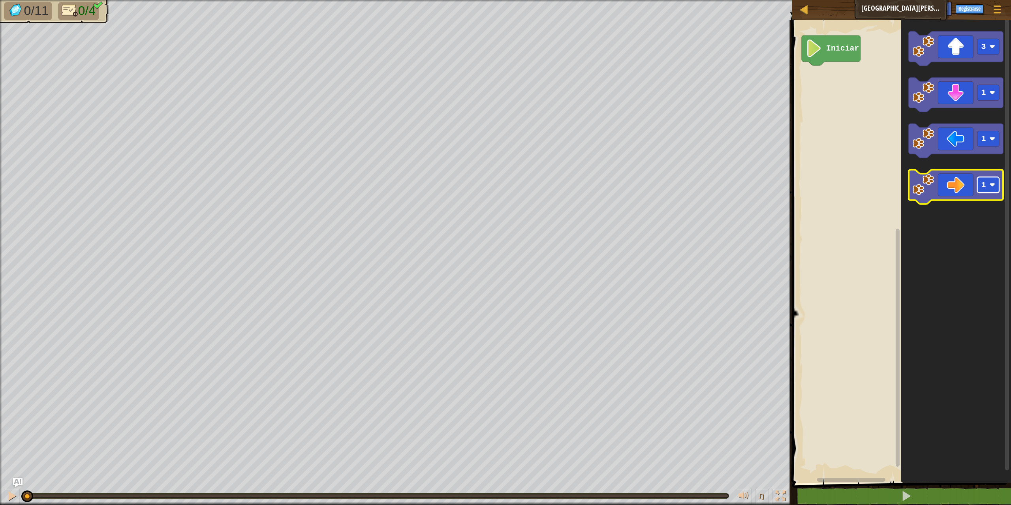
click at [990, 185] on image "Espacio de trabajo de Blockly" at bounding box center [993, 185] width 6 height 6
click at [993, 93] on image "Espacio de trabajo de Blockly" at bounding box center [993, 93] width 6 height 6
click at [992, 142] on rect "Espacio de trabajo de Blockly" at bounding box center [988, 139] width 22 height 16
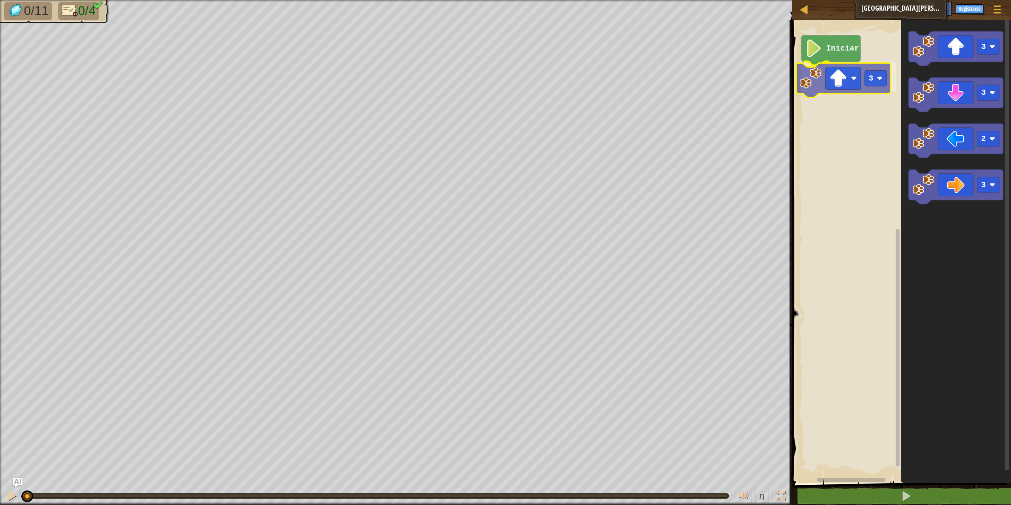
click at [841, 87] on div "Iniciar 3 3 3 2 3 3" at bounding box center [900, 249] width 221 height 467
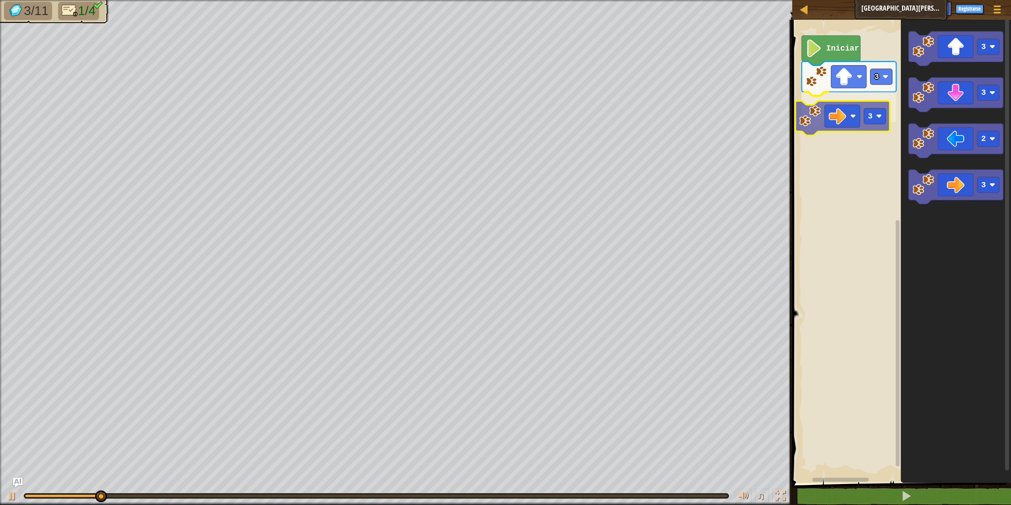
click at [843, 111] on div "Iniciar 3 3 3 3 2 3 3" at bounding box center [900, 249] width 221 height 467
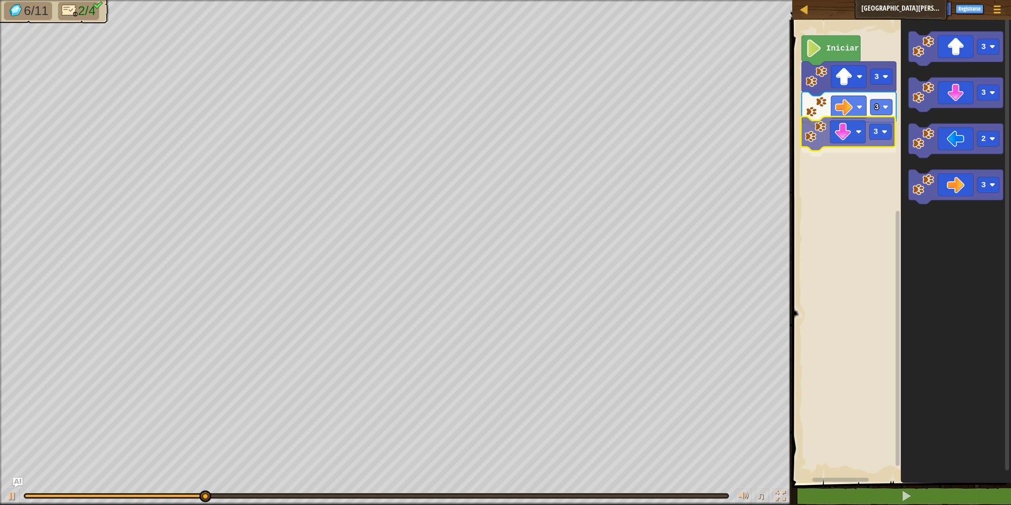
click at [840, 139] on div "Iniciar 3 3 3 3 3 2 3 3" at bounding box center [900, 249] width 221 height 467
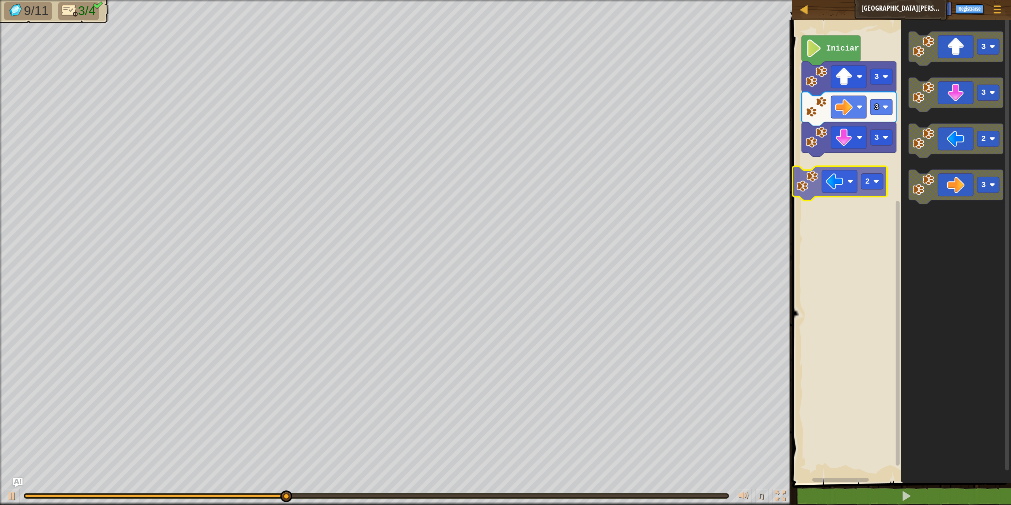
click at [834, 181] on div "Iniciar 3 3 3 2 3 3 2 3 2" at bounding box center [900, 249] width 221 height 467
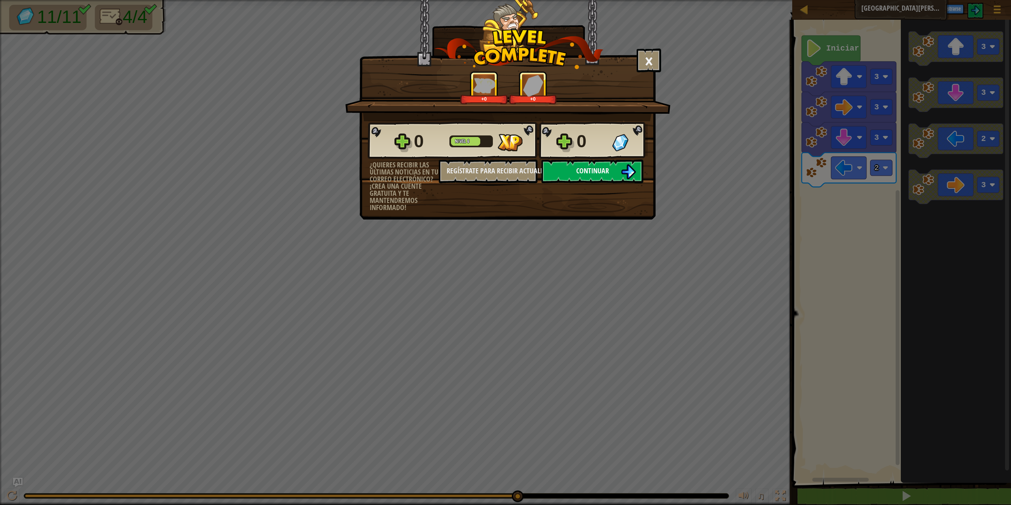
click at [590, 173] on span "Continuar" at bounding box center [592, 171] width 33 height 10
